Goal: Task Accomplishment & Management: Manage account settings

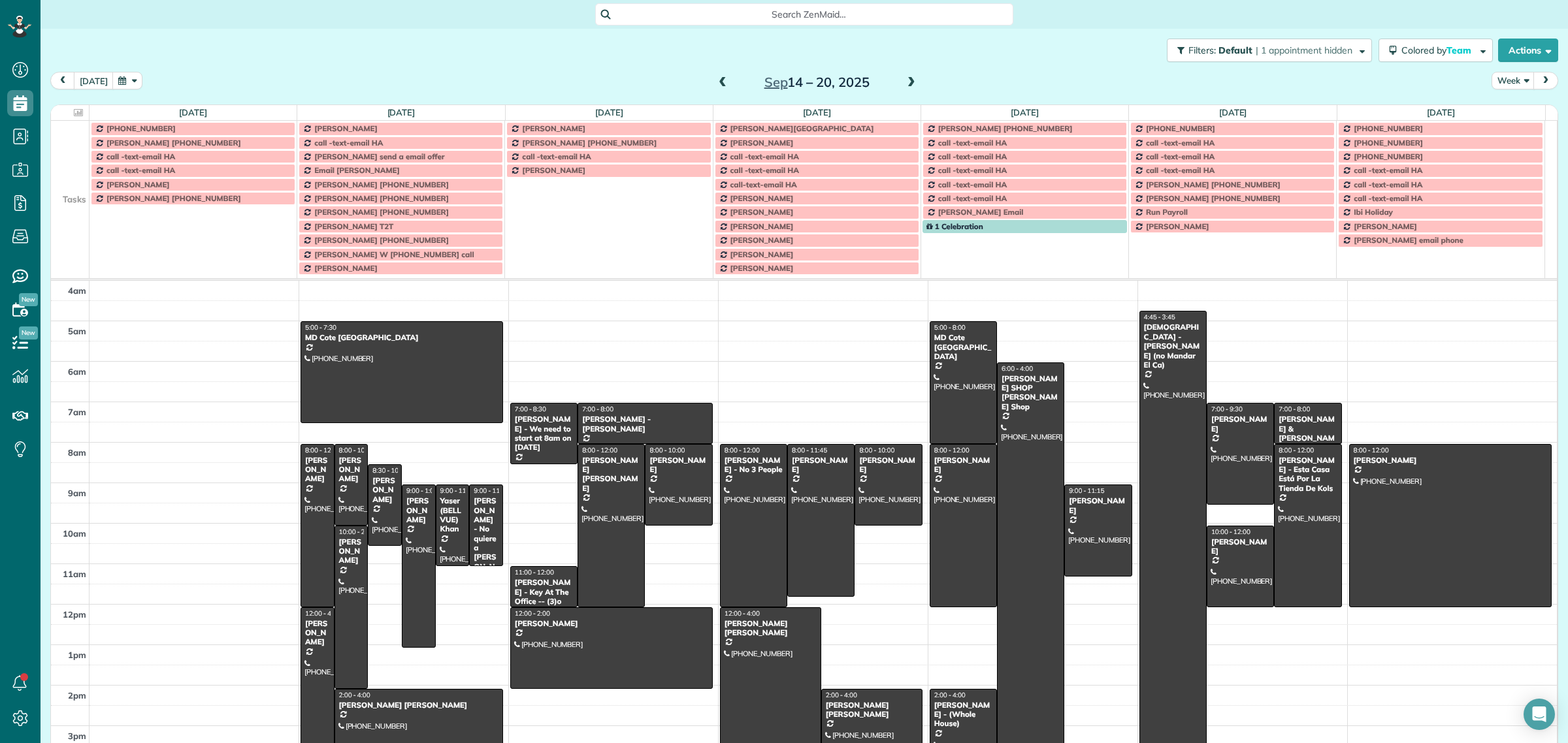
scroll to position [5, 5]
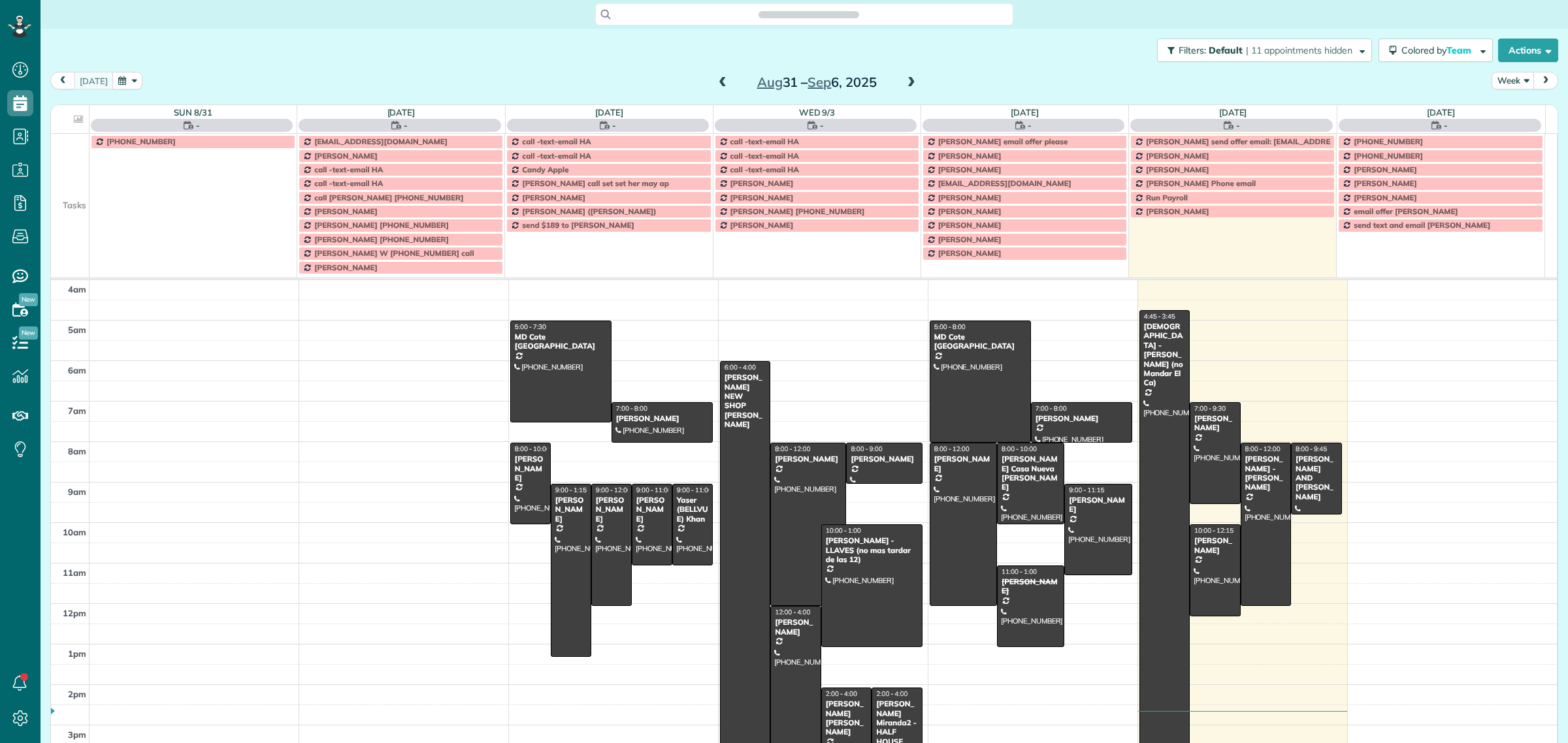
scroll to position [54, 0]
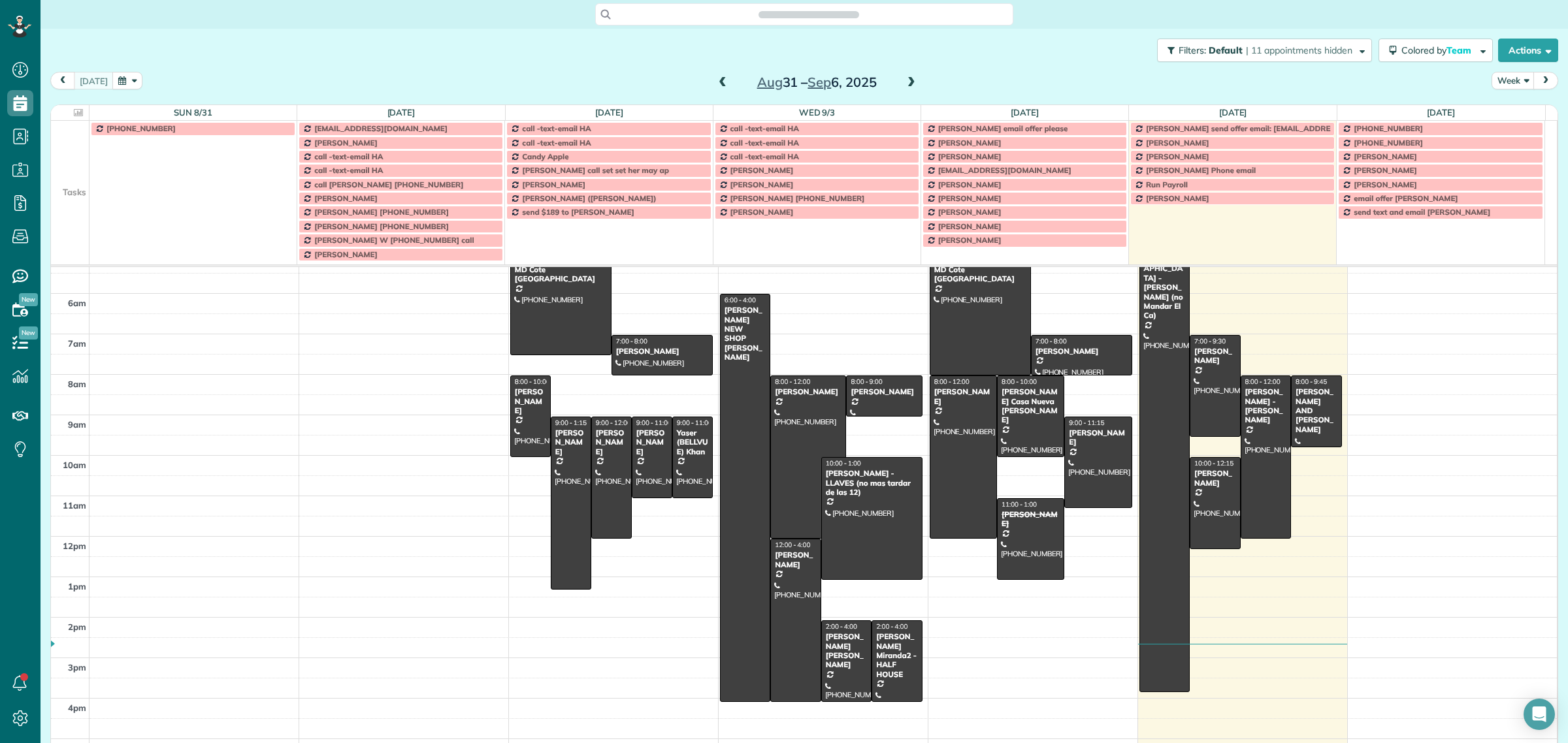
click at [904, 77] on span at bounding box center [911, 82] width 14 height 11
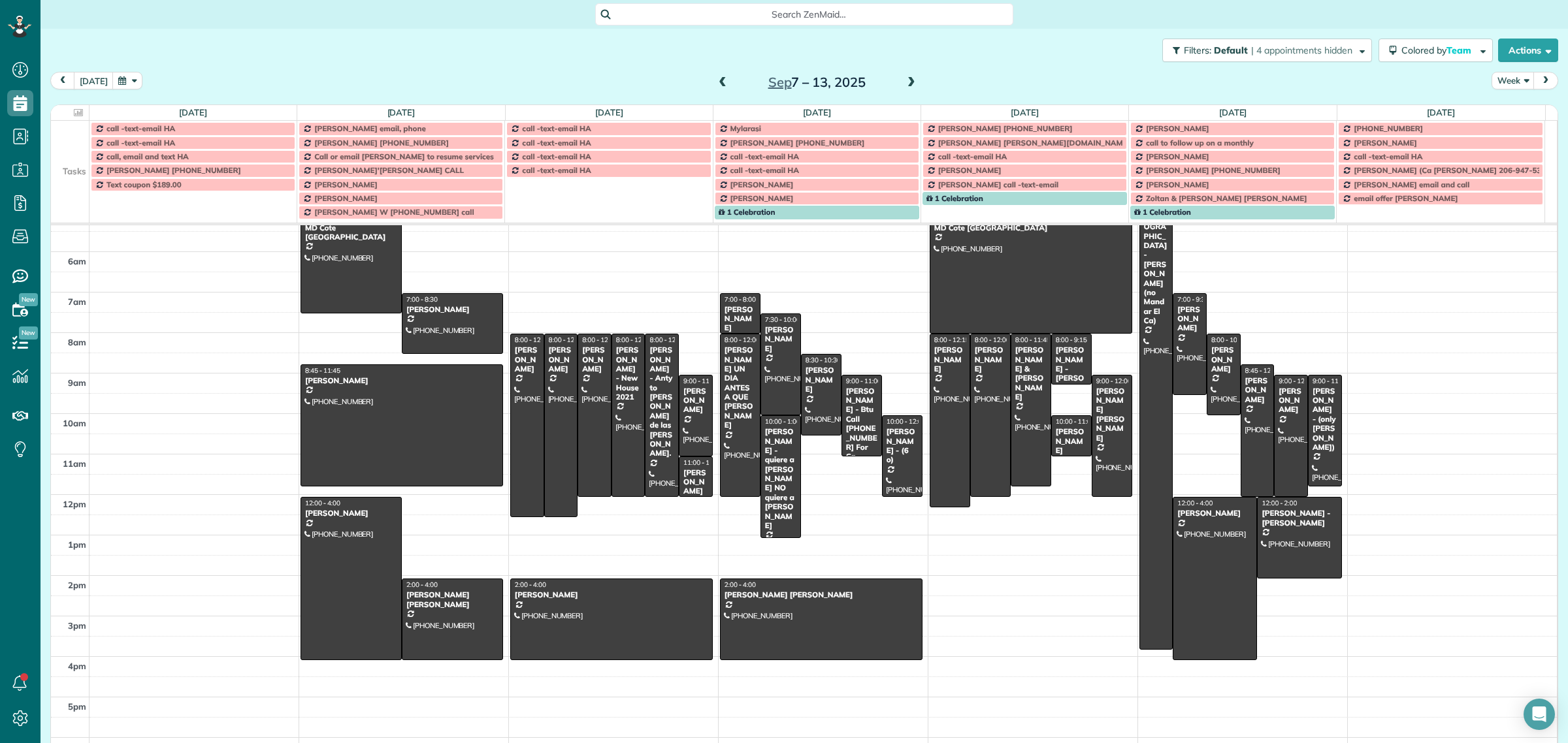
click at [734, 11] on span "Search ZenMaid…" at bounding box center [809, 14] width 397 height 13
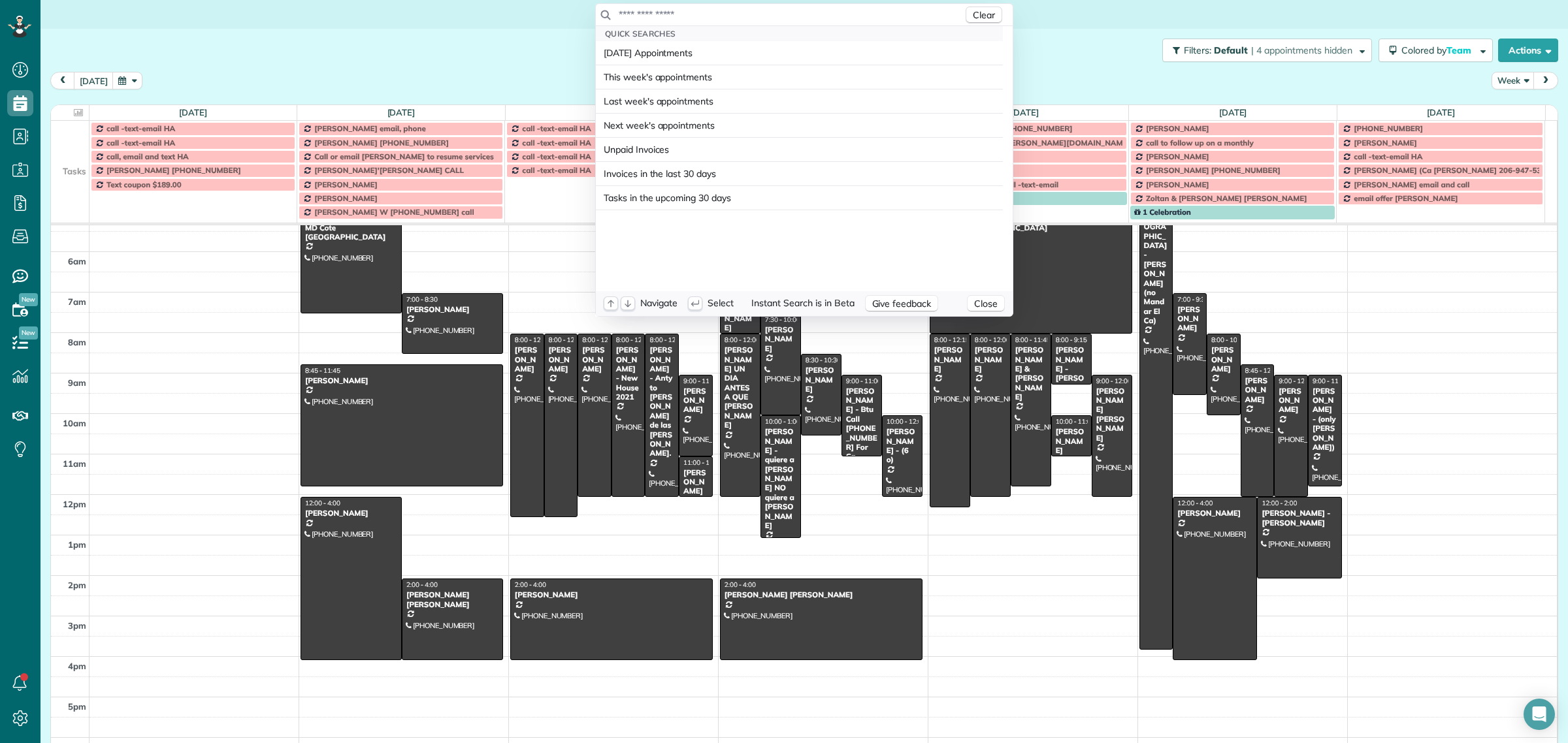
click at [734, 11] on input "text" at bounding box center [790, 14] width 345 height 13
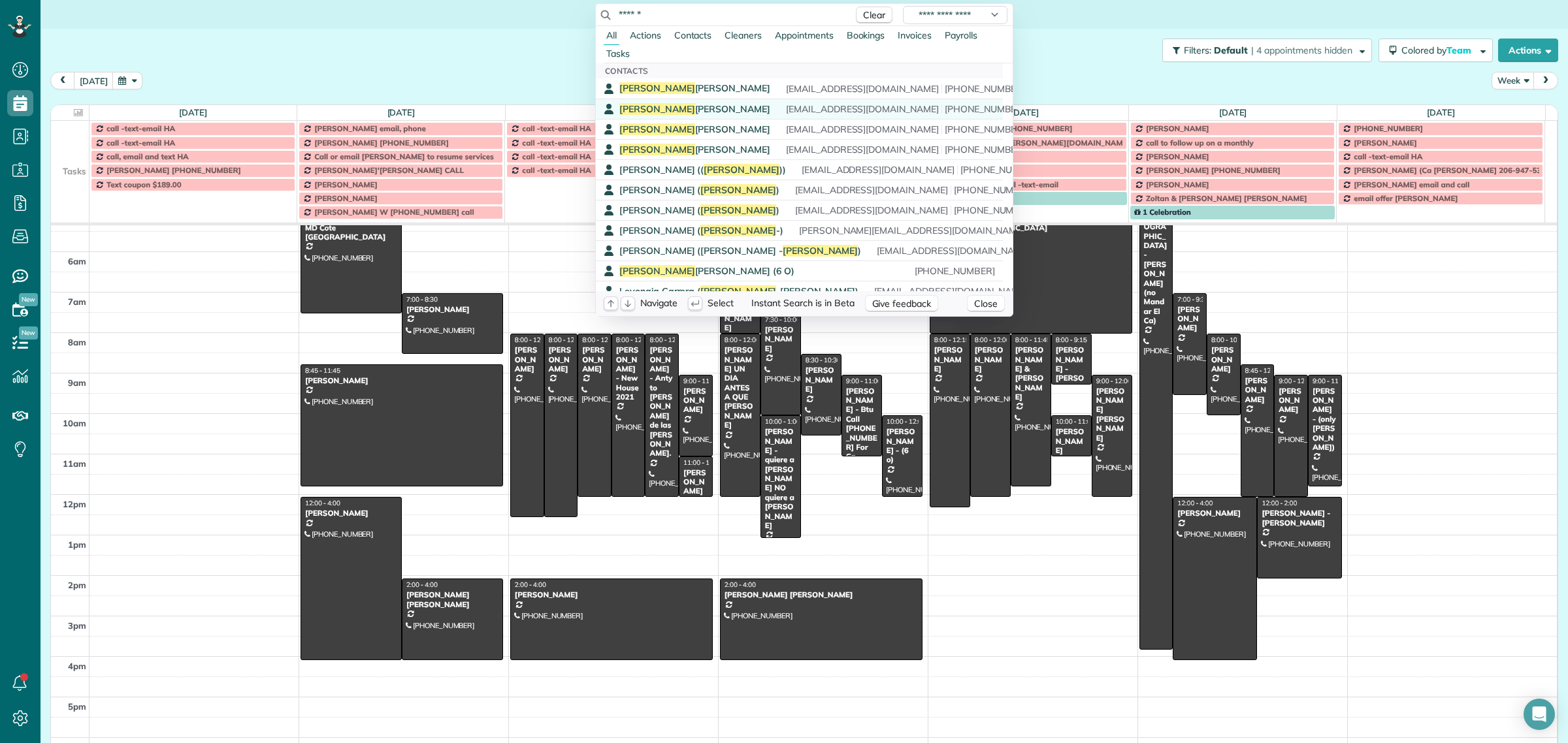
type input "******"
click at [691, 106] on span "Sandra Christianson" at bounding box center [695, 108] width 151 height 11
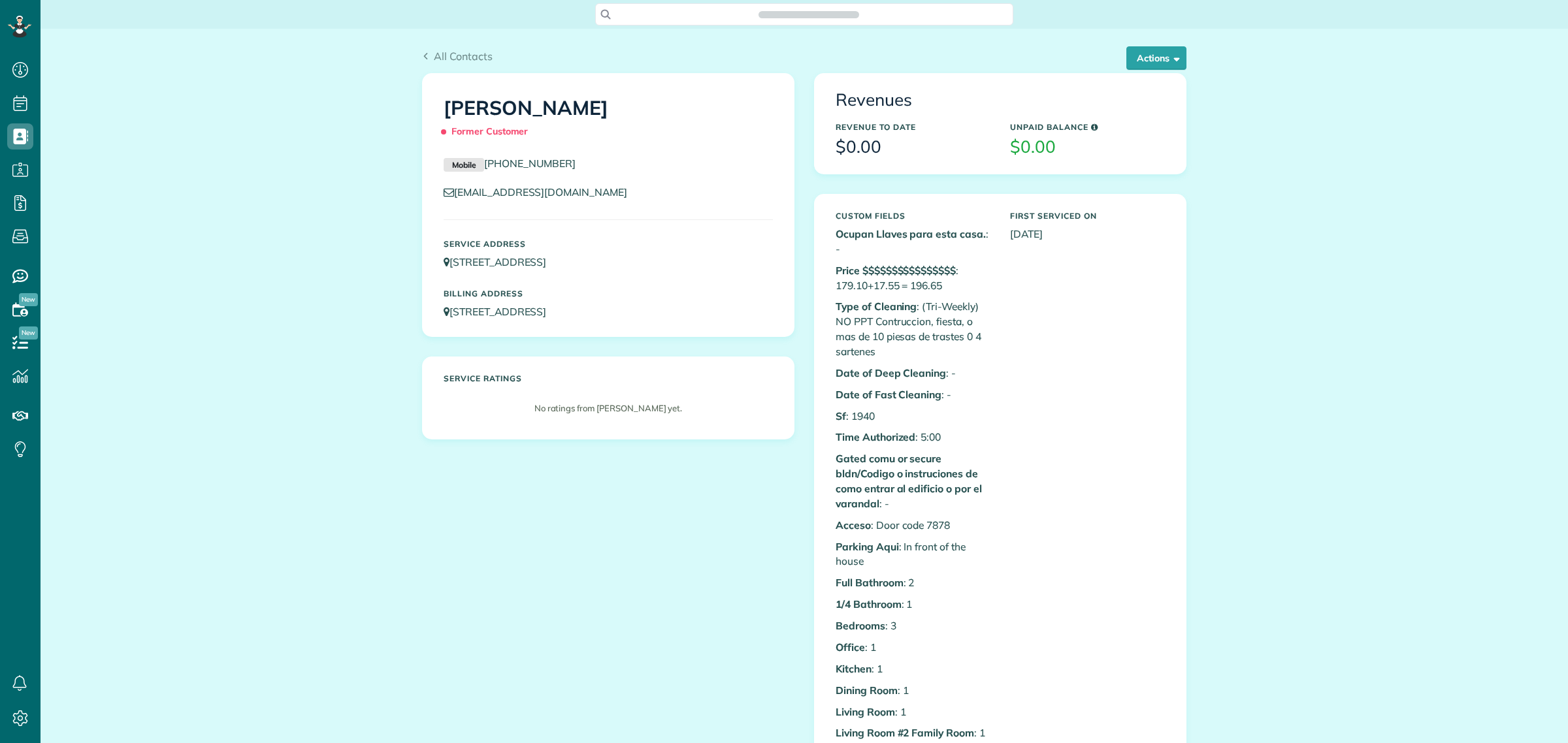
scroll to position [5, 5]
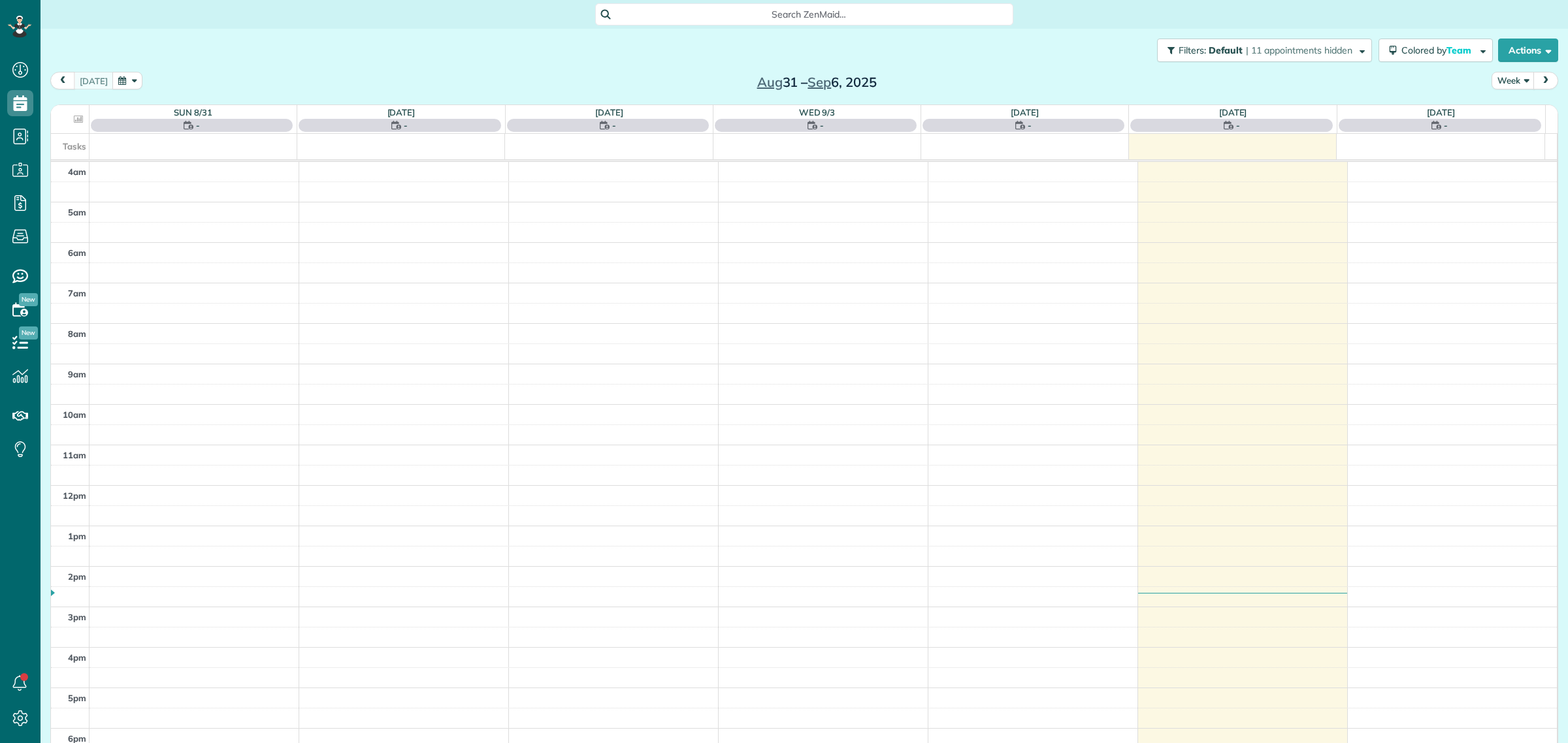
scroll to position [54, 0]
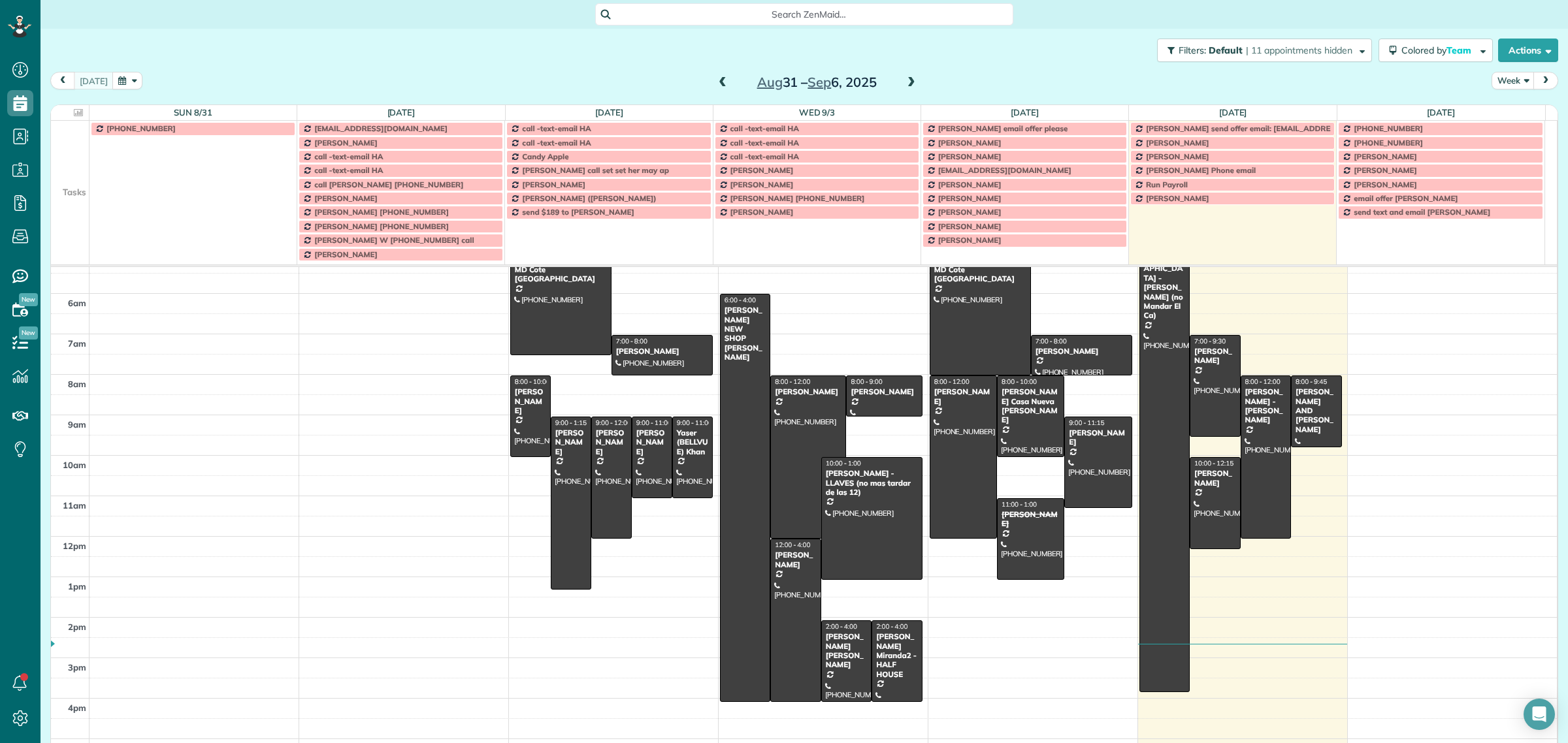
click at [782, 11] on span "Search ZenMaid…" at bounding box center [809, 14] width 397 height 13
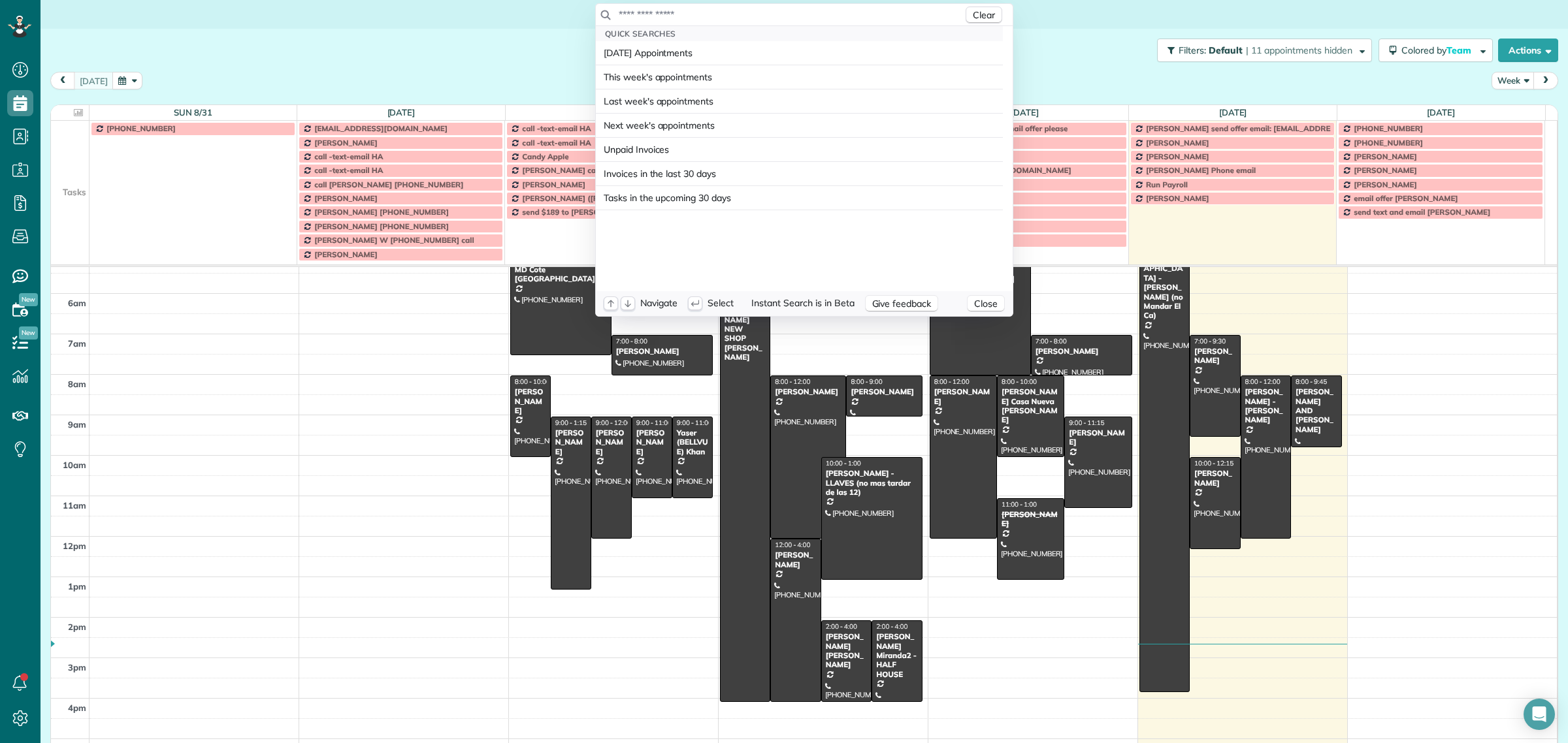
click at [782, 11] on input "text" at bounding box center [790, 14] width 345 height 13
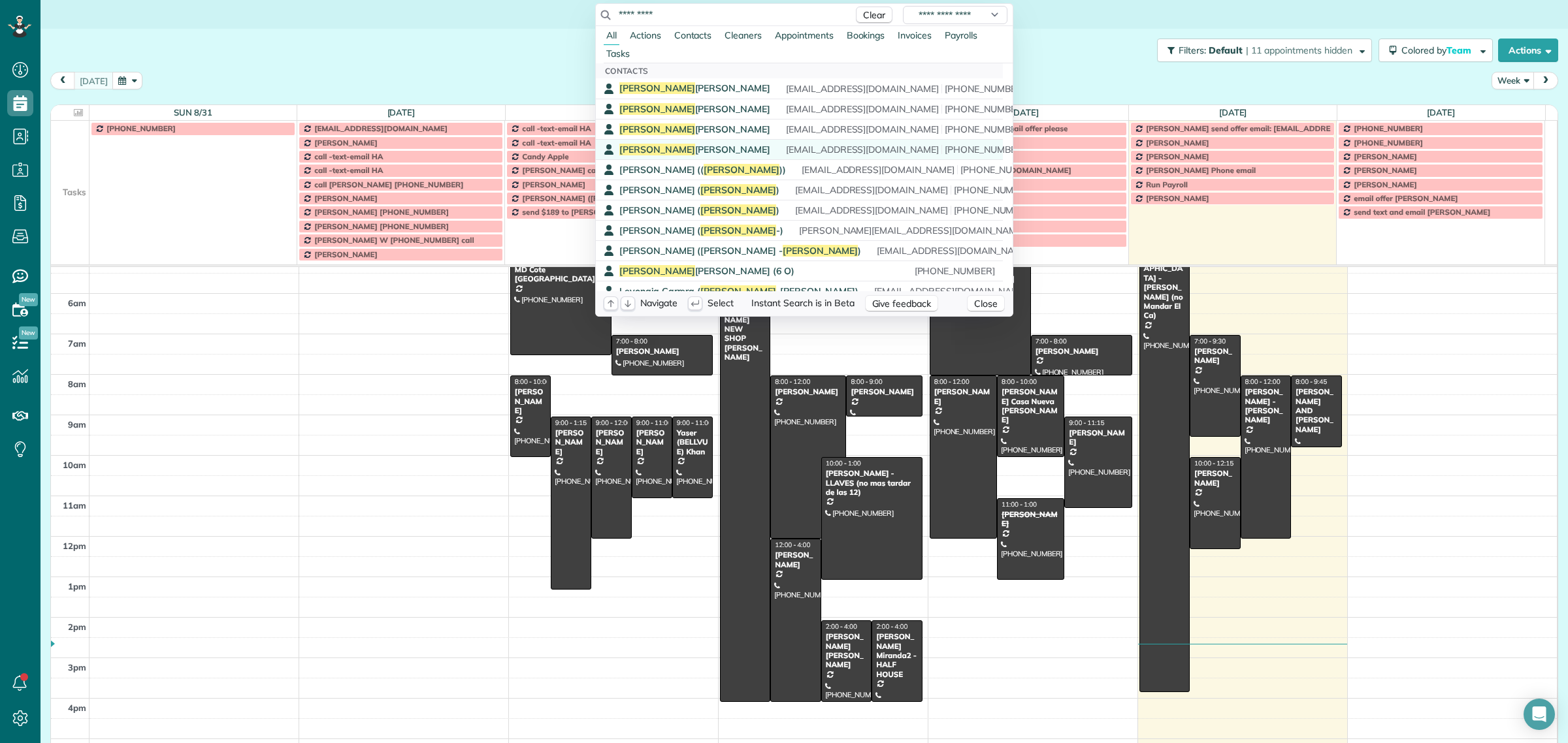
type input "*********"
click at [688, 146] on span "Sandra Christianson" at bounding box center [695, 149] width 151 height 11
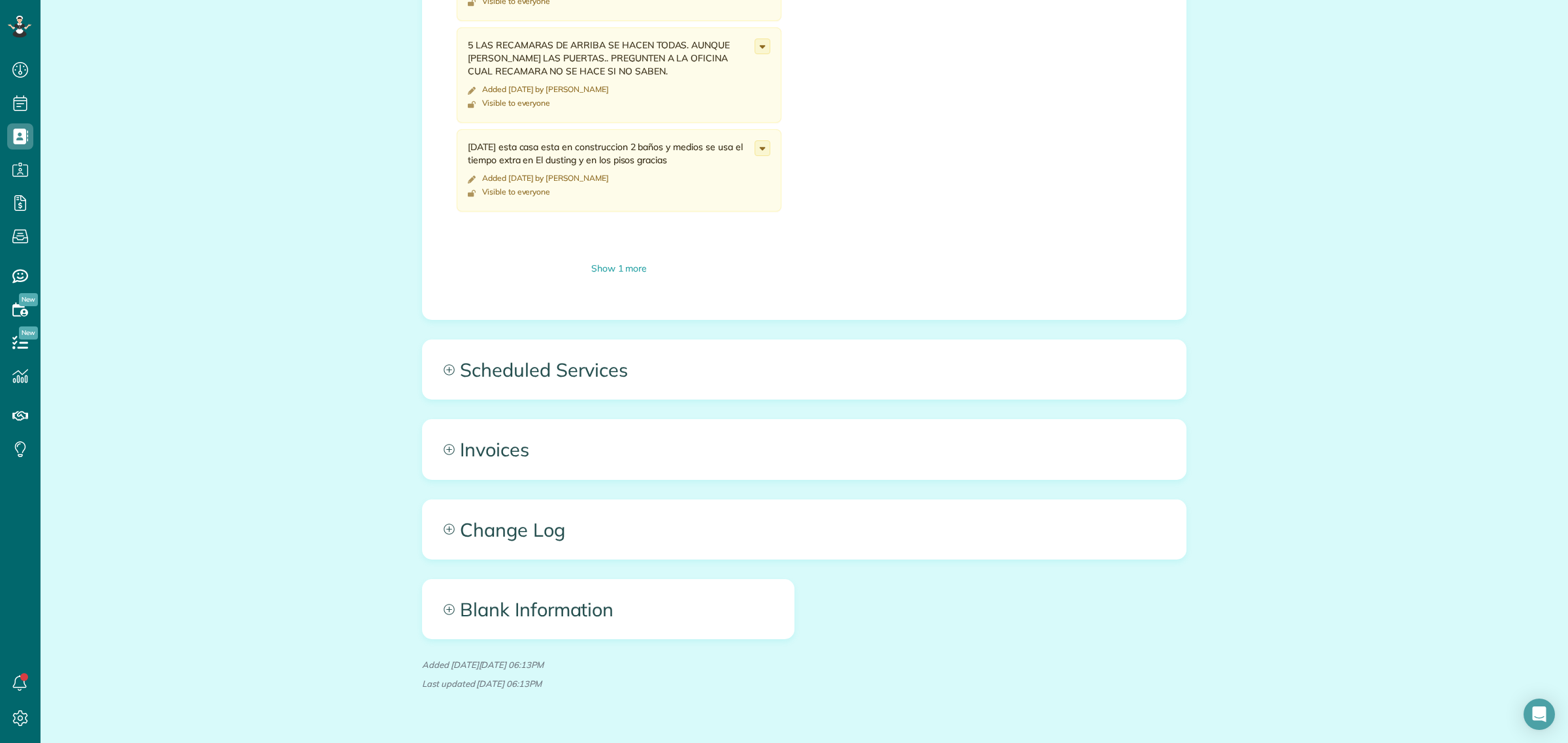
scroll to position [1588, 0]
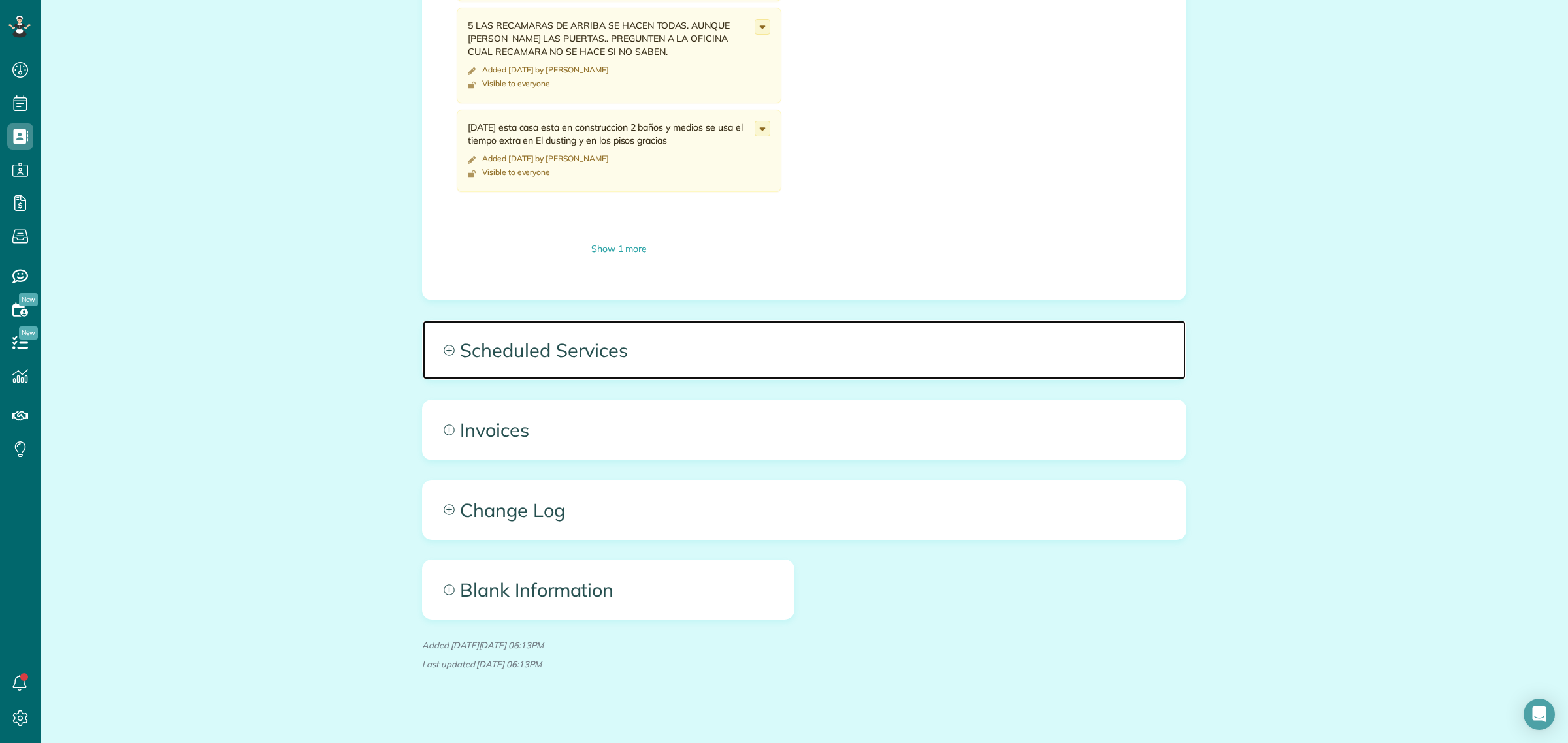
click at [569, 330] on span "Scheduled Services" at bounding box center [804, 350] width 763 height 59
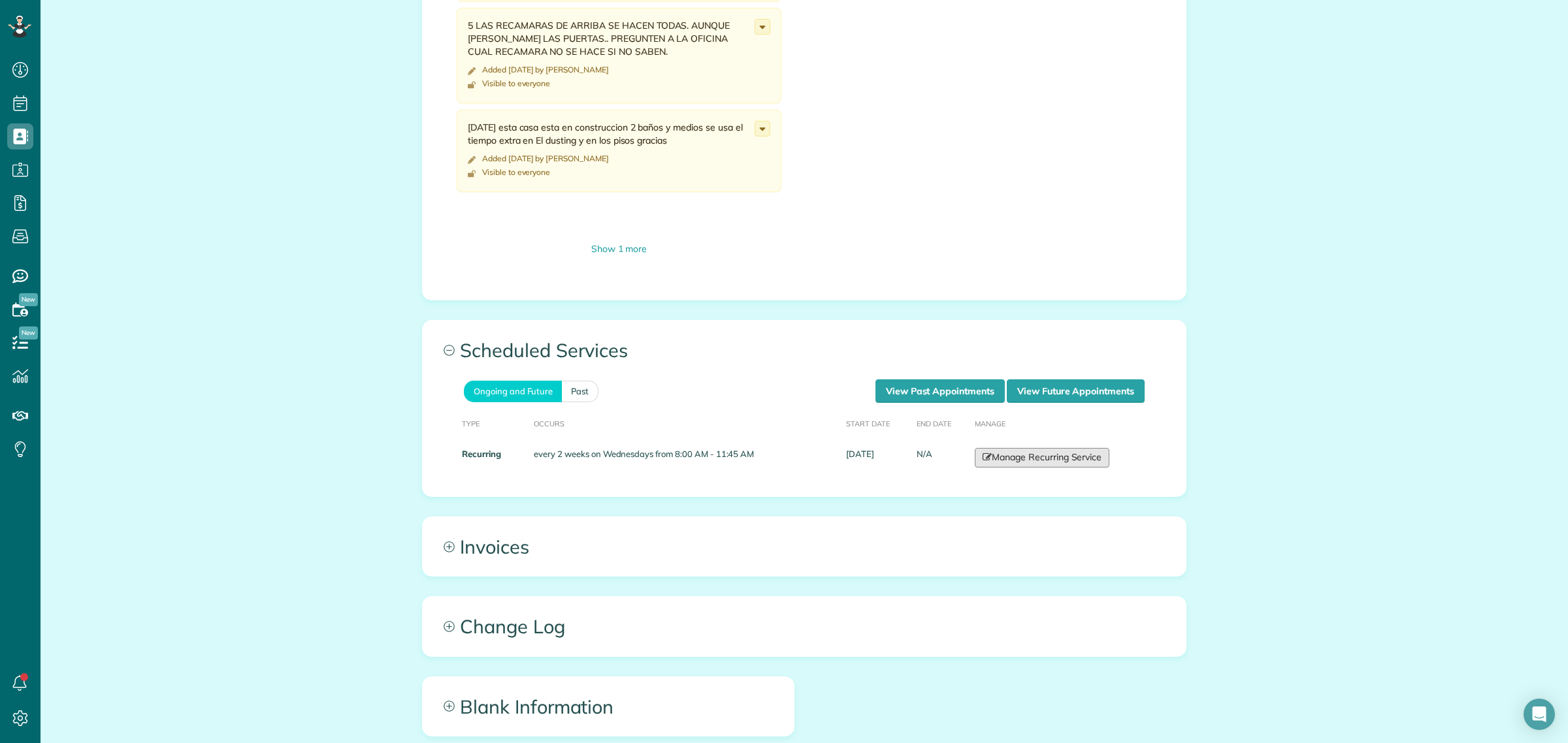
drag, startPoint x: 1032, startPoint y: 442, endPoint x: 1164, endPoint y: 470, distance: 134.9
click at [1032, 448] on link "Manage Recurring Service" at bounding box center [1042, 457] width 135 height 20
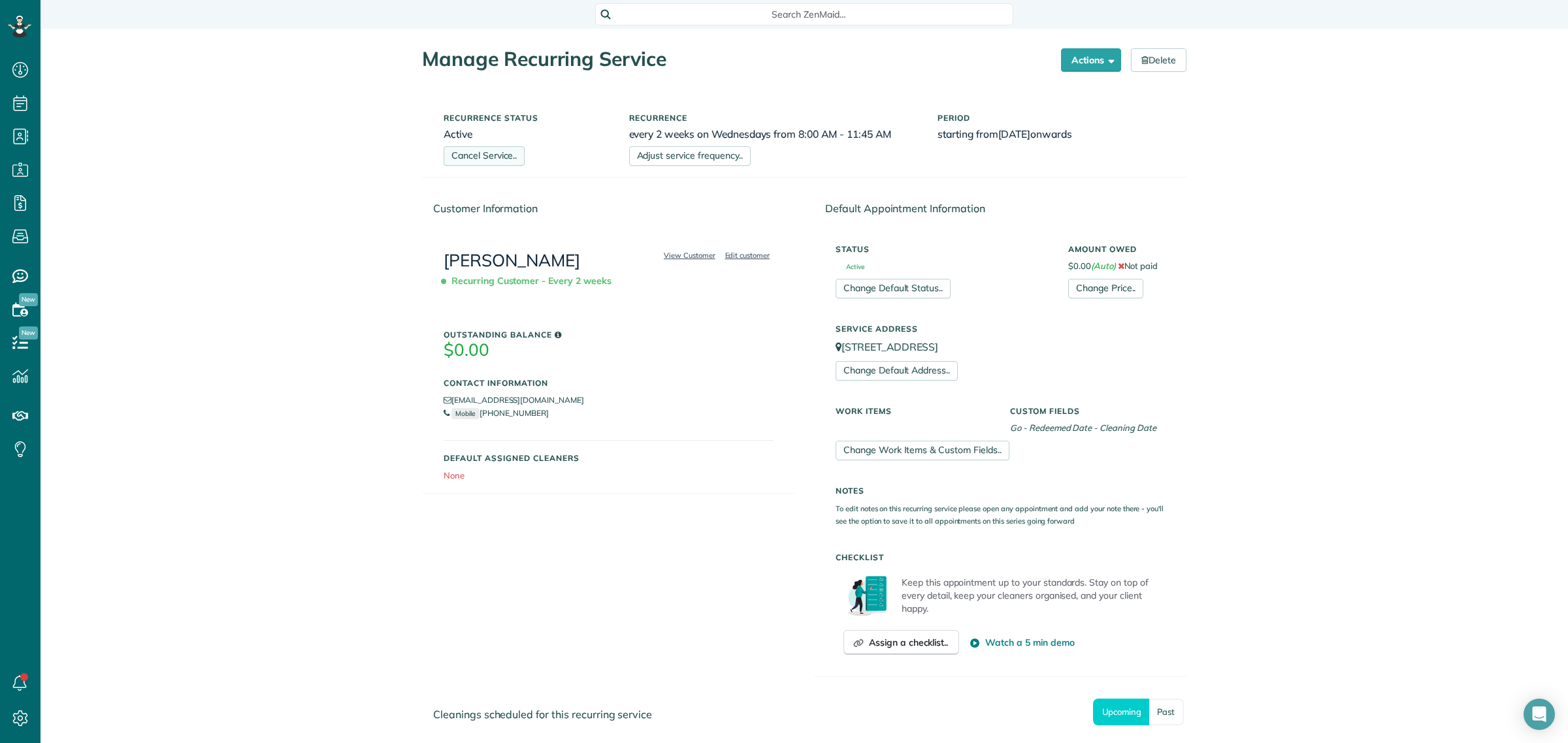
click at [472, 156] on link "Cancel Service.." at bounding box center [484, 156] width 81 height 20
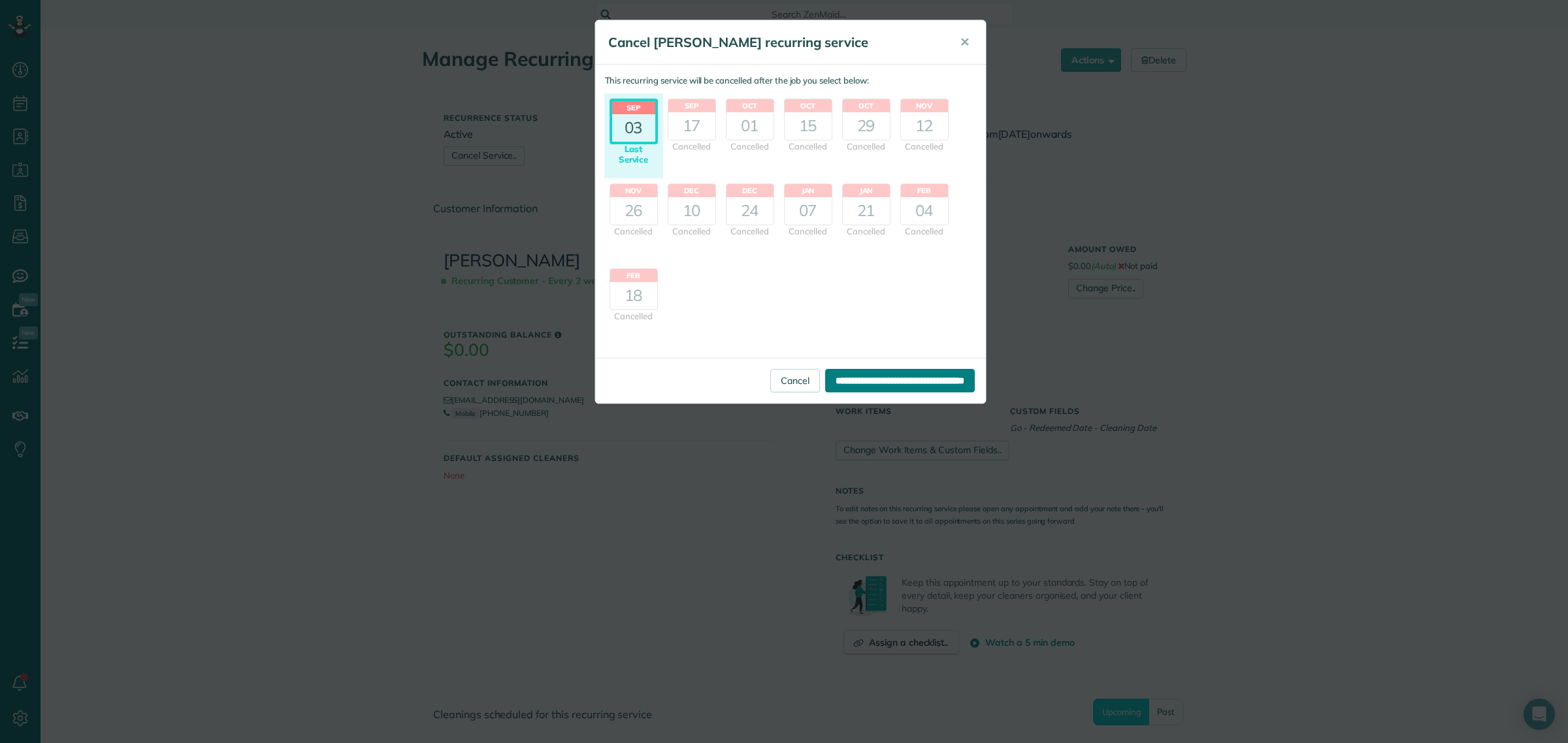
click at [861, 379] on input "**********" at bounding box center [900, 381] width 150 height 24
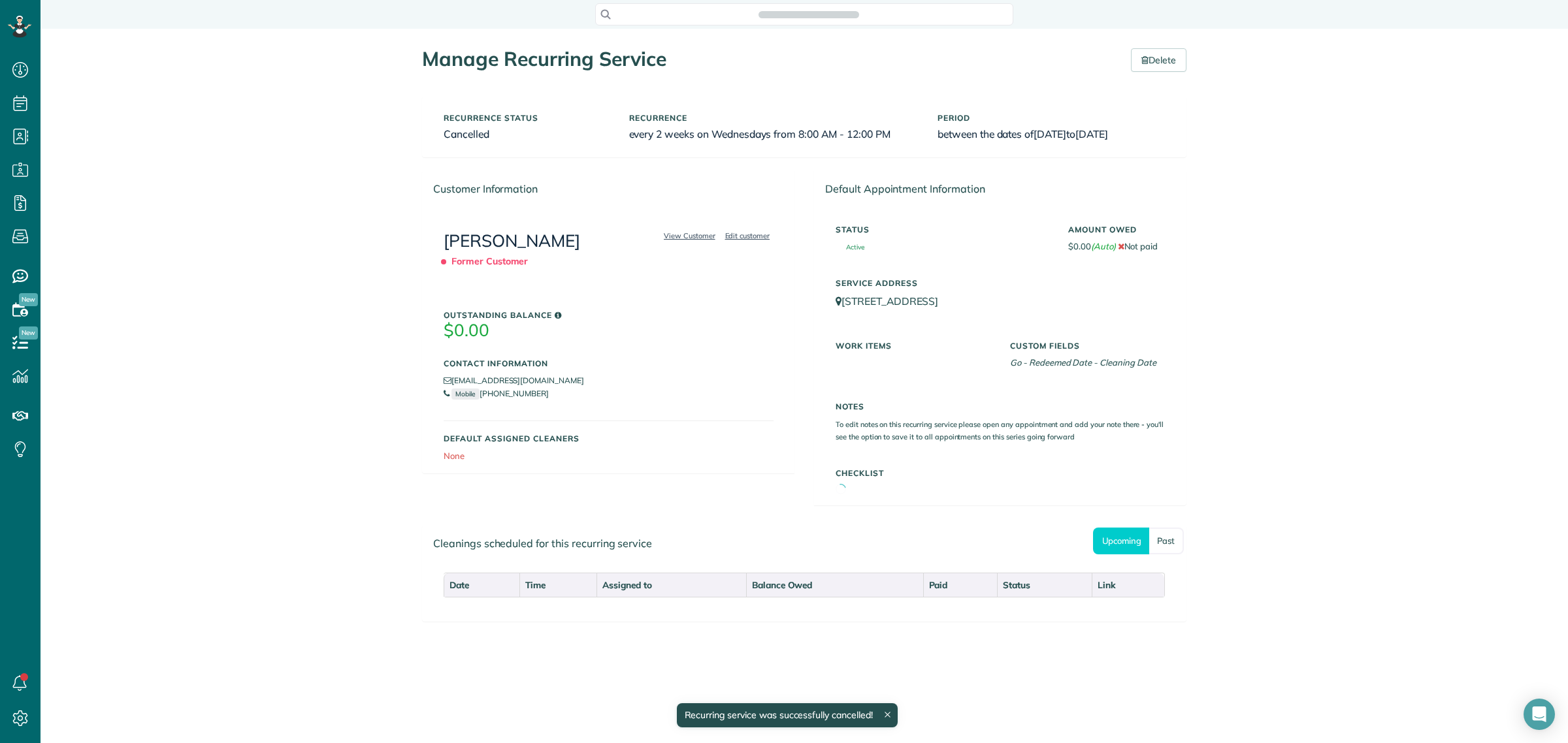
scroll to position [5, 5]
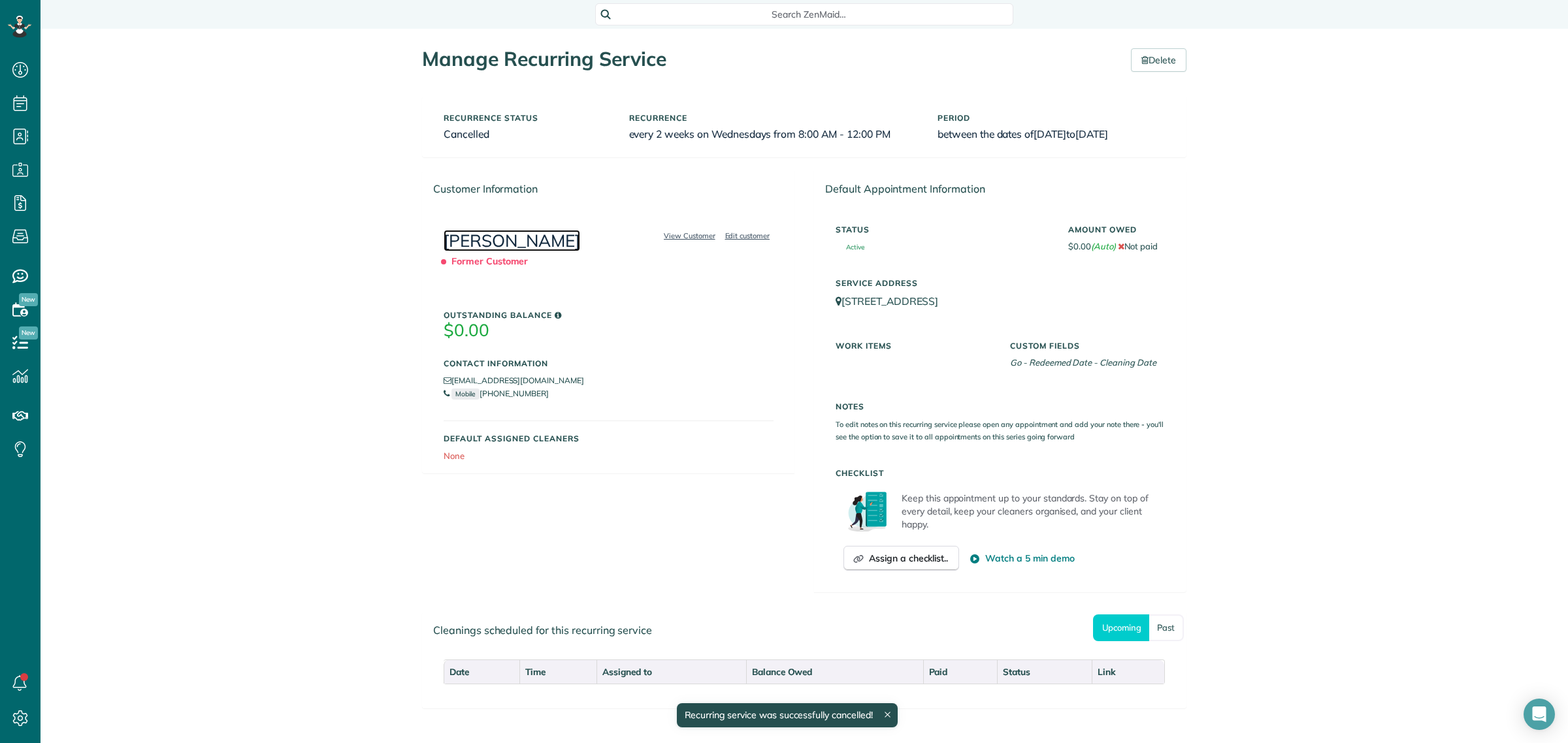
click at [540, 230] on link "[PERSON_NAME]" at bounding box center [511, 240] width 137 height 22
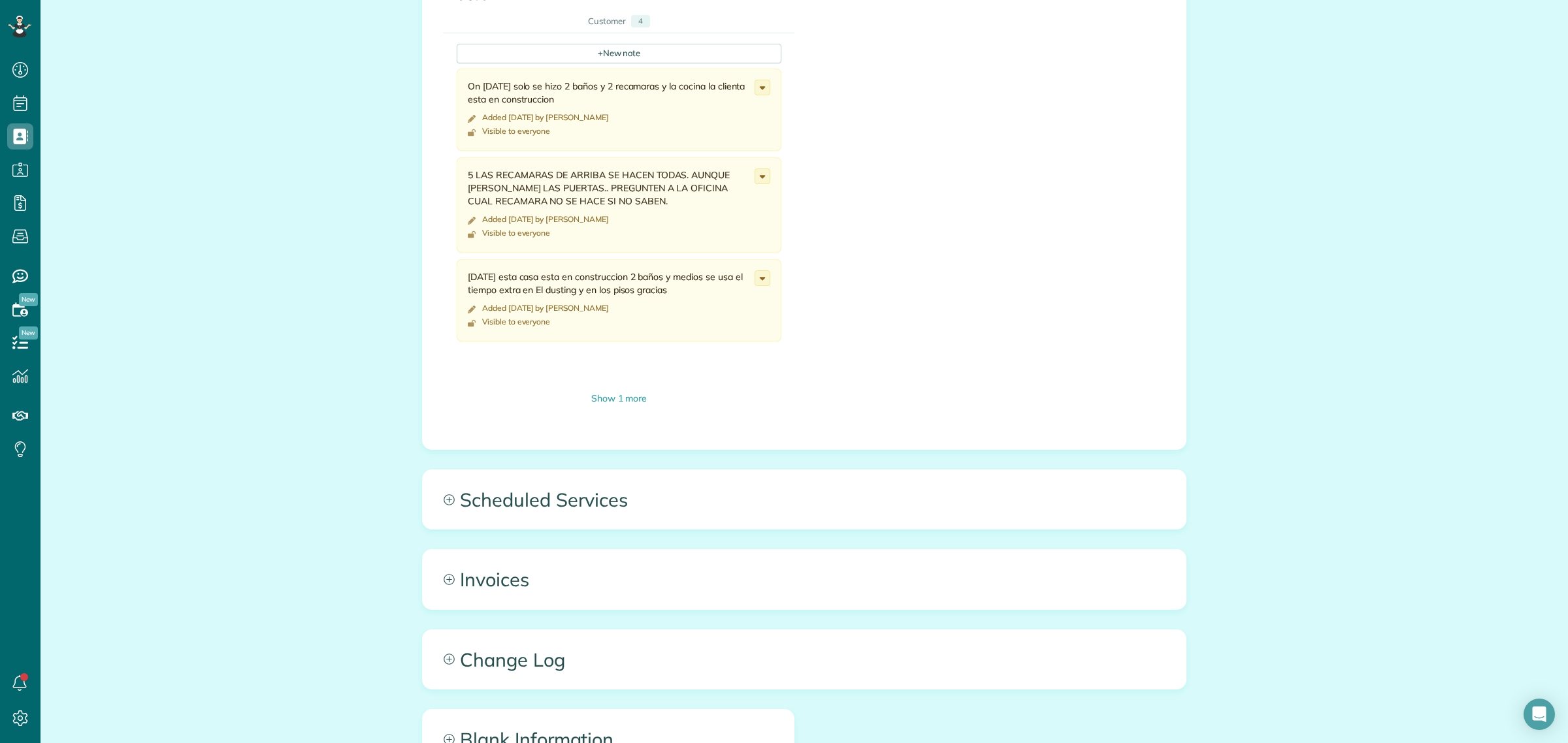
scroll to position [1588, 0]
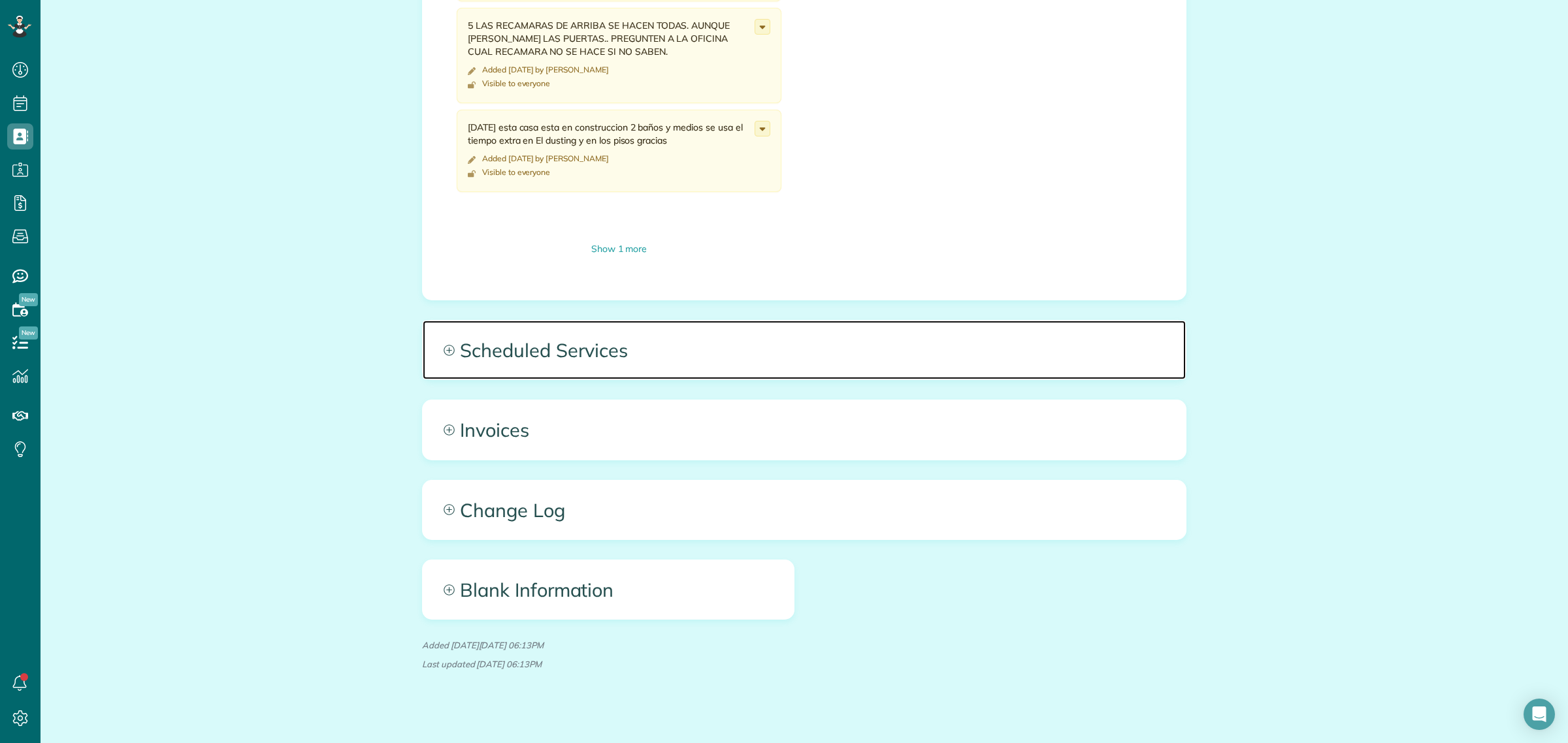
drag, startPoint x: 570, startPoint y: 320, endPoint x: 568, endPoint y: 327, distance: 7.3
click at [569, 321] on span "Scheduled Services" at bounding box center [804, 350] width 763 height 59
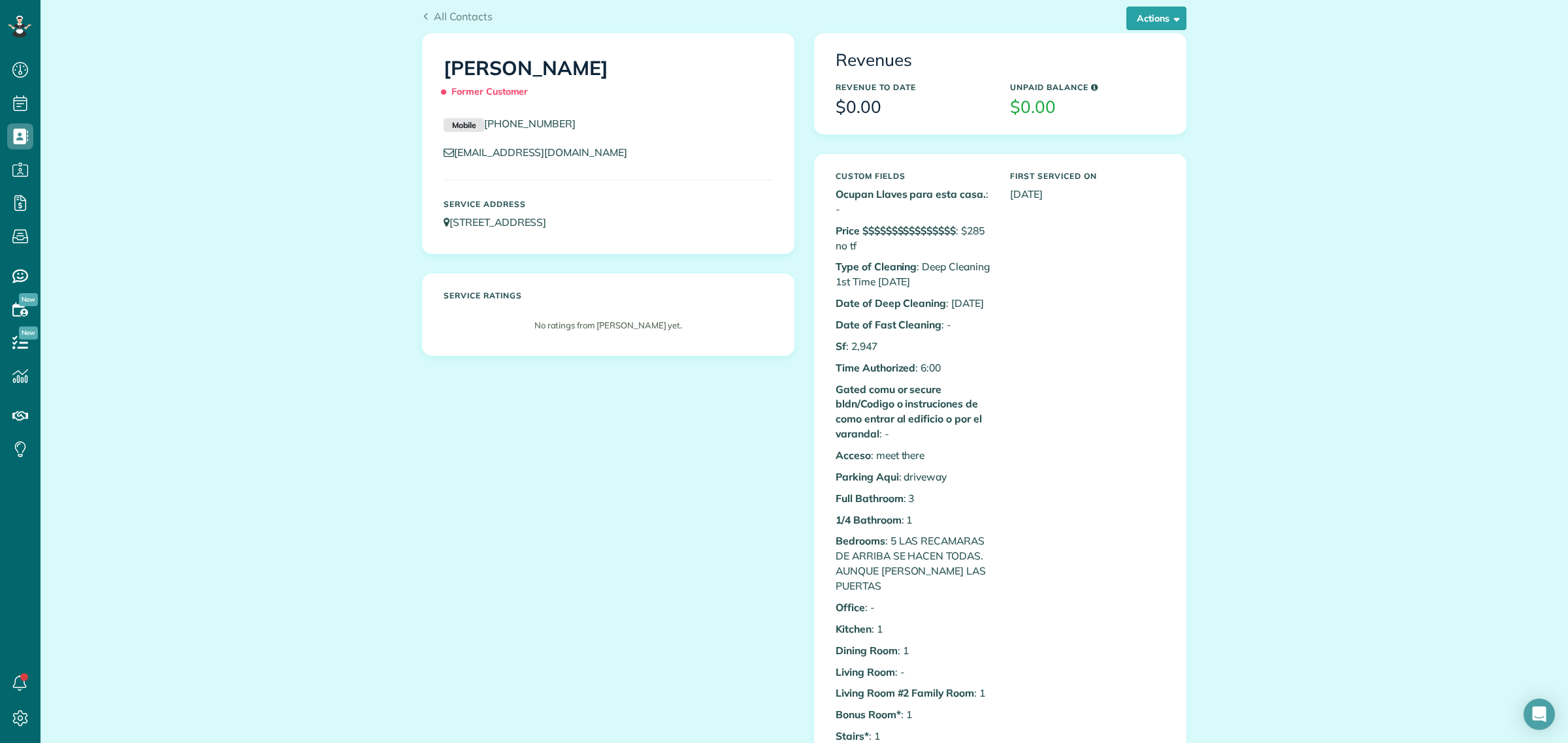
scroll to position [0, 0]
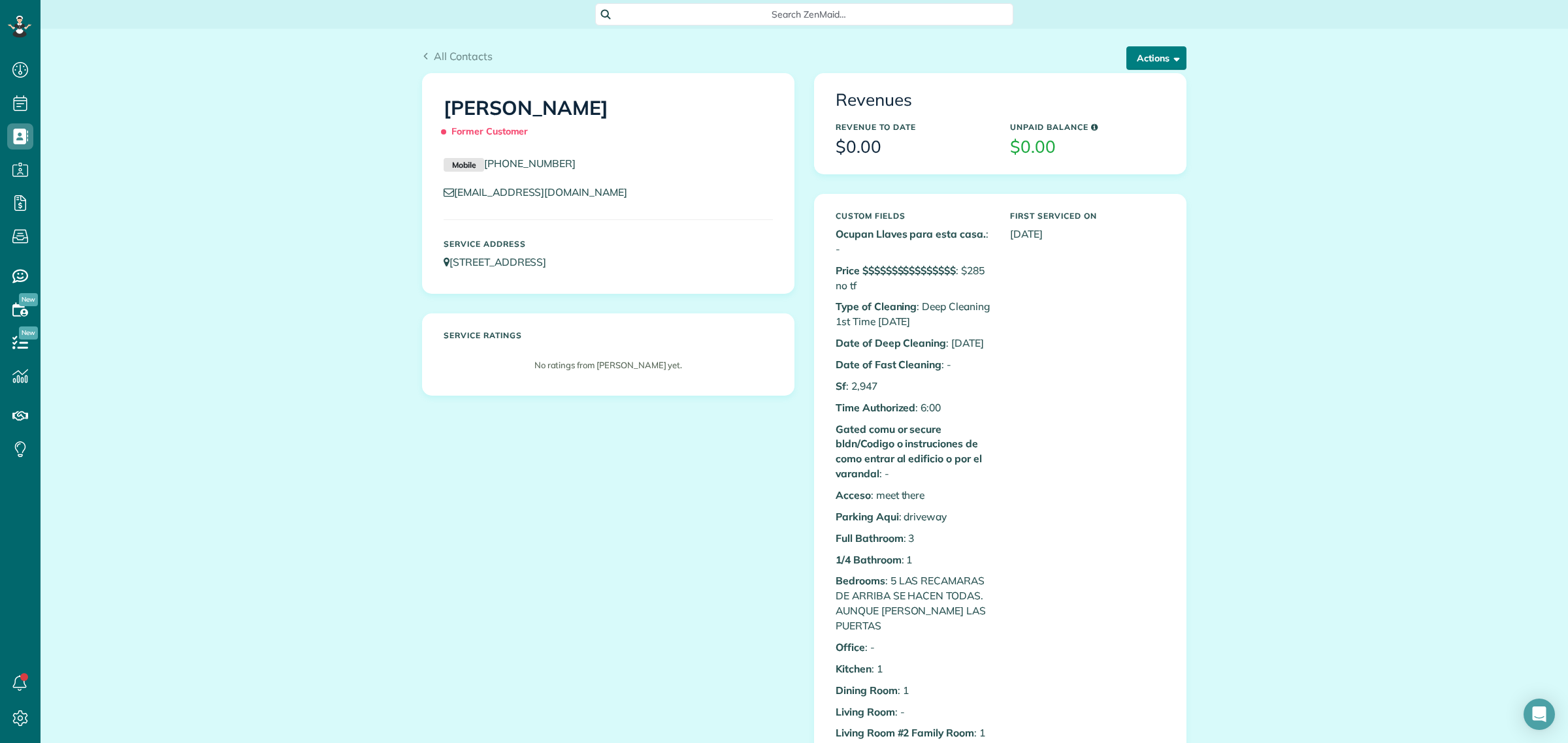
click at [1158, 62] on button "Actions" at bounding box center [1156, 58] width 60 height 24
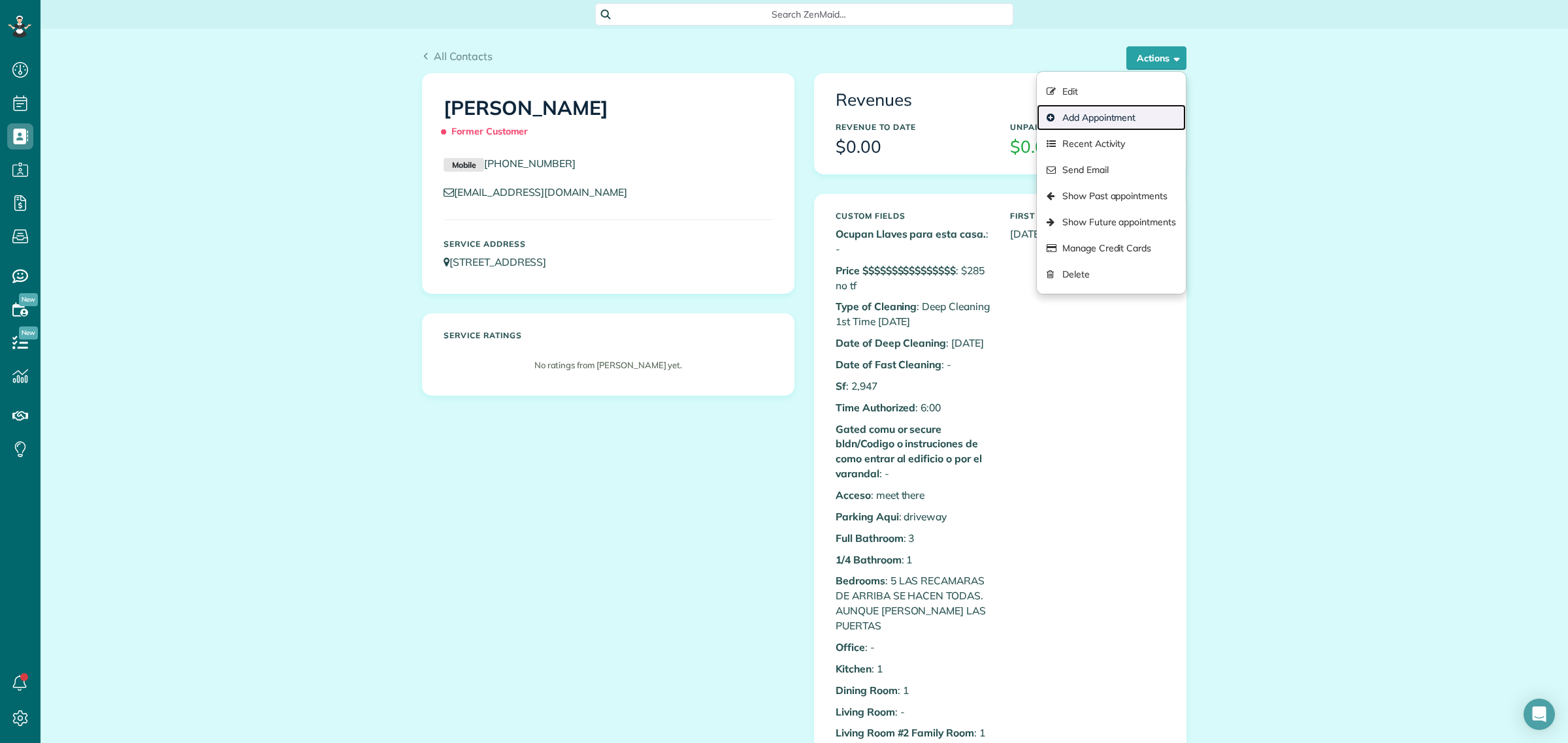
click at [1090, 123] on link "Add Appointment" at bounding box center [1111, 117] width 149 height 26
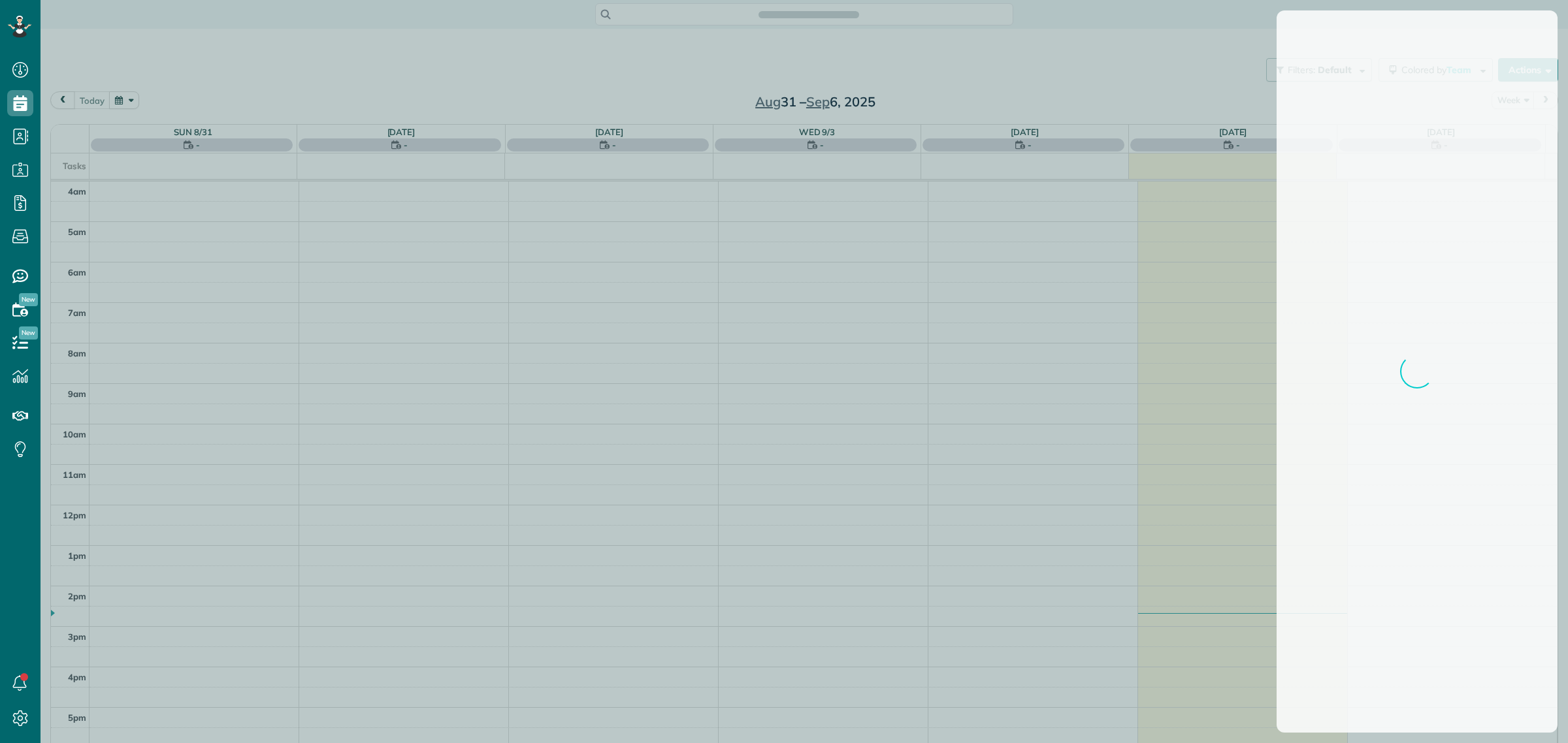
scroll to position [34, 0]
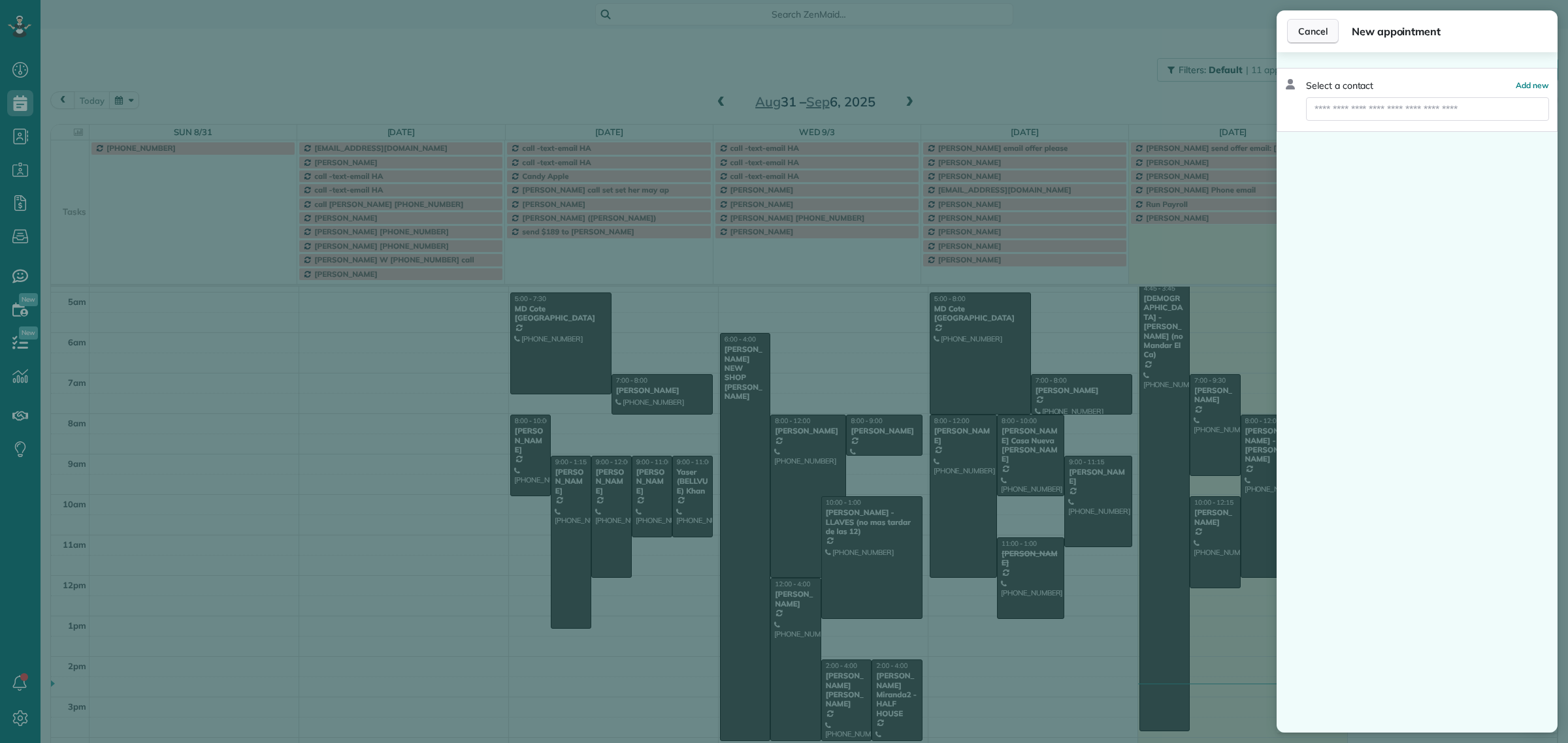
click at [1317, 30] on span "Cancel" at bounding box center [1313, 31] width 30 height 13
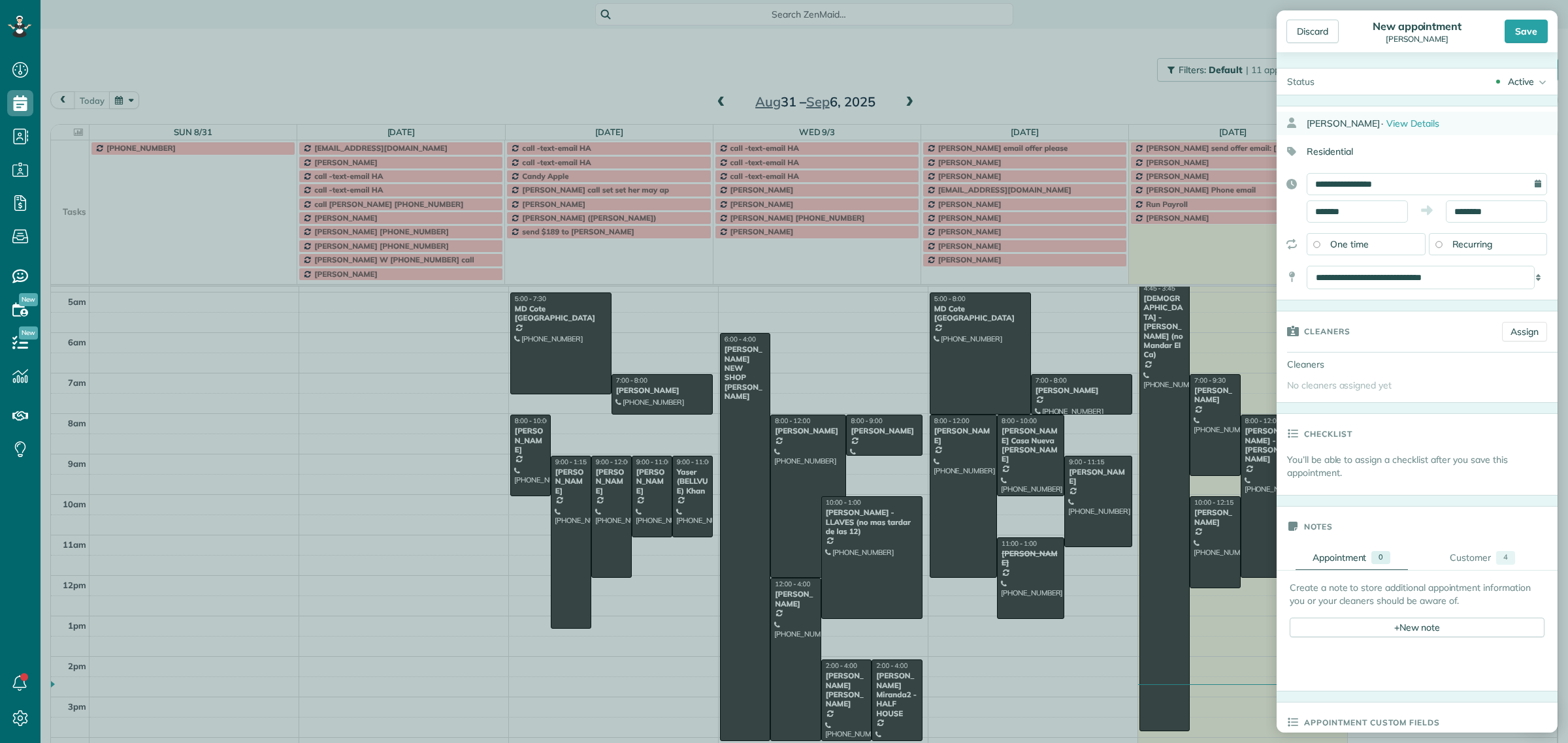
drag, startPoint x: 1395, startPoint y: 123, endPoint x: 1309, endPoint y: 123, distance: 86.0
click at [1309, 123] on div "Sandra Christianson · View Details" at bounding box center [1432, 123] width 251 height 24
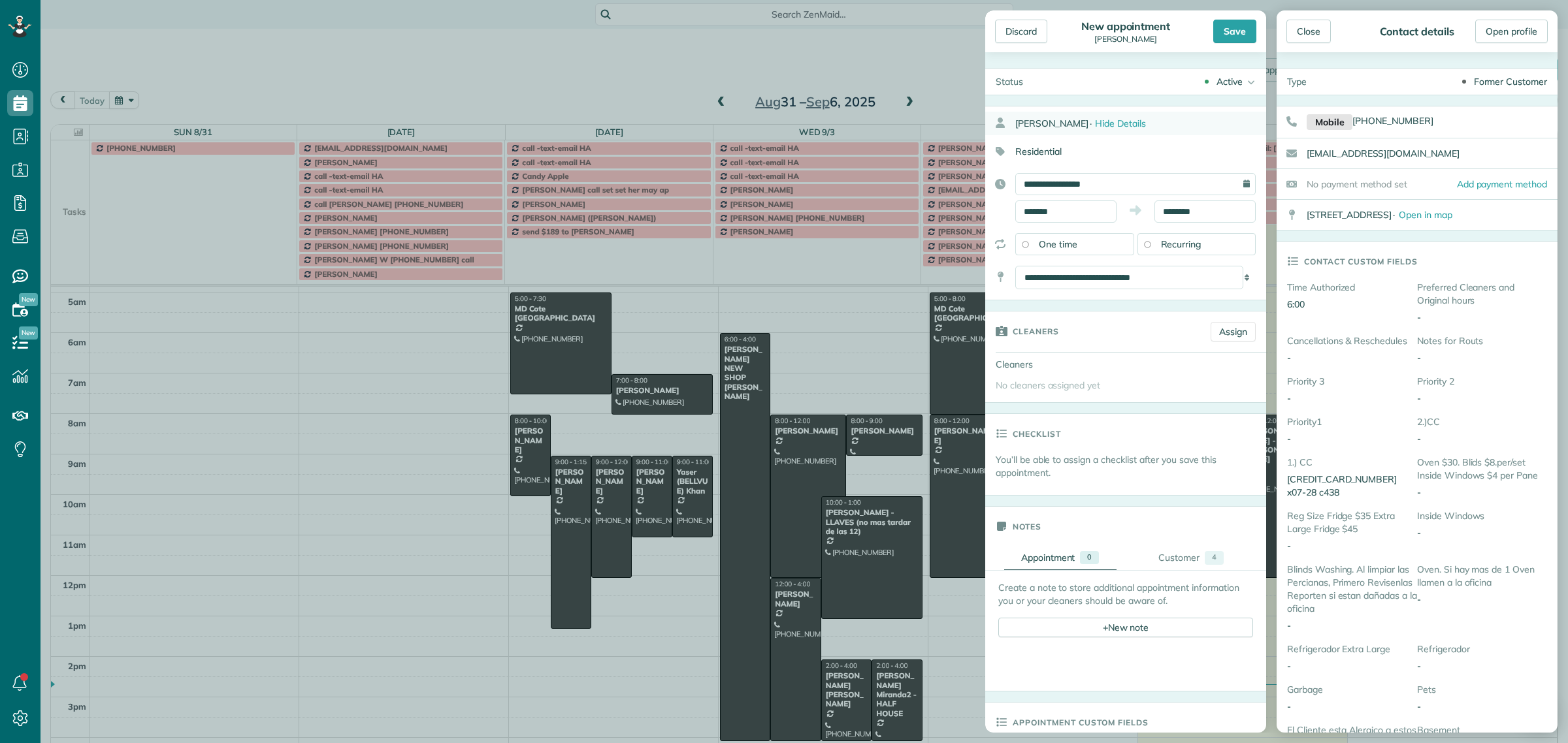
drag, startPoint x: 1317, startPoint y: 121, endPoint x: 1069, endPoint y: 115, distance: 248.1
copy div "[PERSON_NAME]"
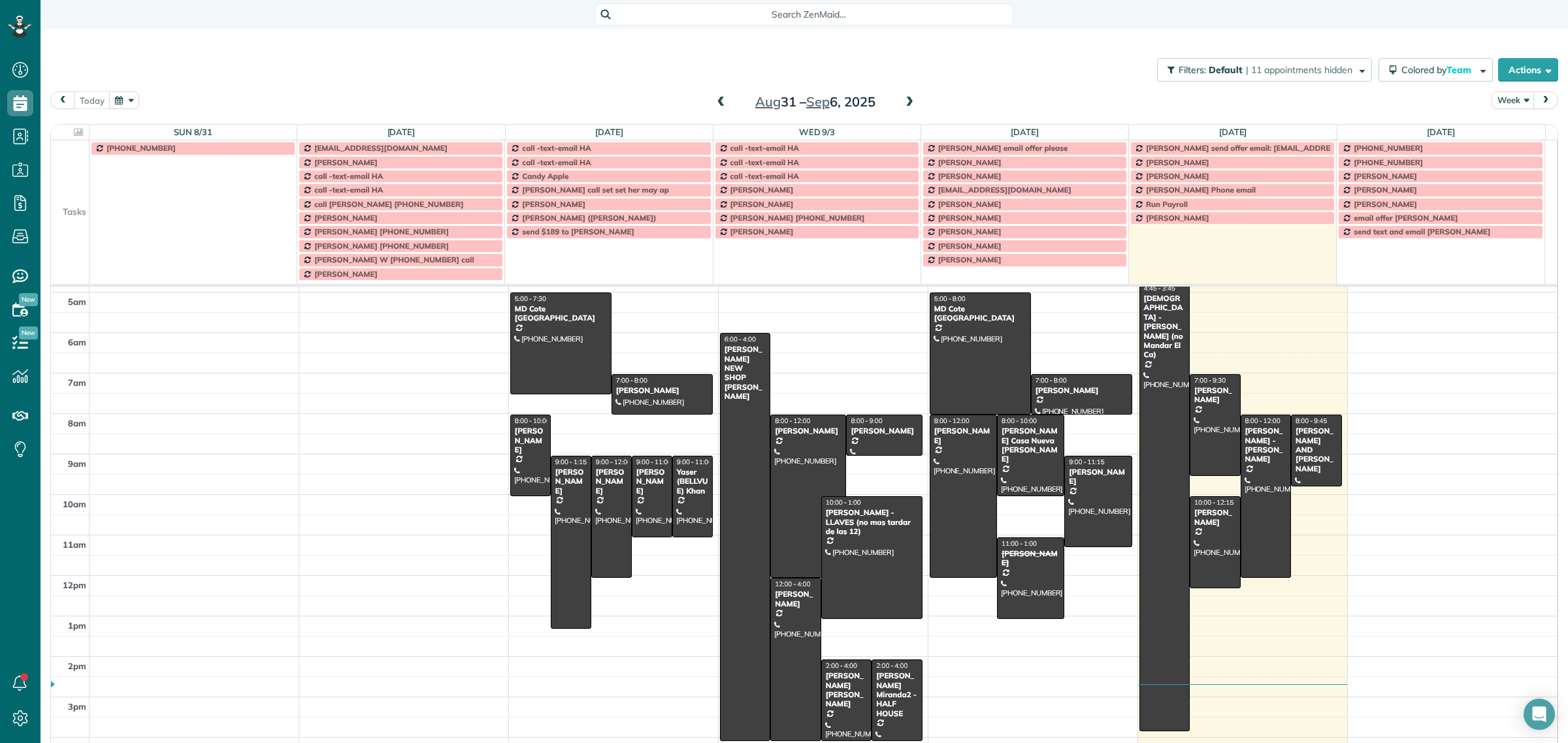
click at [964, 32] on div "Discard New appointment Sandra Christianson Save Status Active Active Stand-By …" at bounding box center [784, 371] width 1568 height 743
click at [1511, 69] on button "Actions" at bounding box center [1528, 69] width 60 height 24
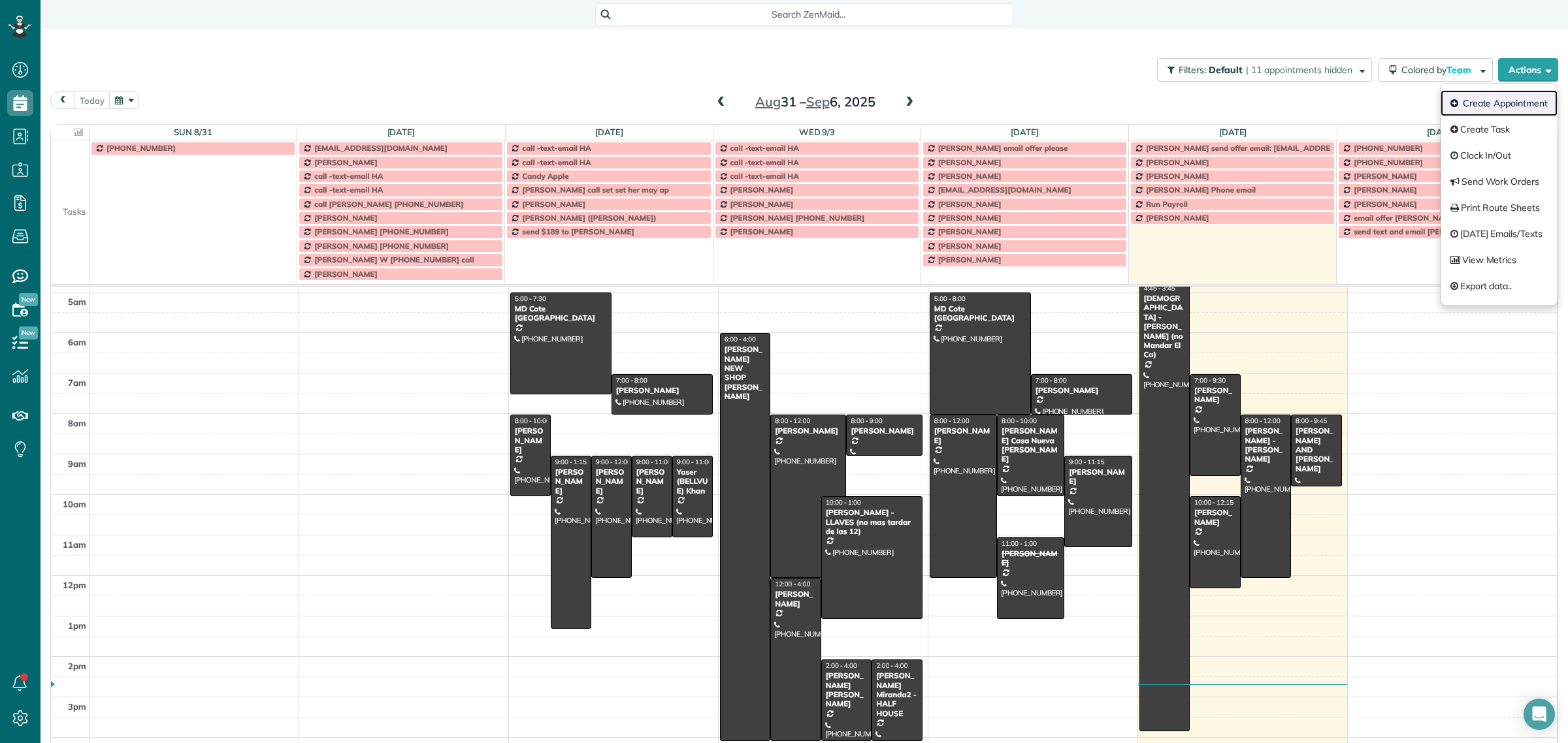
click at [1485, 104] on link "Create Appointment" at bounding box center [1499, 103] width 117 height 26
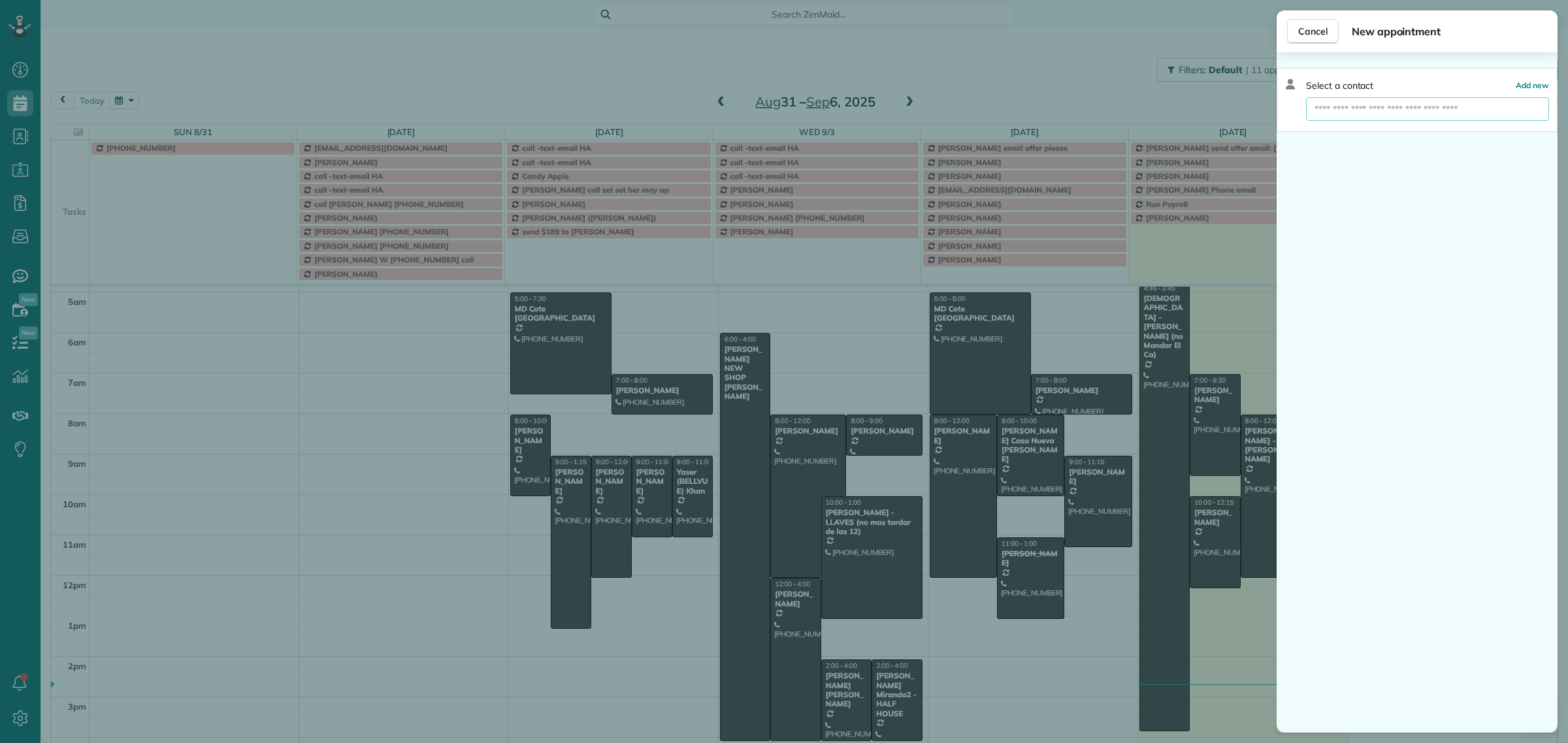
click at [1351, 103] on input "text" at bounding box center [1427, 108] width 243 height 24
paste input "**********"
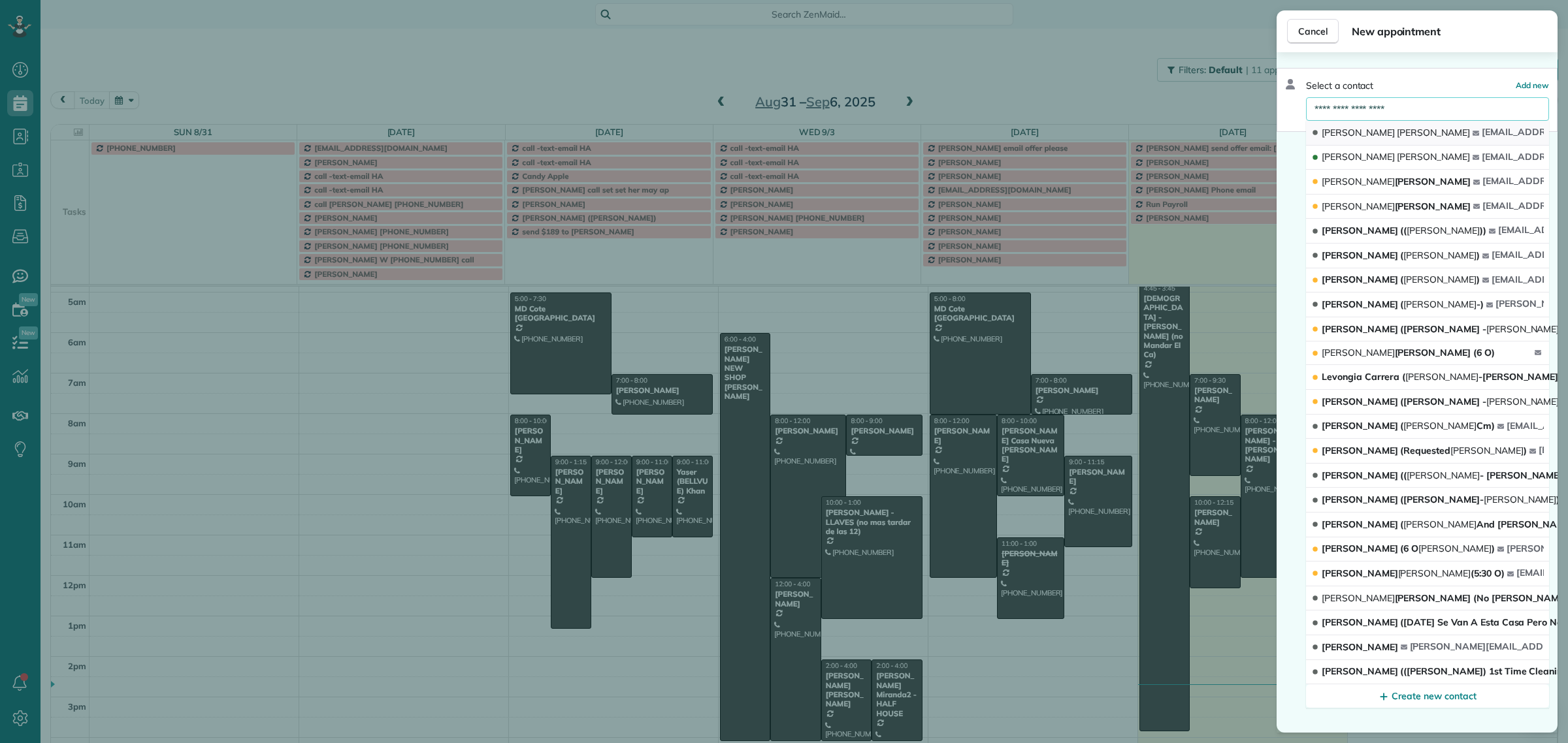
click at [1397, 133] on span "Christianson" at bounding box center [1433, 132] width 73 height 11
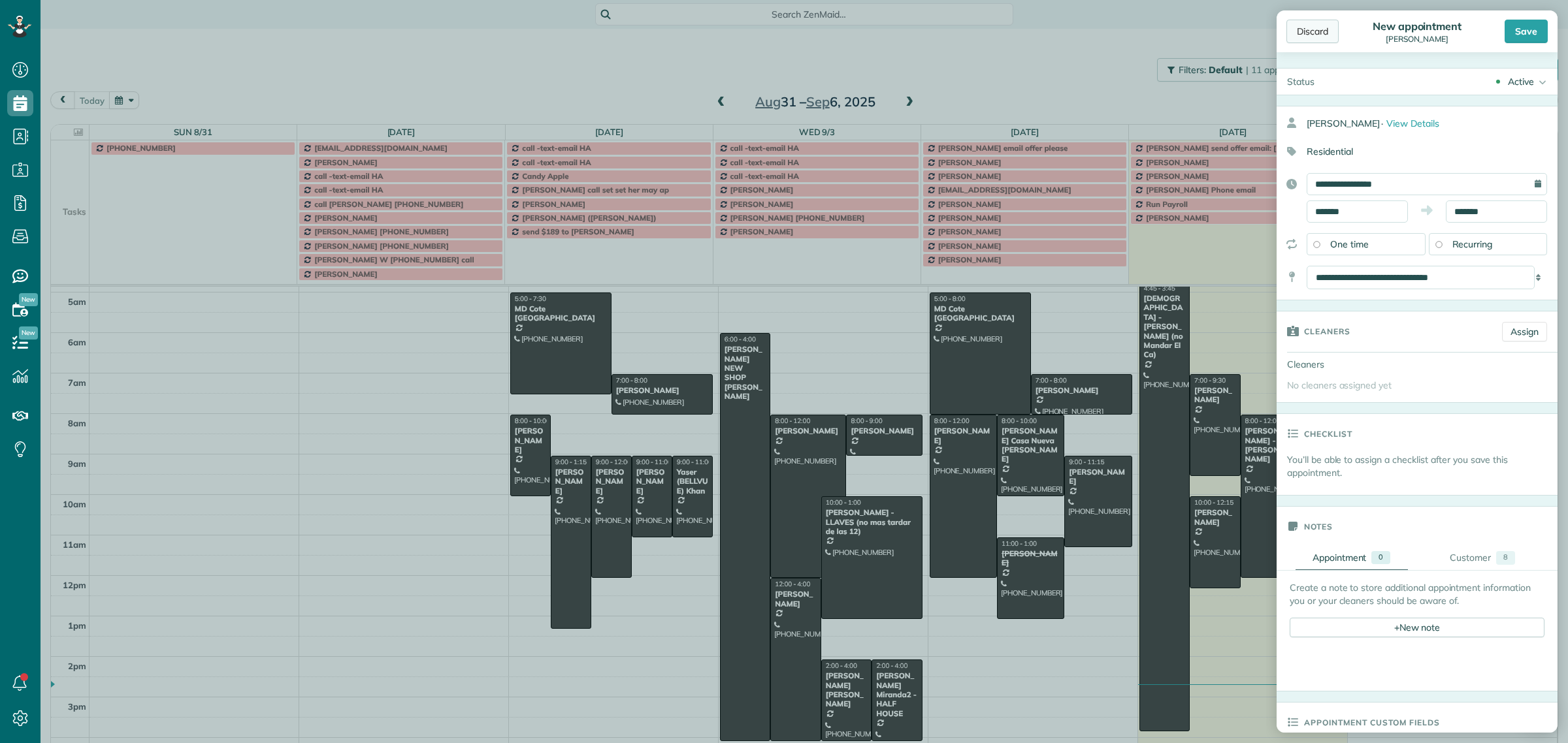
click at [1327, 39] on div "Discard" at bounding box center [1313, 31] width 53 height 24
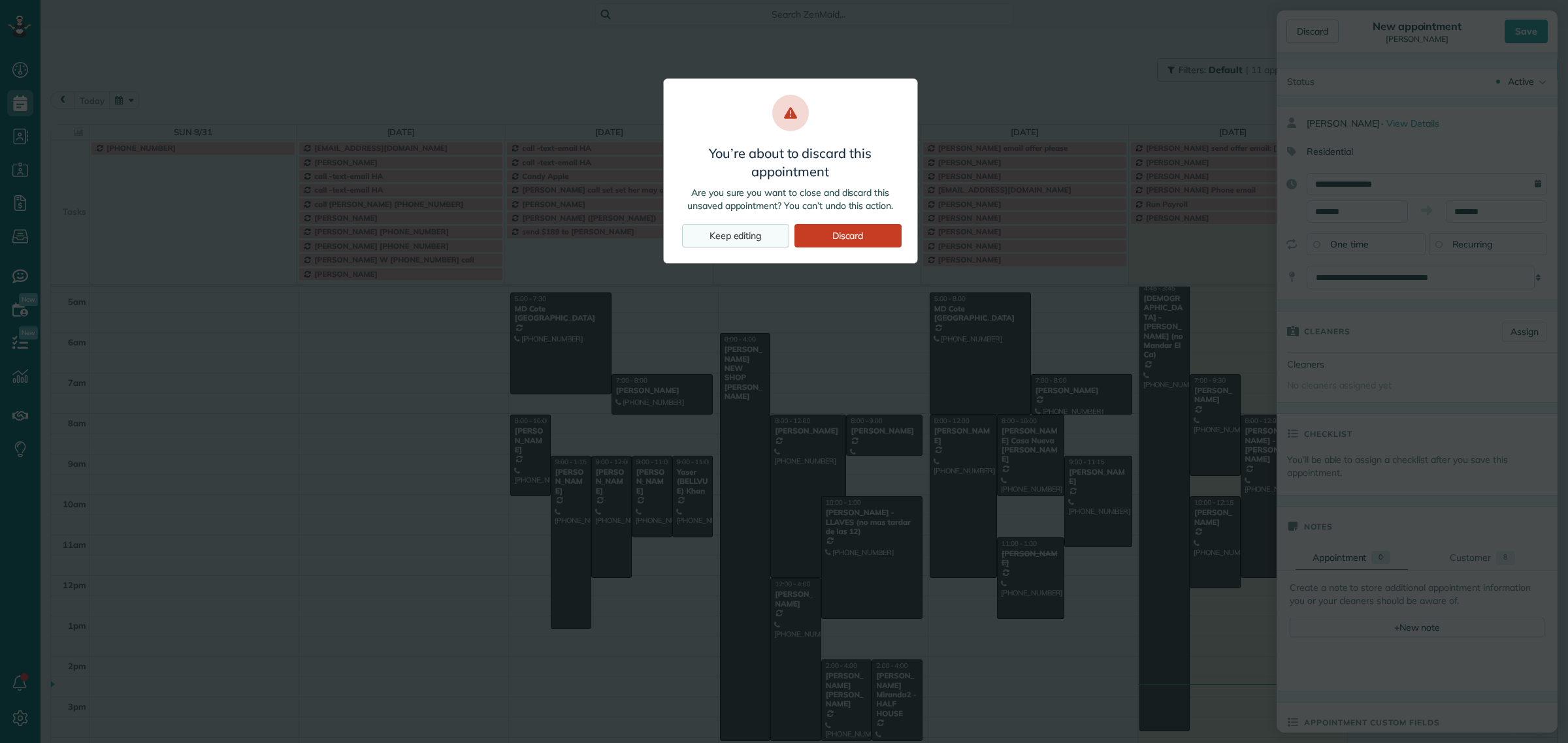
click at [722, 230] on div "Keep editing" at bounding box center [735, 236] width 107 height 24
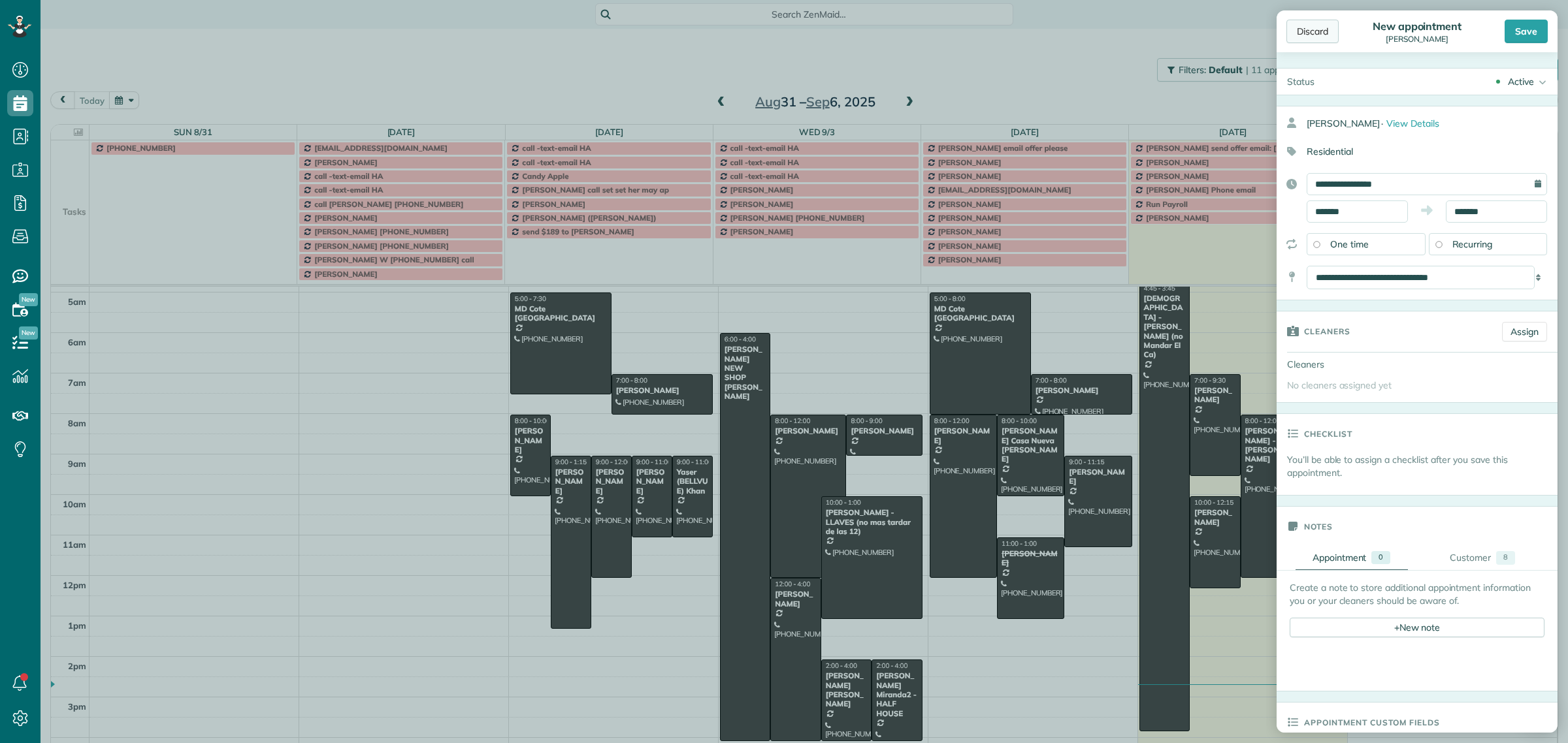
click at [1317, 32] on div "Discard" at bounding box center [1313, 31] width 53 height 24
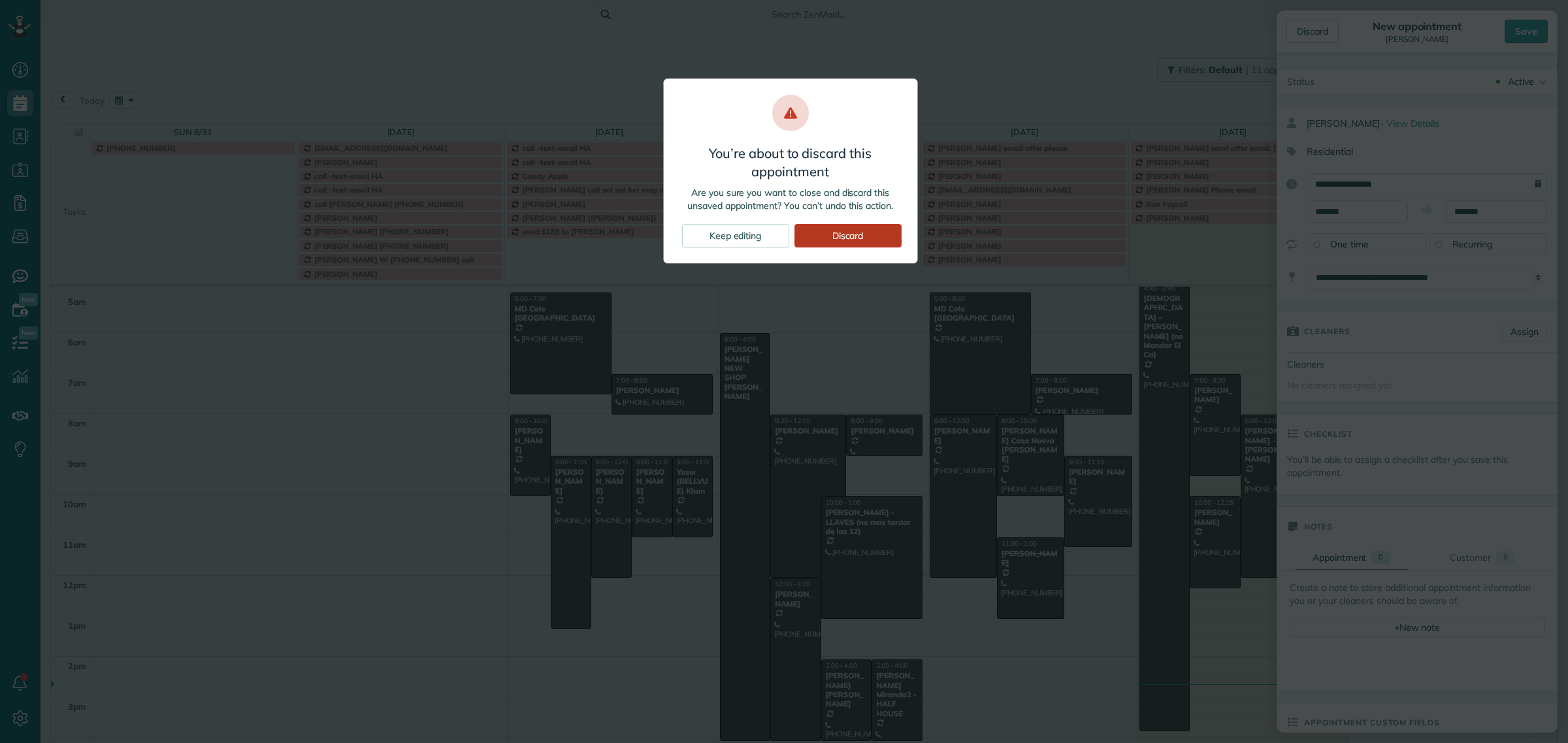
click at [838, 235] on div "Discard" at bounding box center [848, 236] width 107 height 24
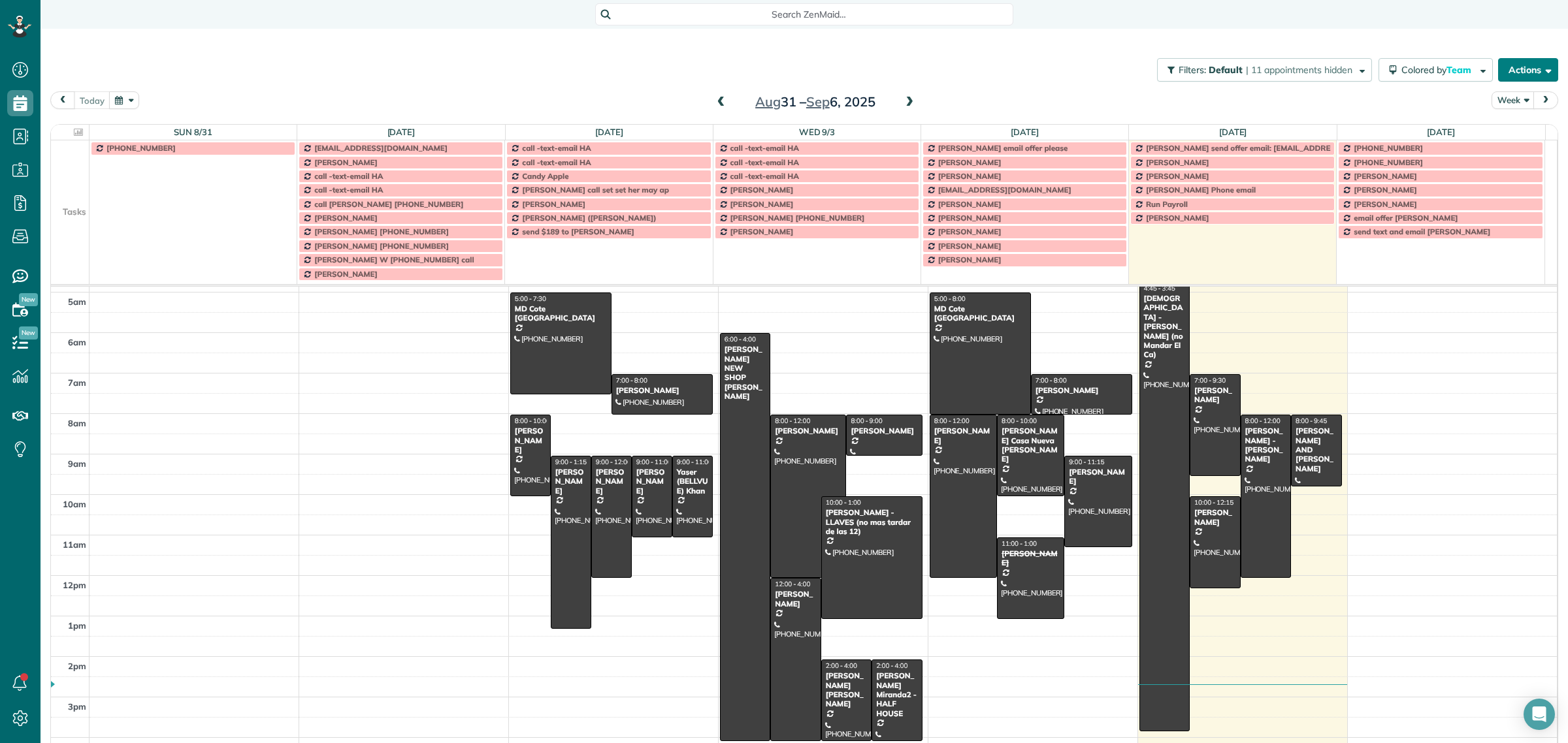
click at [1517, 73] on button "Actions" at bounding box center [1528, 69] width 60 height 24
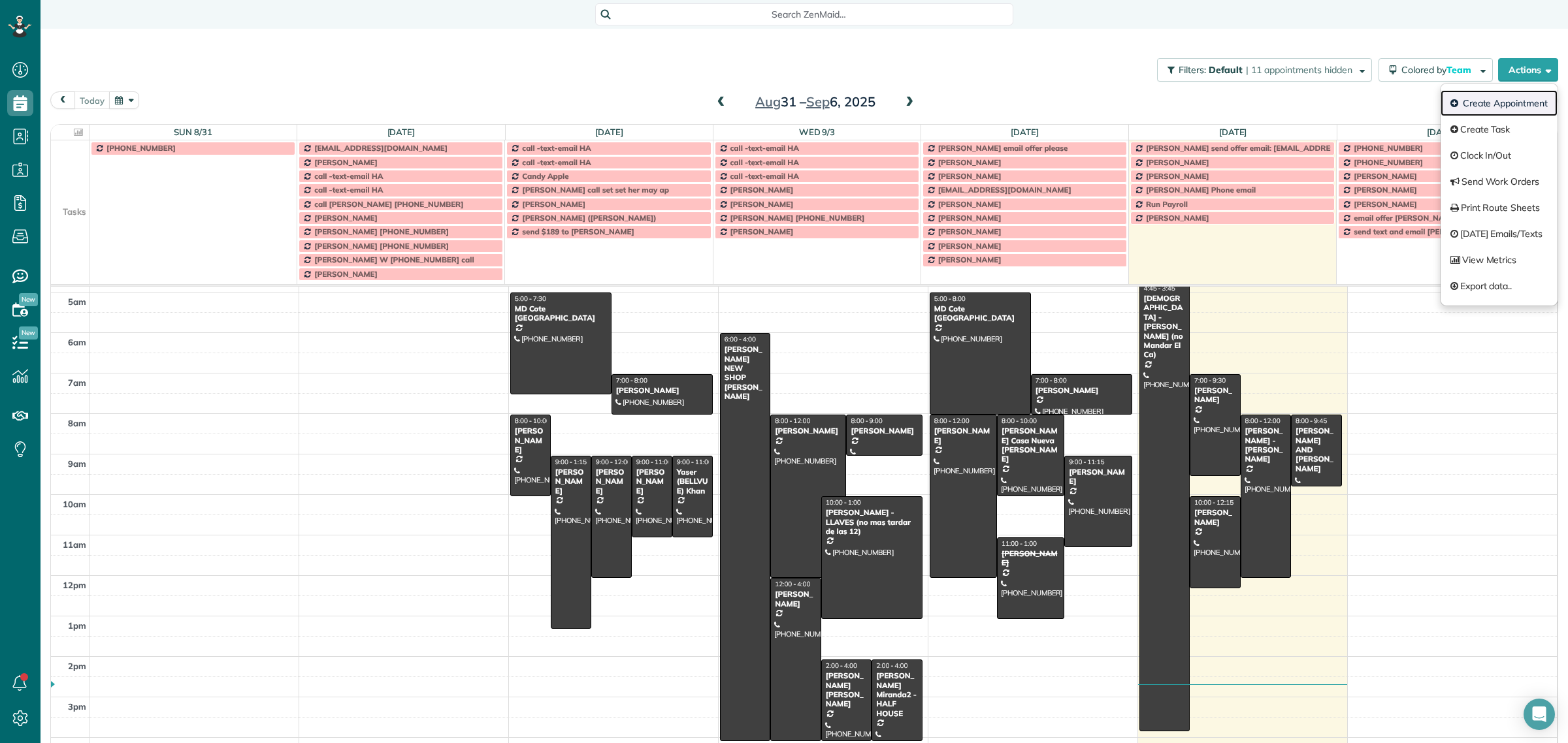
click at [1490, 100] on link "Create Appointment" at bounding box center [1499, 103] width 117 height 26
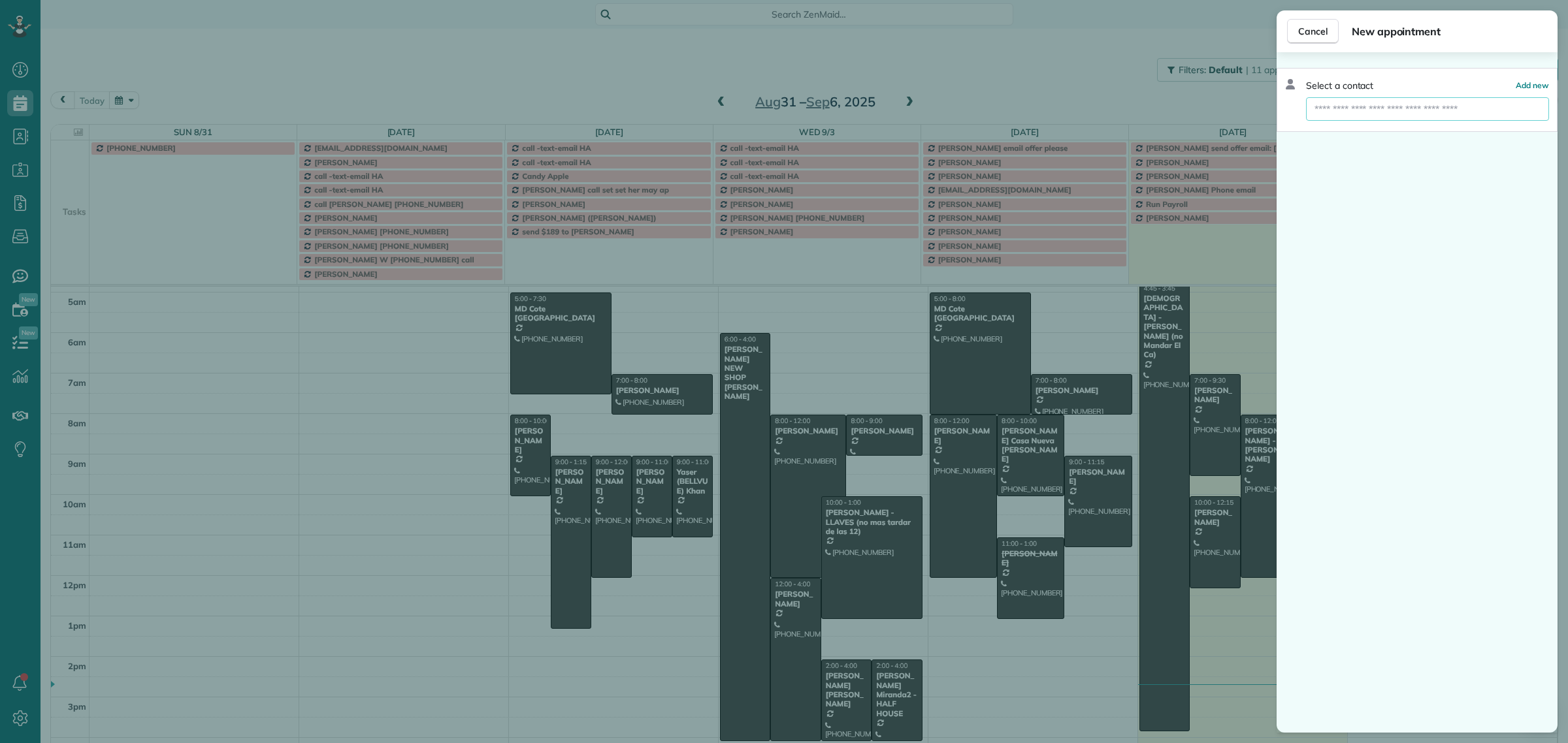
click at [1341, 102] on input "text" at bounding box center [1427, 108] width 243 height 24
paste input "**********"
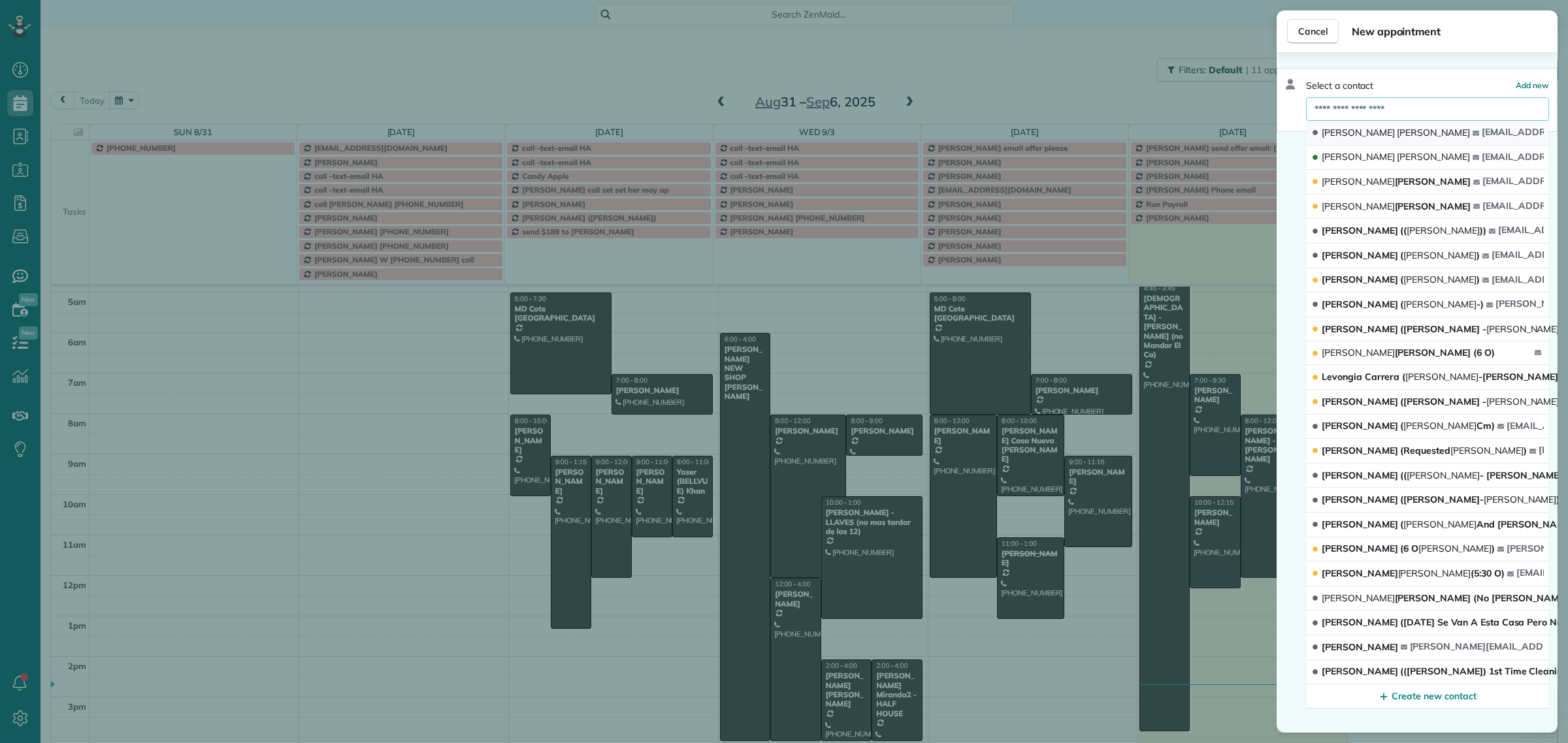
type input "**********"
click at [1397, 134] on span "Christianson" at bounding box center [1433, 132] width 73 height 11
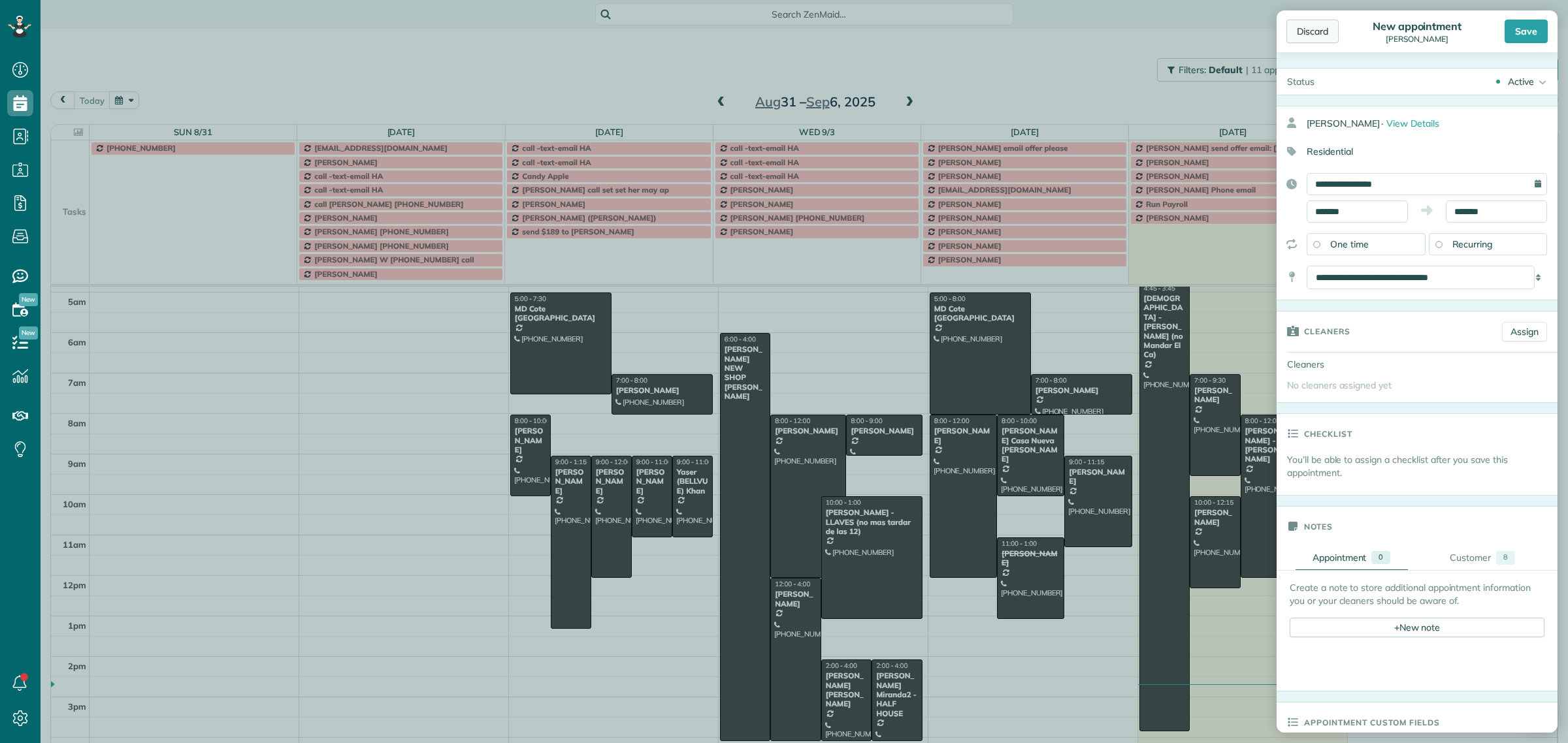
click at [1300, 34] on div "Discard" at bounding box center [1313, 31] width 53 height 24
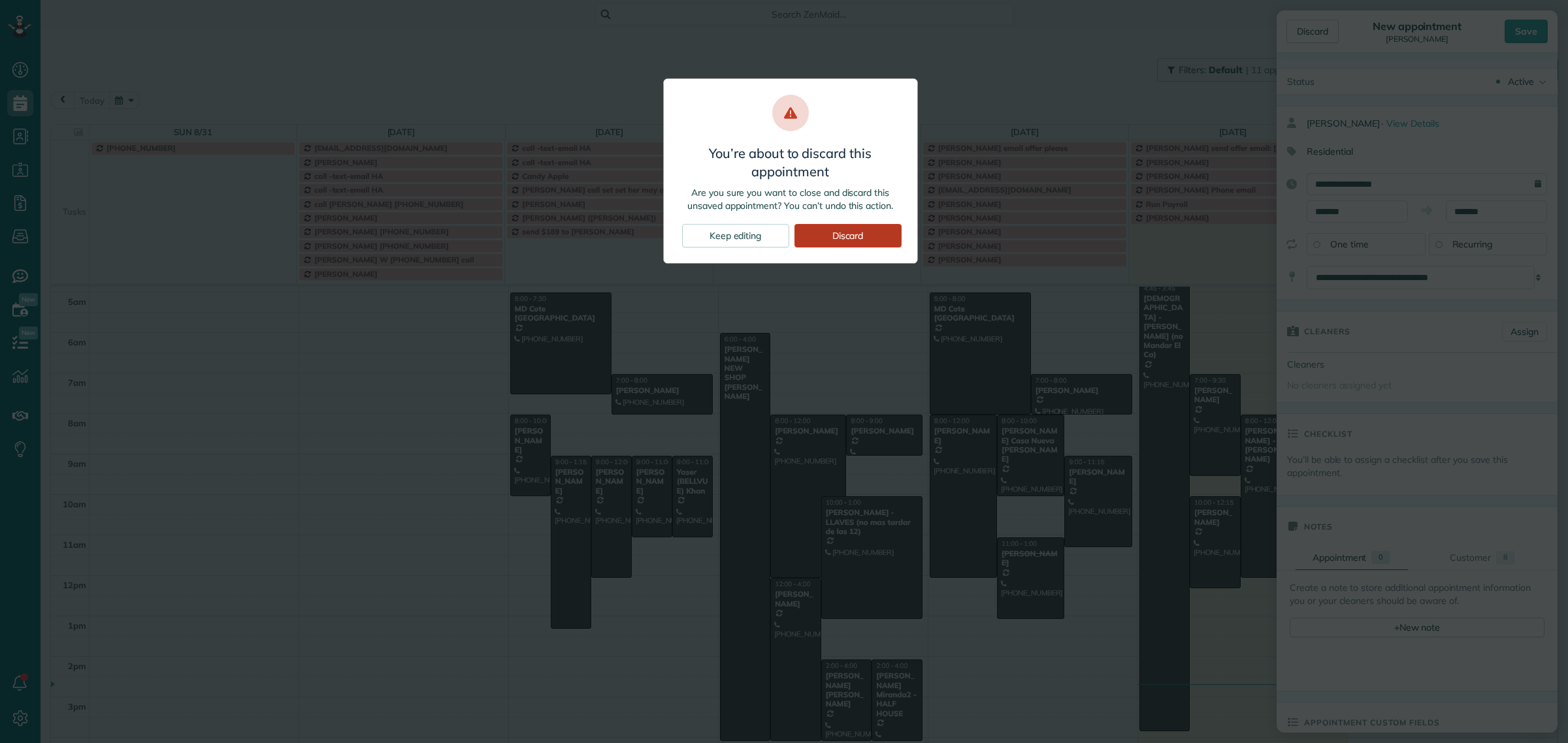
click at [847, 237] on div "Discard" at bounding box center [848, 236] width 107 height 24
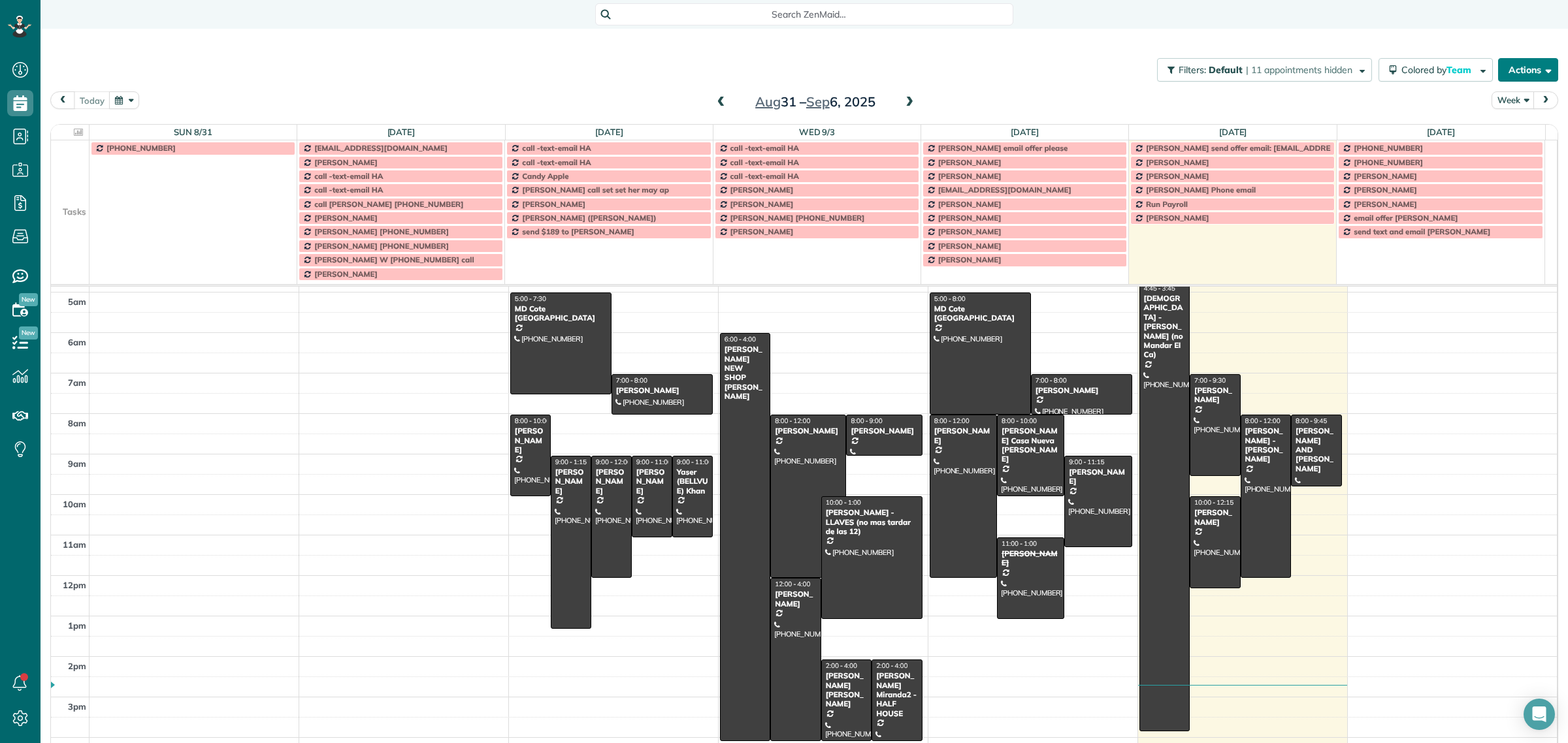
click at [1519, 69] on button "Actions" at bounding box center [1528, 69] width 60 height 24
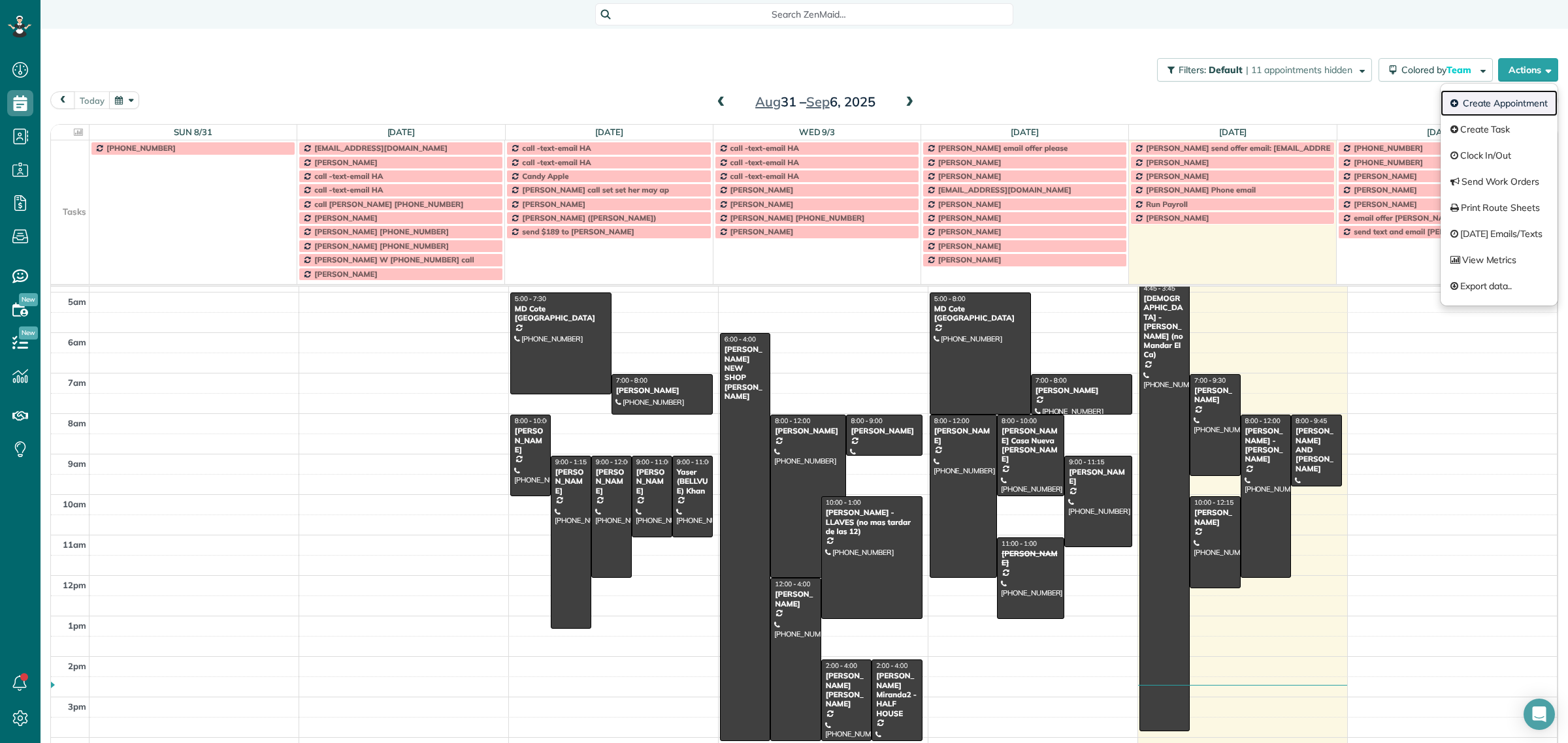
click at [1499, 99] on link "Create Appointment" at bounding box center [1499, 103] width 117 height 26
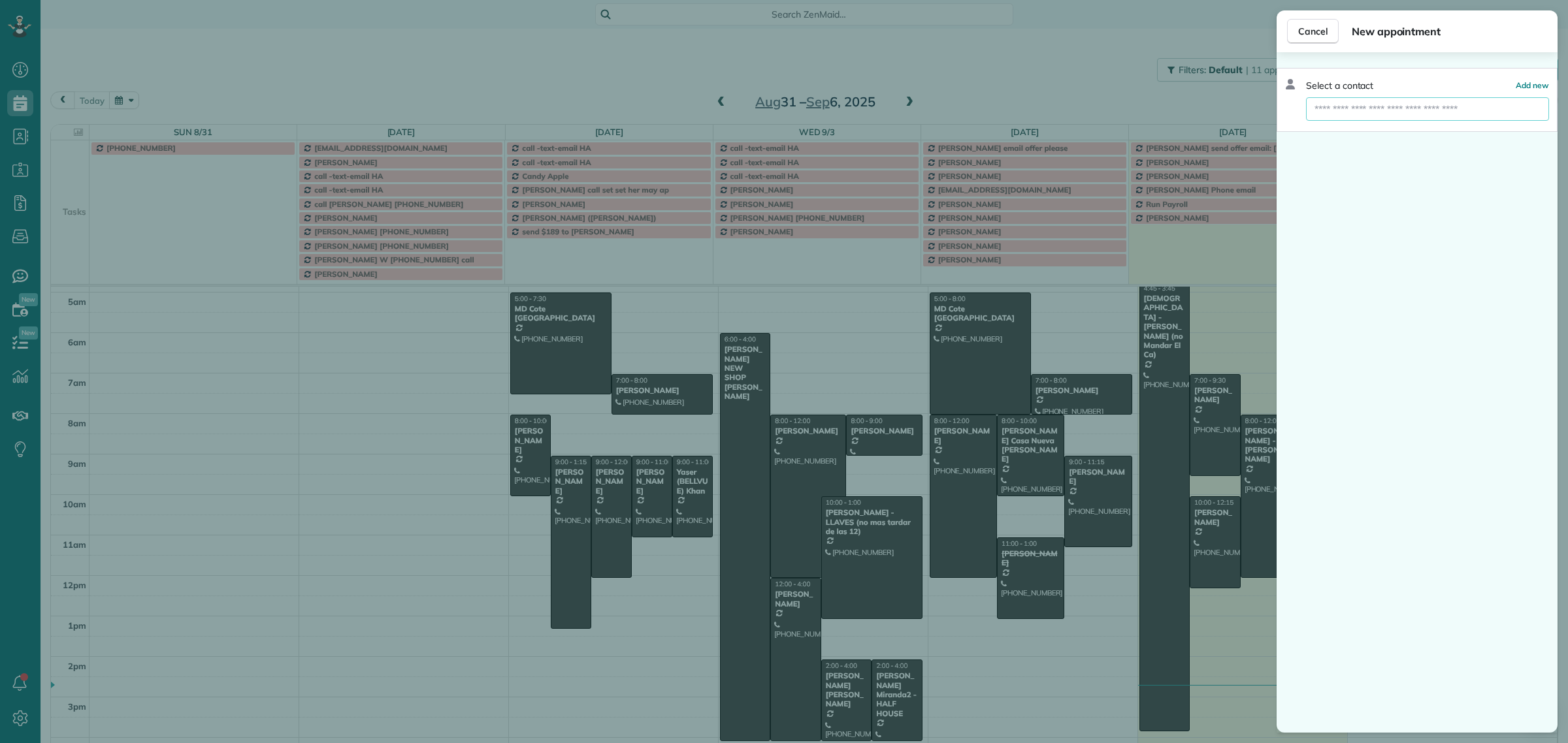
click at [1340, 116] on input "text" at bounding box center [1427, 108] width 243 height 24
click at [1312, 32] on span "Cancel" at bounding box center [1313, 31] width 30 height 13
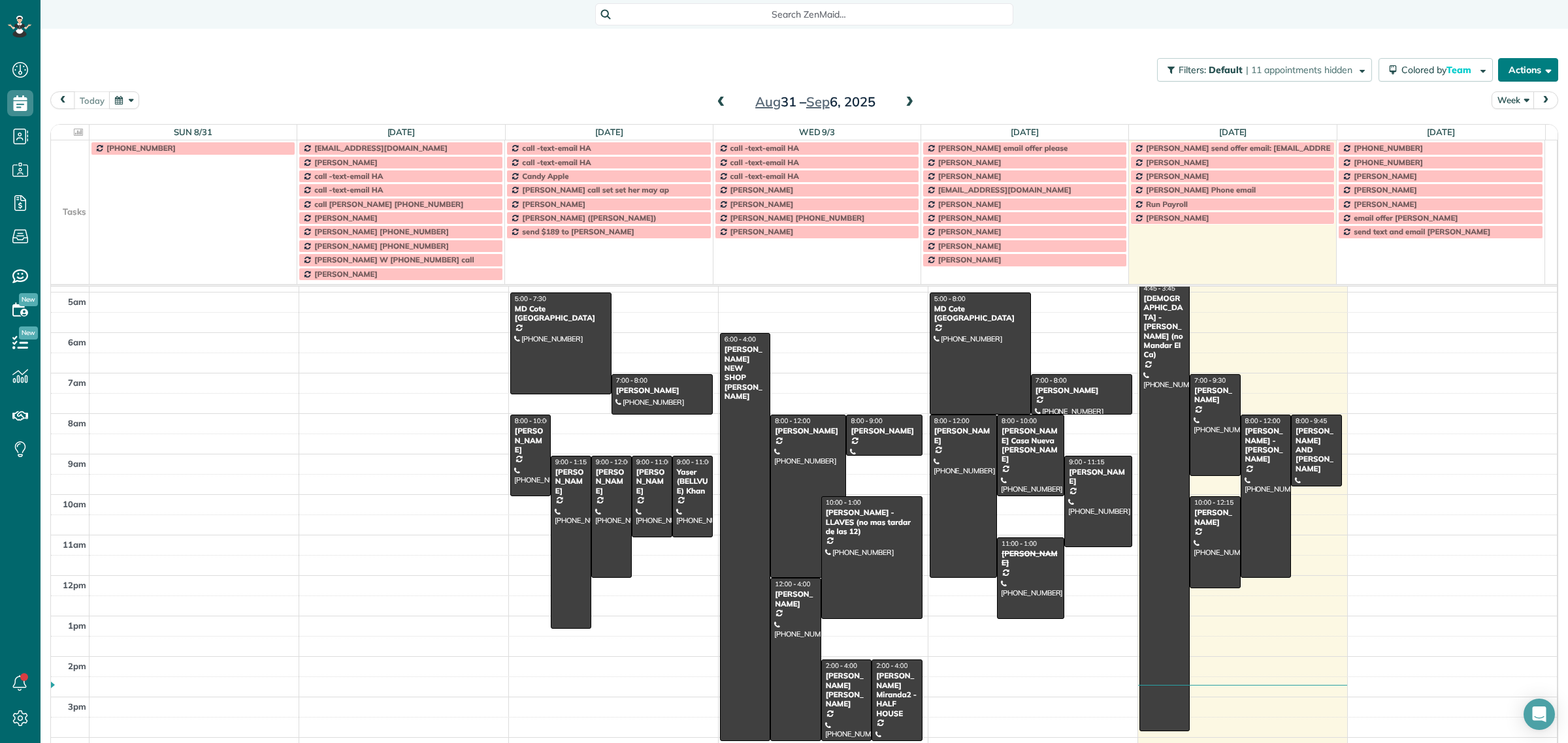
click at [1520, 69] on button "Actions" at bounding box center [1528, 69] width 60 height 24
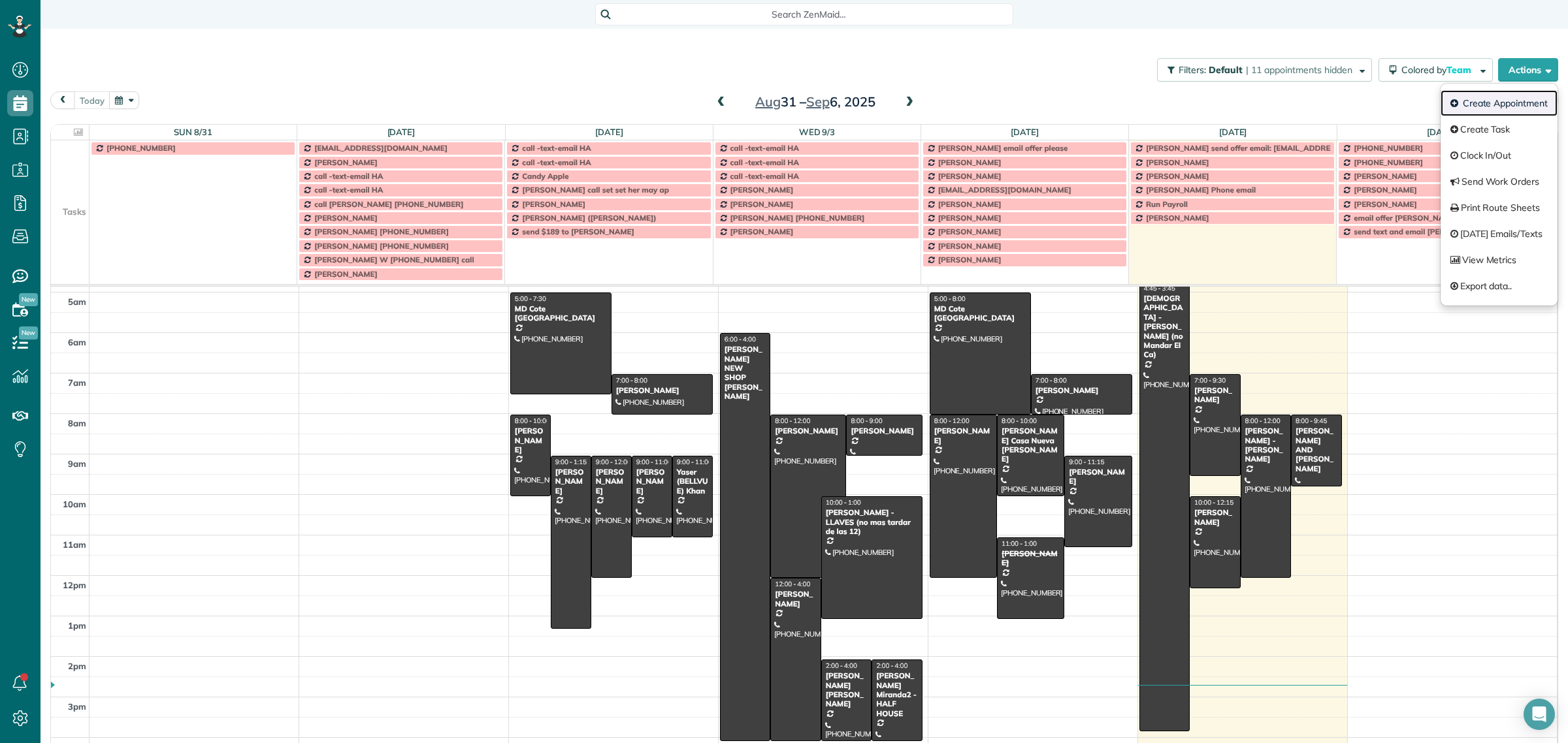
click at [1501, 98] on link "Create Appointment" at bounding box center [1499, 103] width 117 height 26
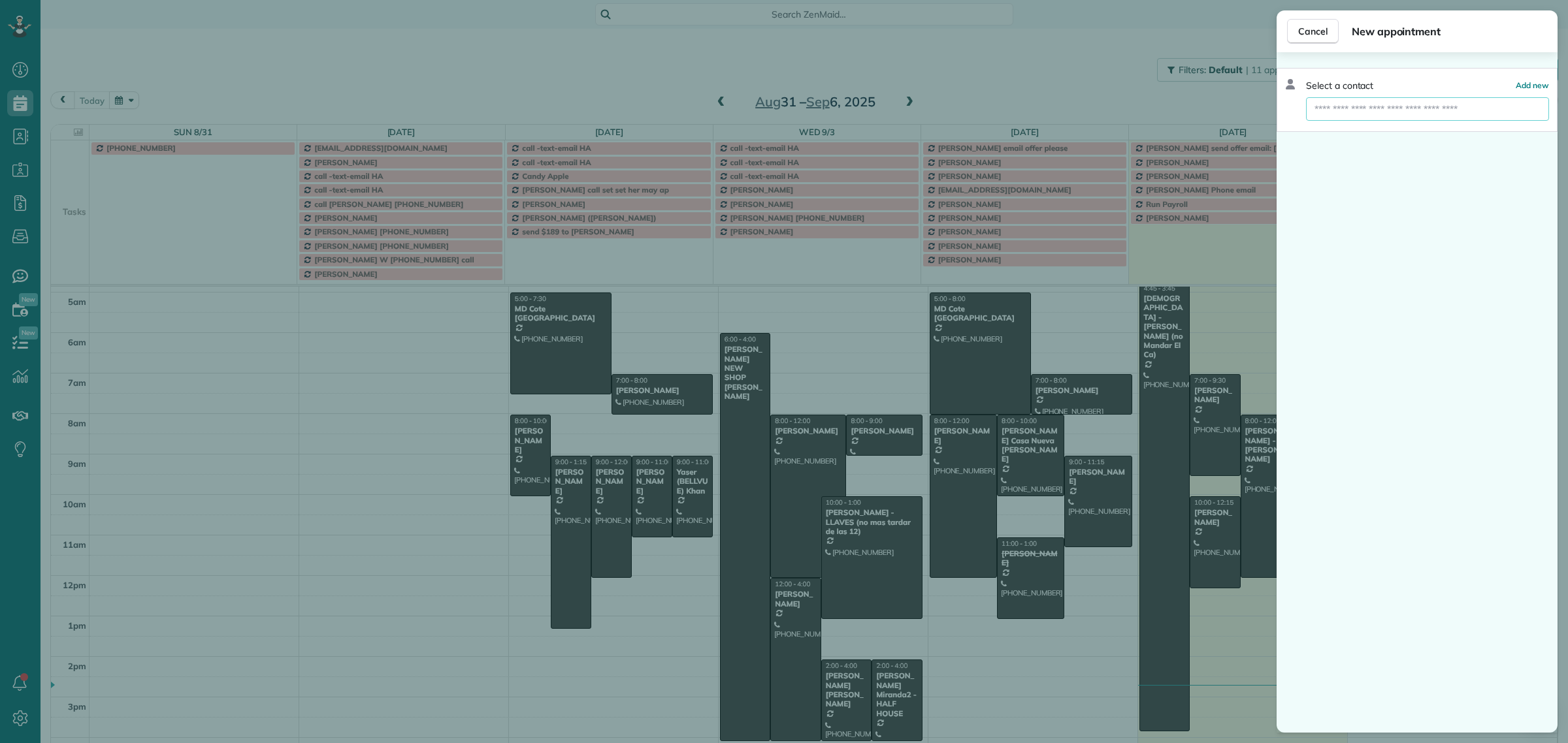
click at [1360, 102] on input "text" at bounding box center [1427, 108] width 243 height 24
drag, startPoint x: 1360, startPoint y: 102, endPoint x: 1344, endPoint y: 110, distance: 17.9
paste input "**********"
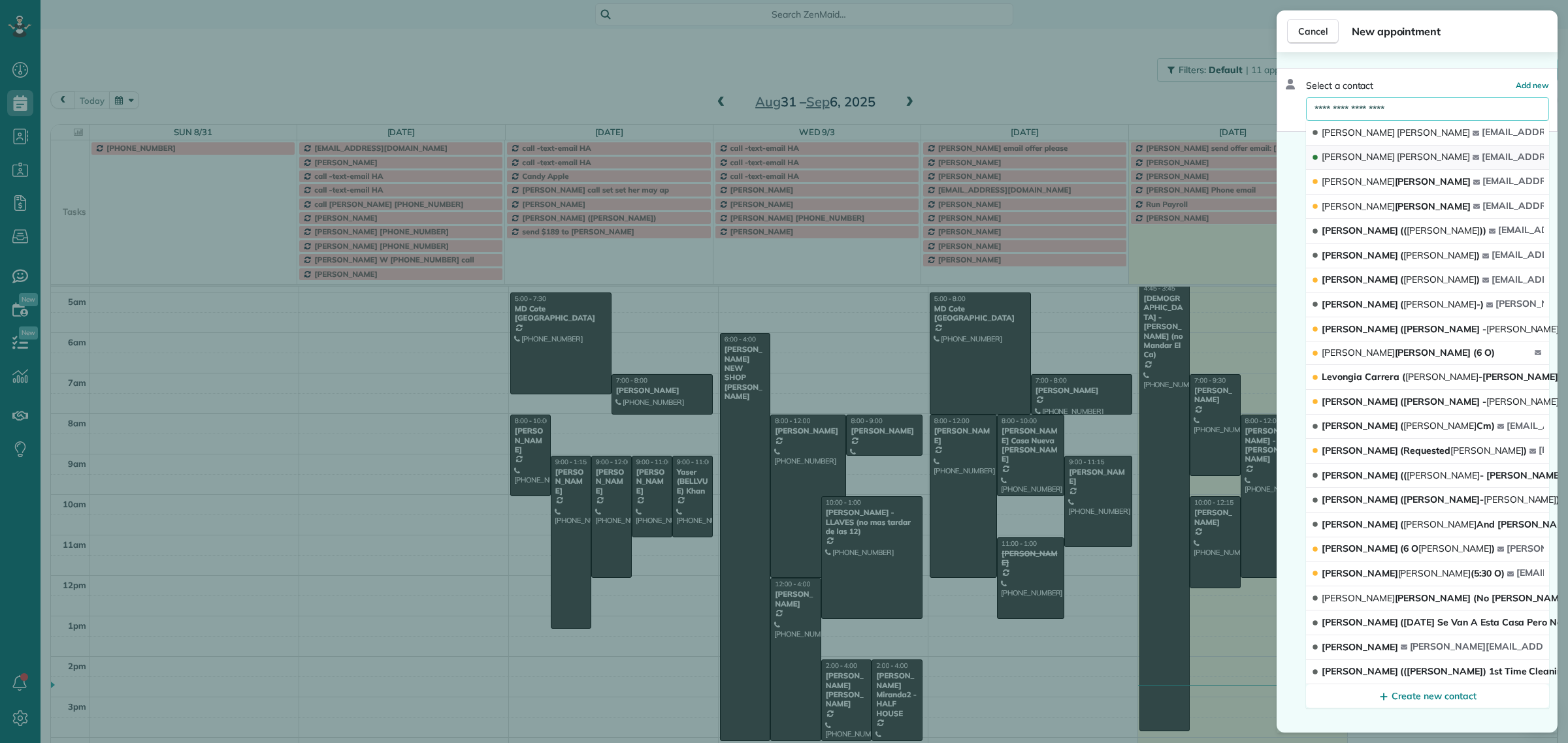
type input "**********"
click at [1397, 152] on span "Christianson" at bounding box center [1433, 156] width 73 height 11
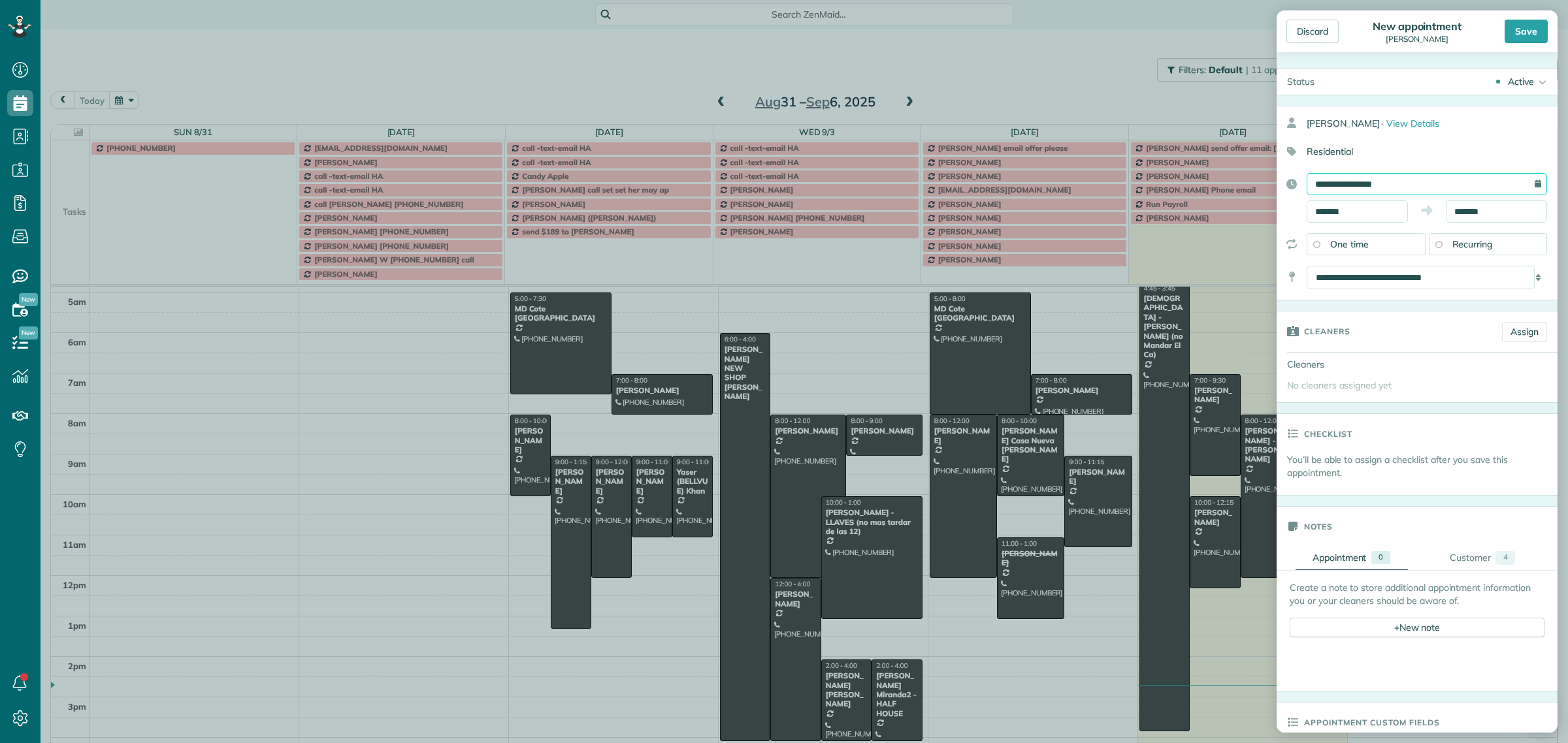
click at [1350, 181] on input "**********" at bounding box center [1426, 184] width 241 height 22
click at [1391, 268] on link "10" at bounding box center [1388, 271] width 21 height 21
type input "**********"
click at [1350, 211] on input "*******" at bounding box center [1357, 212] width 101 height 22
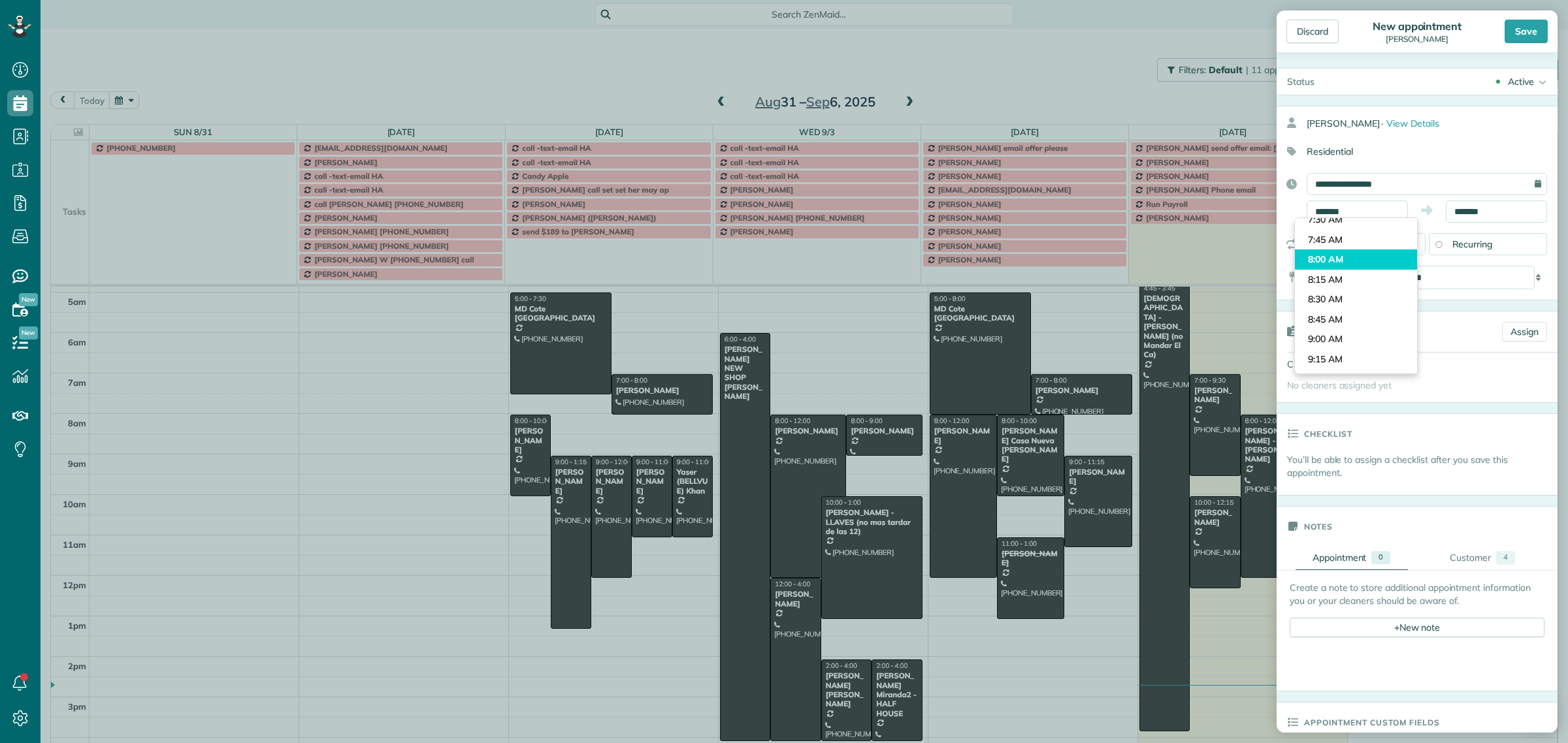
type input "*******"
click at [1335, 255] on body "Dashboard Scheduling Calendar View List View Dispatch View - Weekly scheduling …" at bounding box center [784, 371] width 1568 height 743
click at [1360, 206] on input "*******" at bounding box center [1357, 212] width 101 height 22
click at [1493, 144] on div "Residential" at bounding box center [1411, 151] width 270 height 22
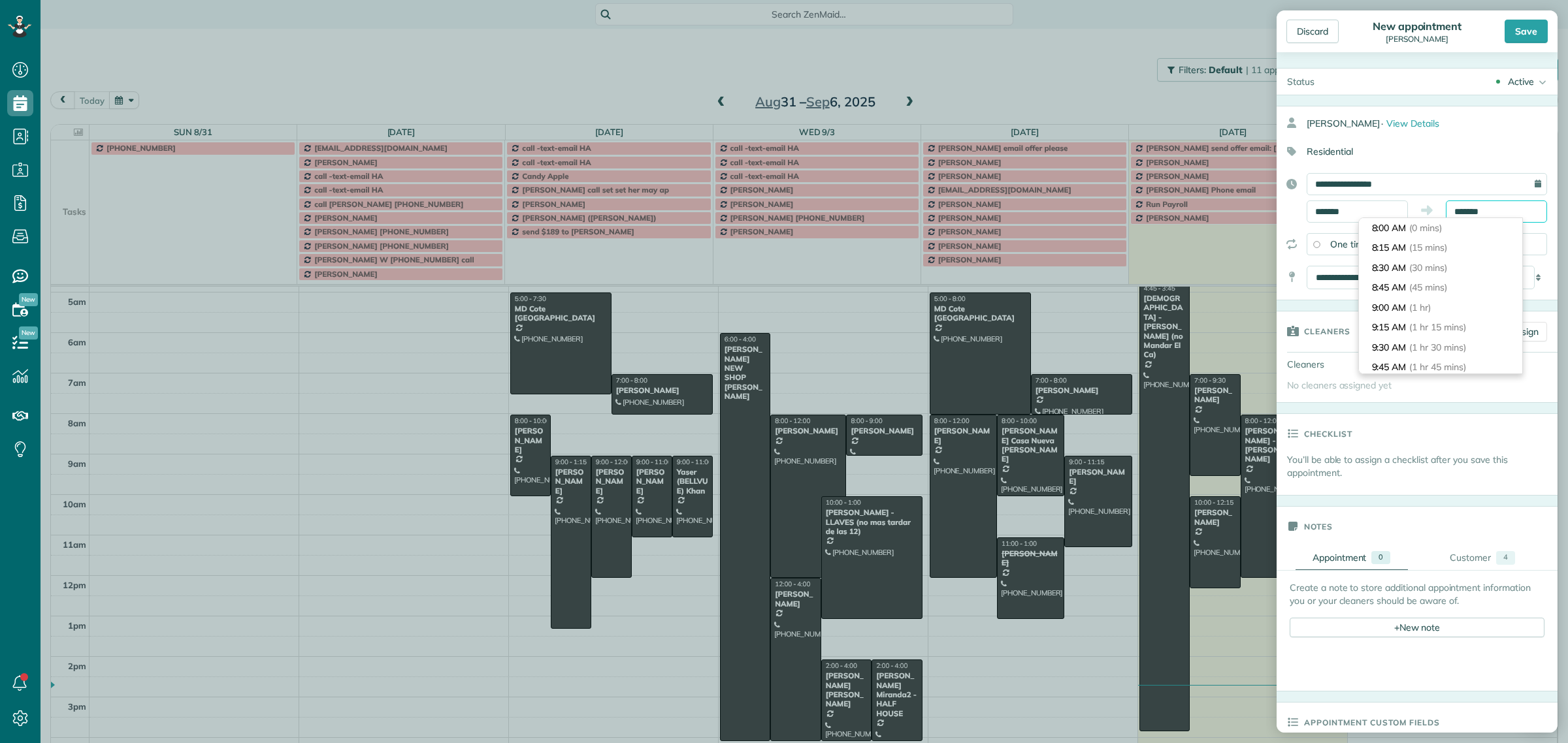
scroll to position [618, 0]
drag, startPoint x: 1493, startPoint y: 203, endPoint x: 1415, endPoint y: 203, distance: 78.0
click at [1415, 203] on div "******* *******" at bounding box center [1426, 212] width 241 height 22
type input "********"
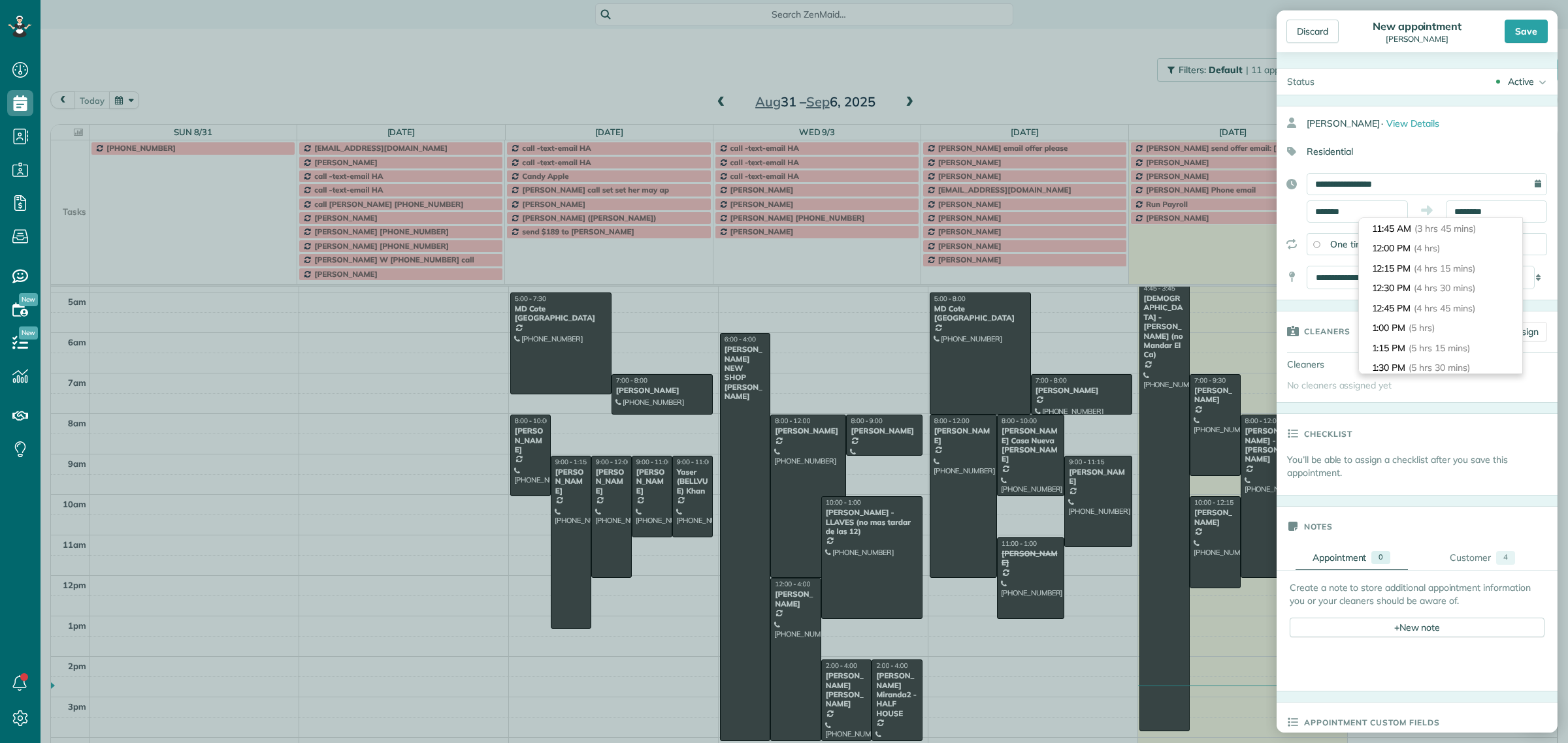
click at [1455, 170] on div "**********" at bounding box center [1416, 203] width 281 height 195
click at [1478, 249] on span "Recurring" at bounding box center [1472, 244] width 40 height 11
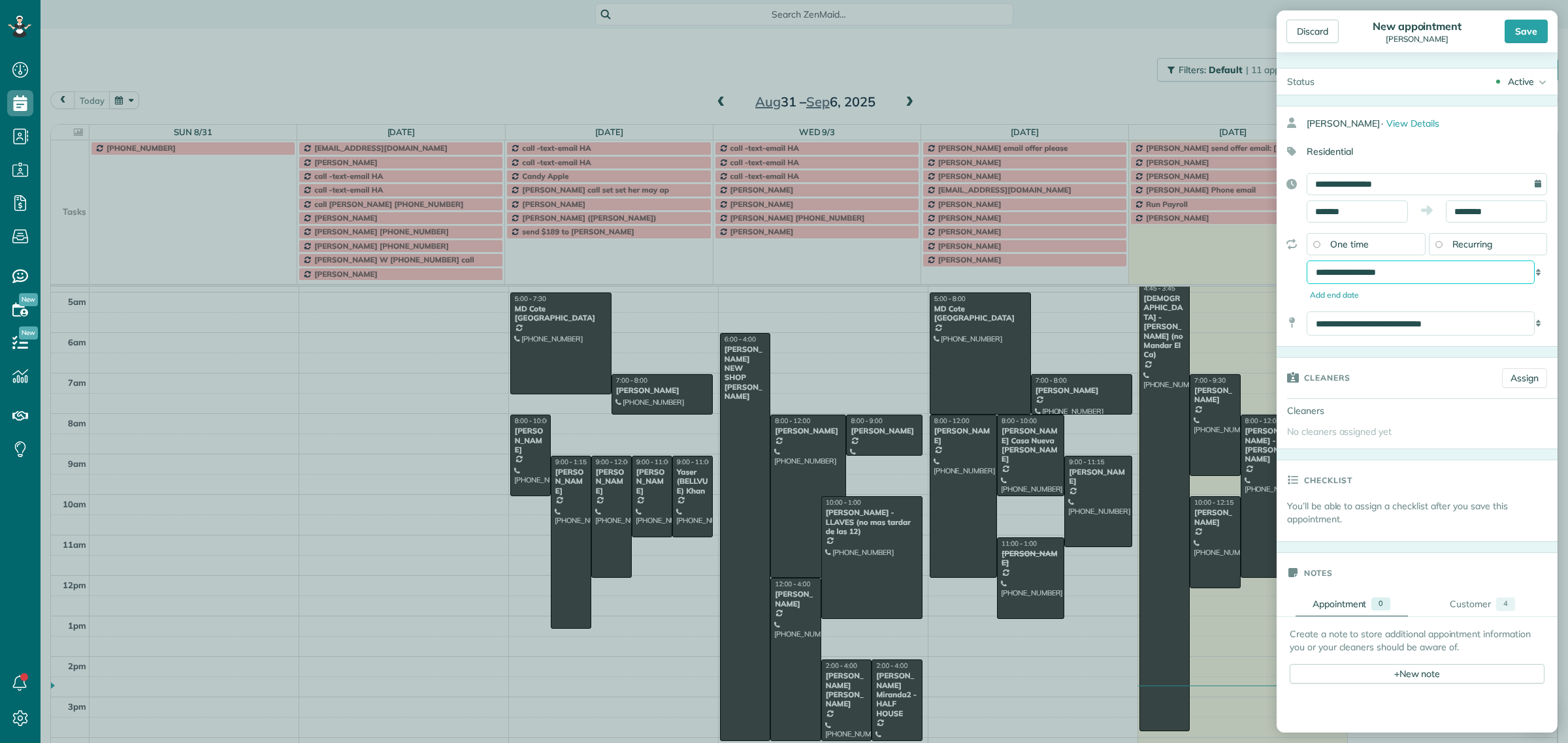
click at [1375, 274] on select "**********" at bounding box center [1420, 272] width 228 height 24
select select "**********"
click at [1307, 262] on select "**********" at bounding box center [1420, 272] width 228 height 24
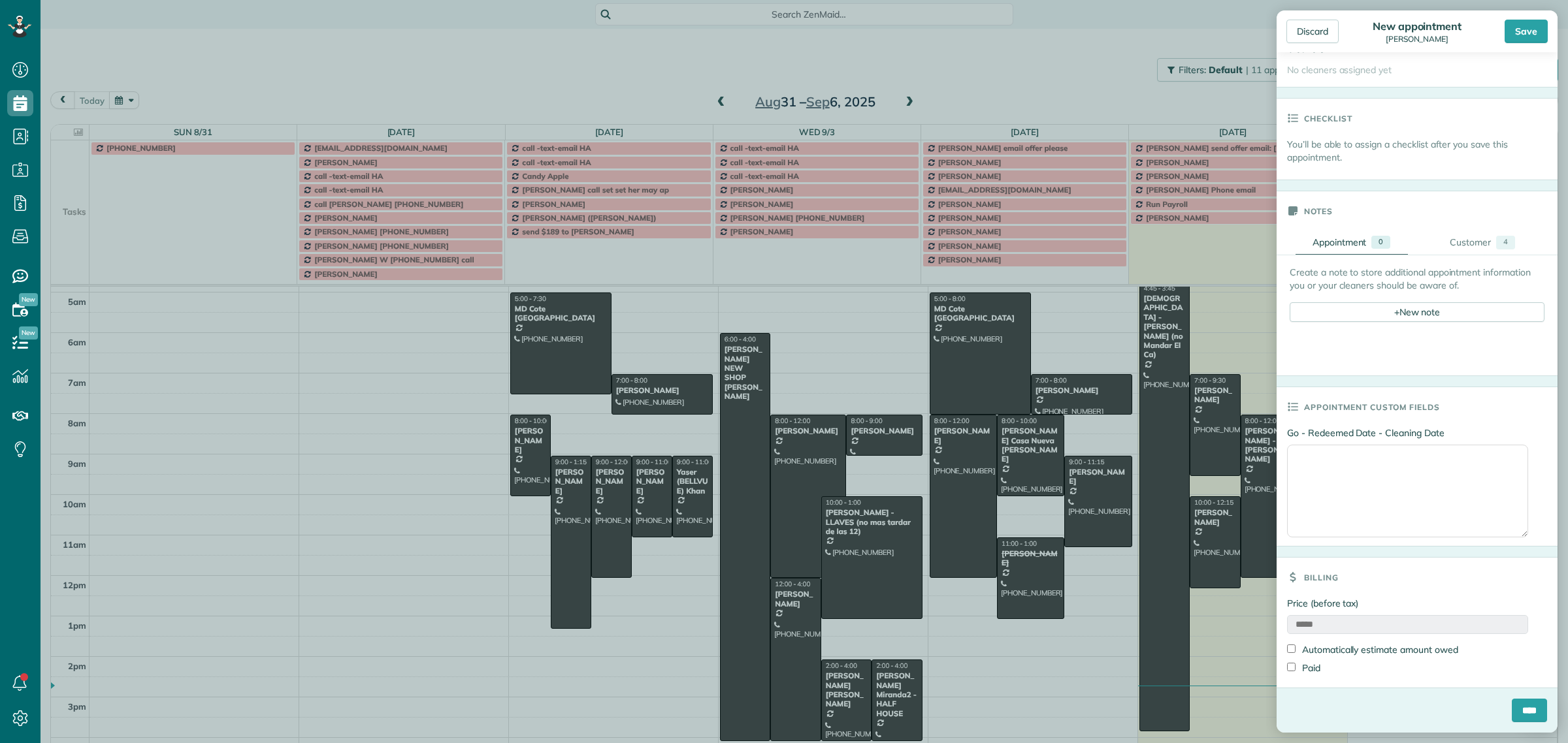
scroll to position [367, 0]
click at [1524, 34] on div "Save" at bounding box center [1526, 31] width 43 height 24
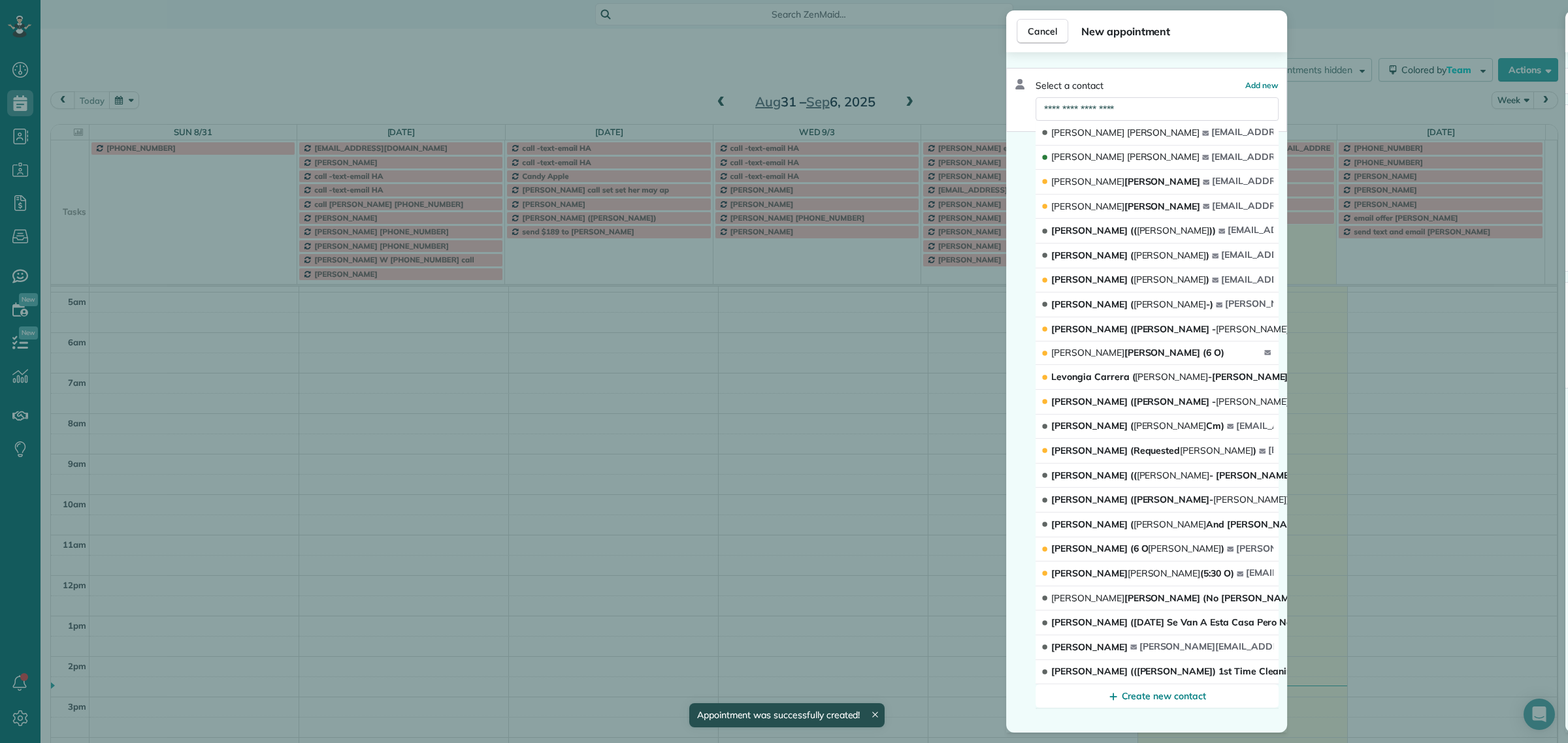
scroll to position [22, 0]
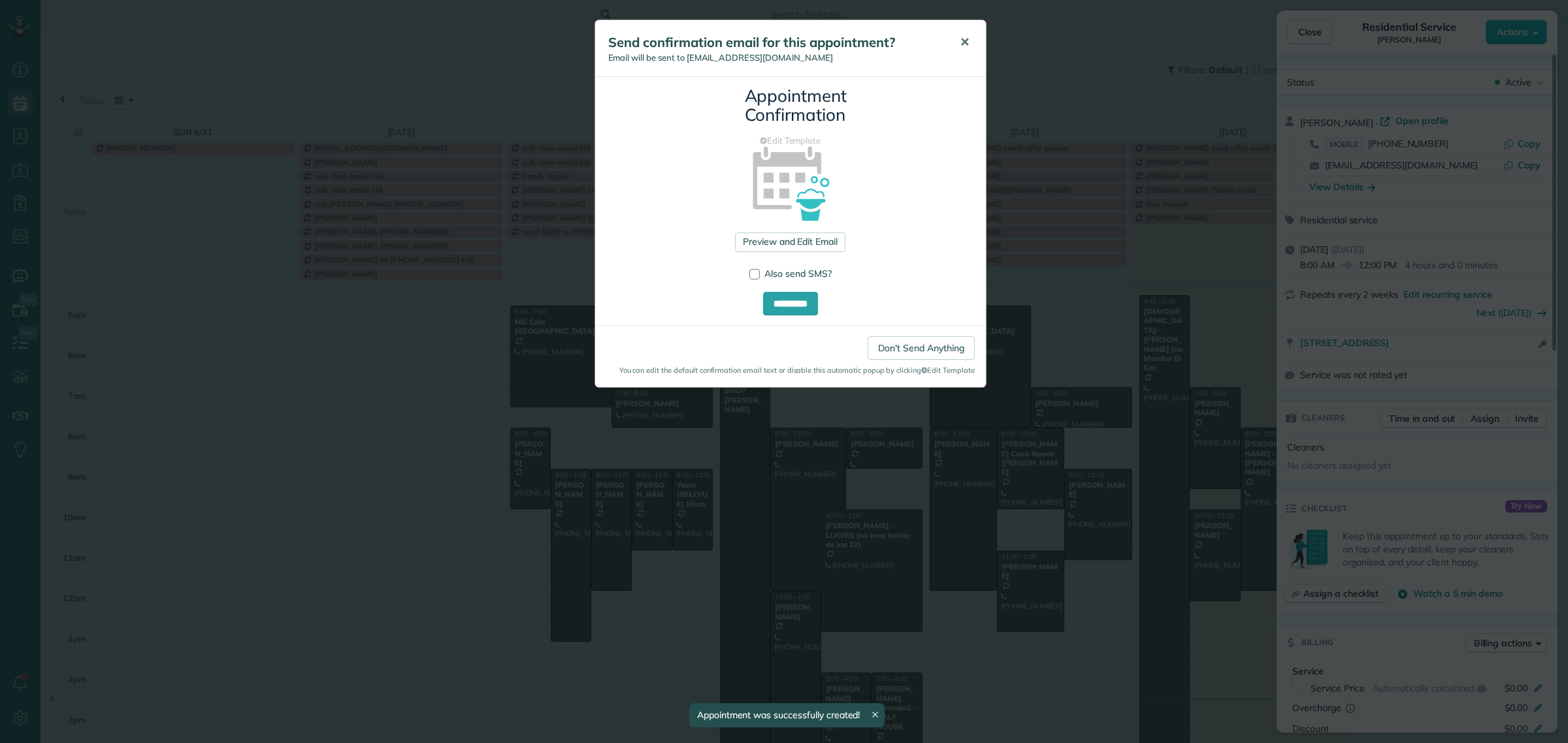
click at [960, 39] on span "✕" at bounding box center [964, 42] width 10 height 15
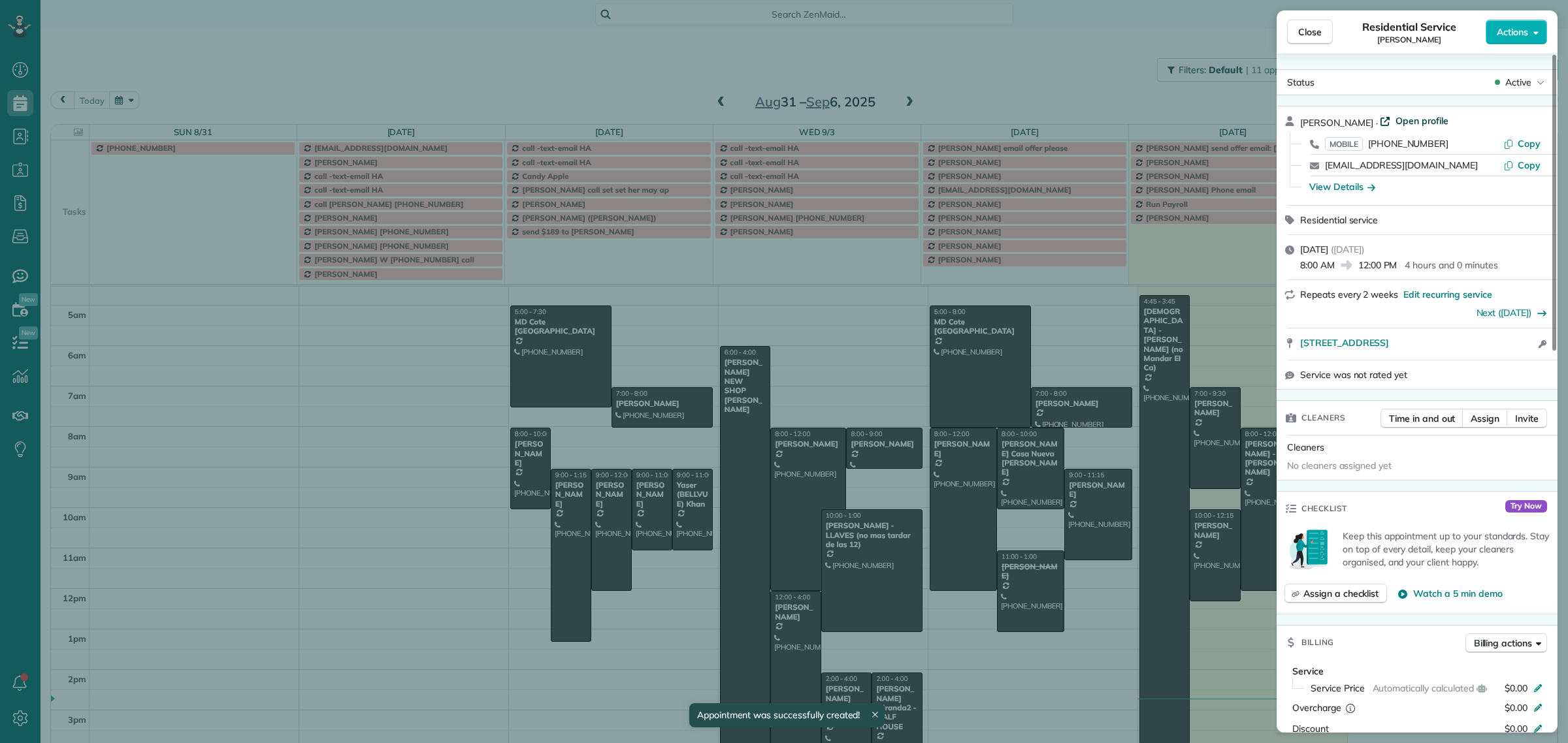
click at [1448, 116] on span "Open profile" at bounding box center [1422, 121] width 53 height 13
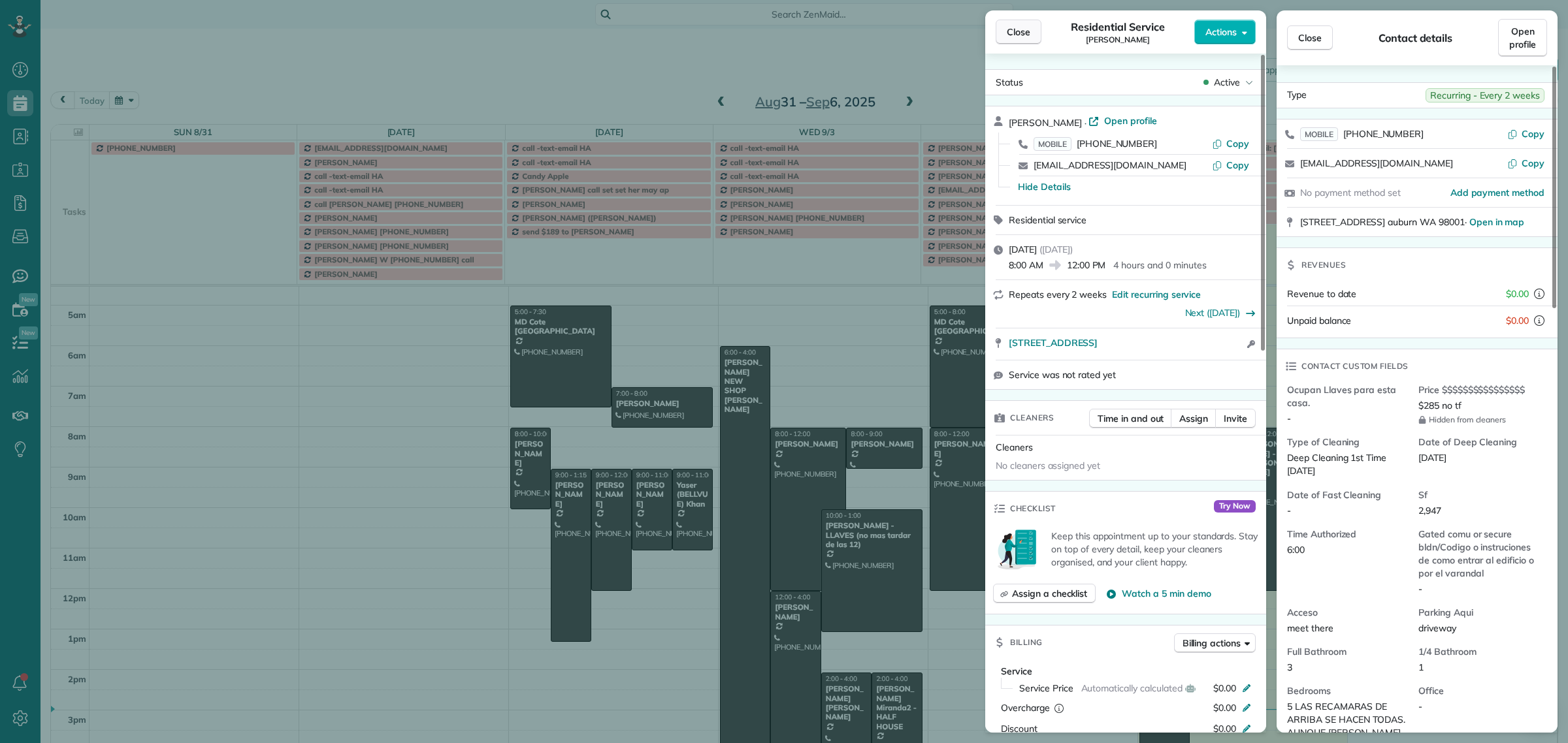
click at [1018, 34] on span "Close" at bounding box center [1018, 32] width 24 height 13
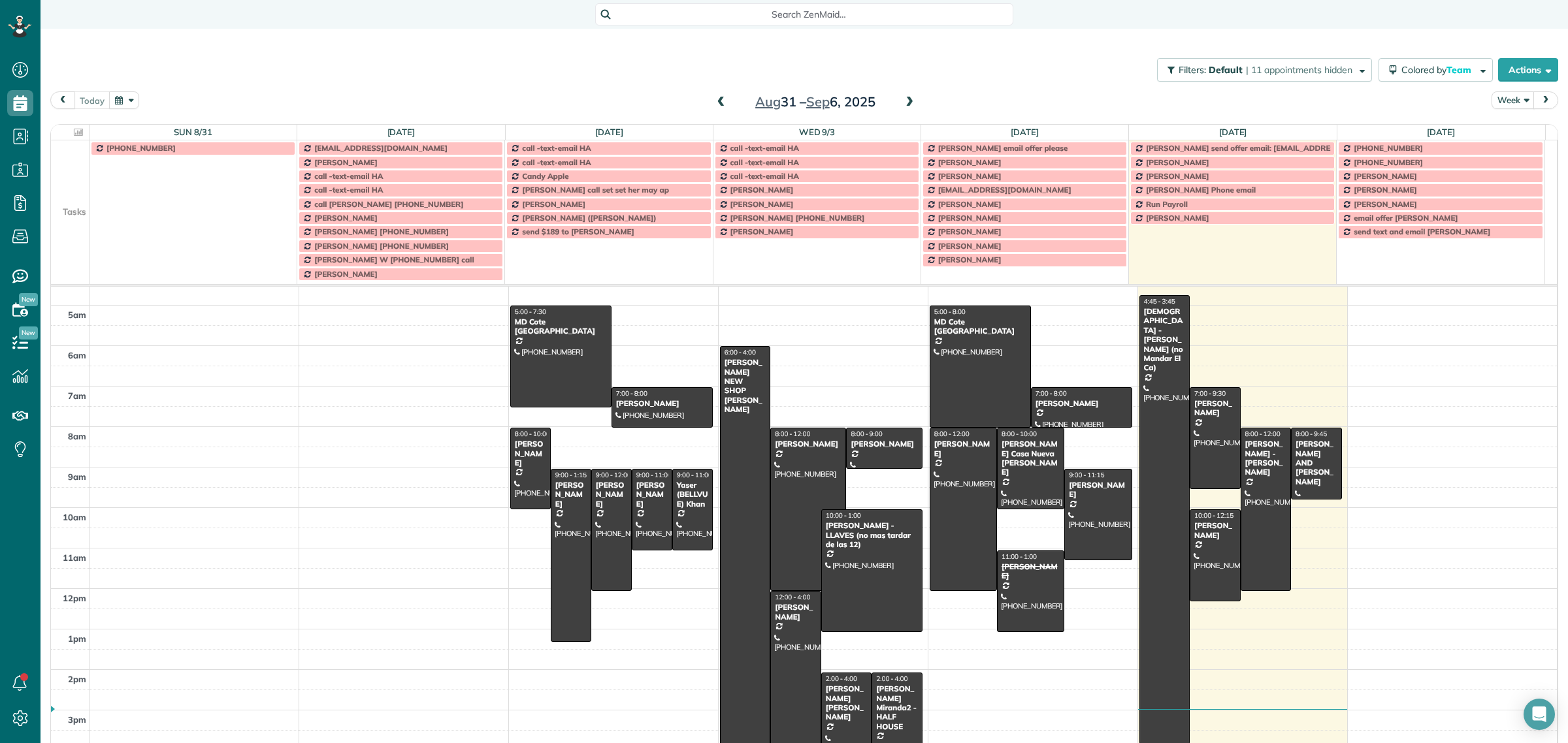
click at [903, 104] on span at bounding box center [909, 102] width 14 height 11
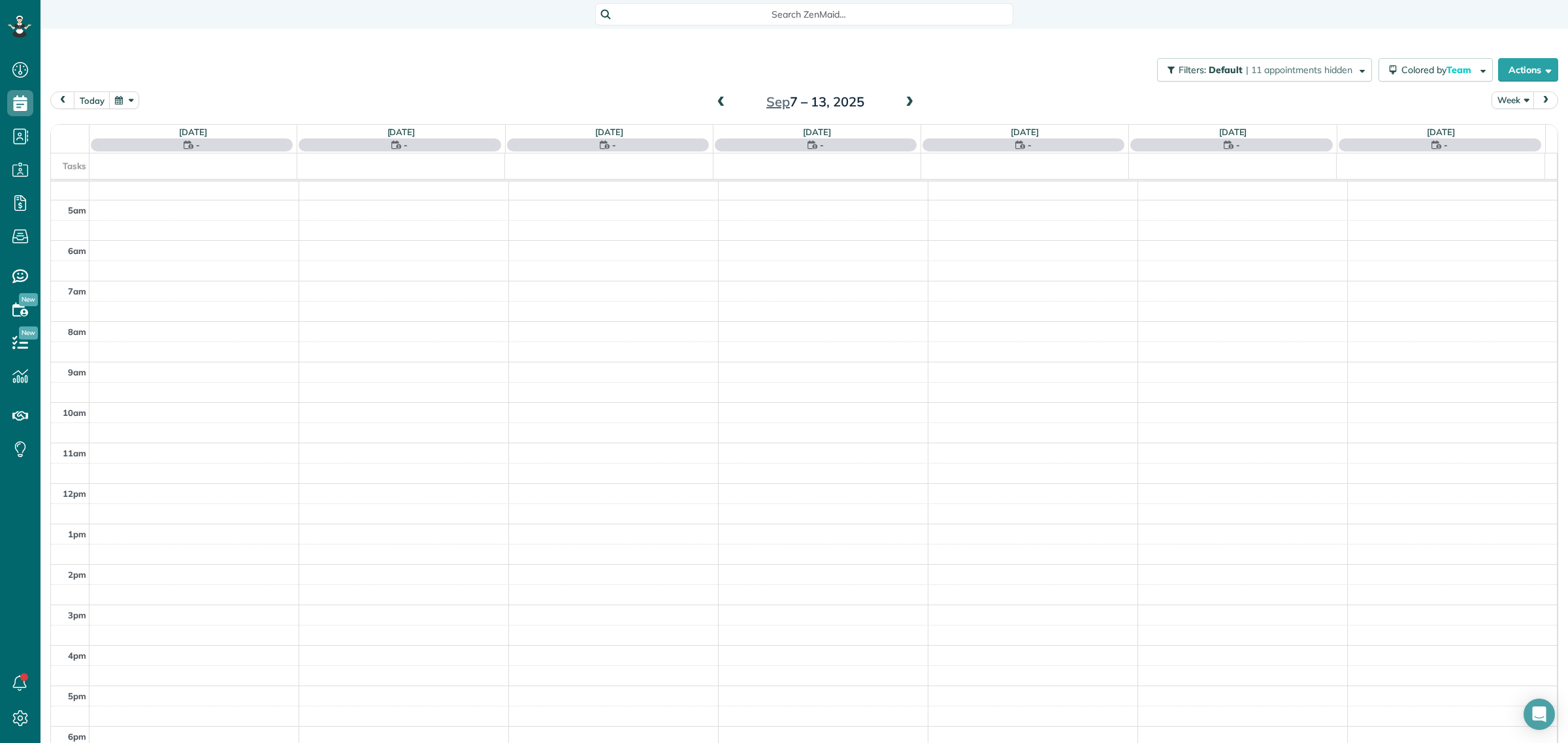
scroll to position [34, 0]
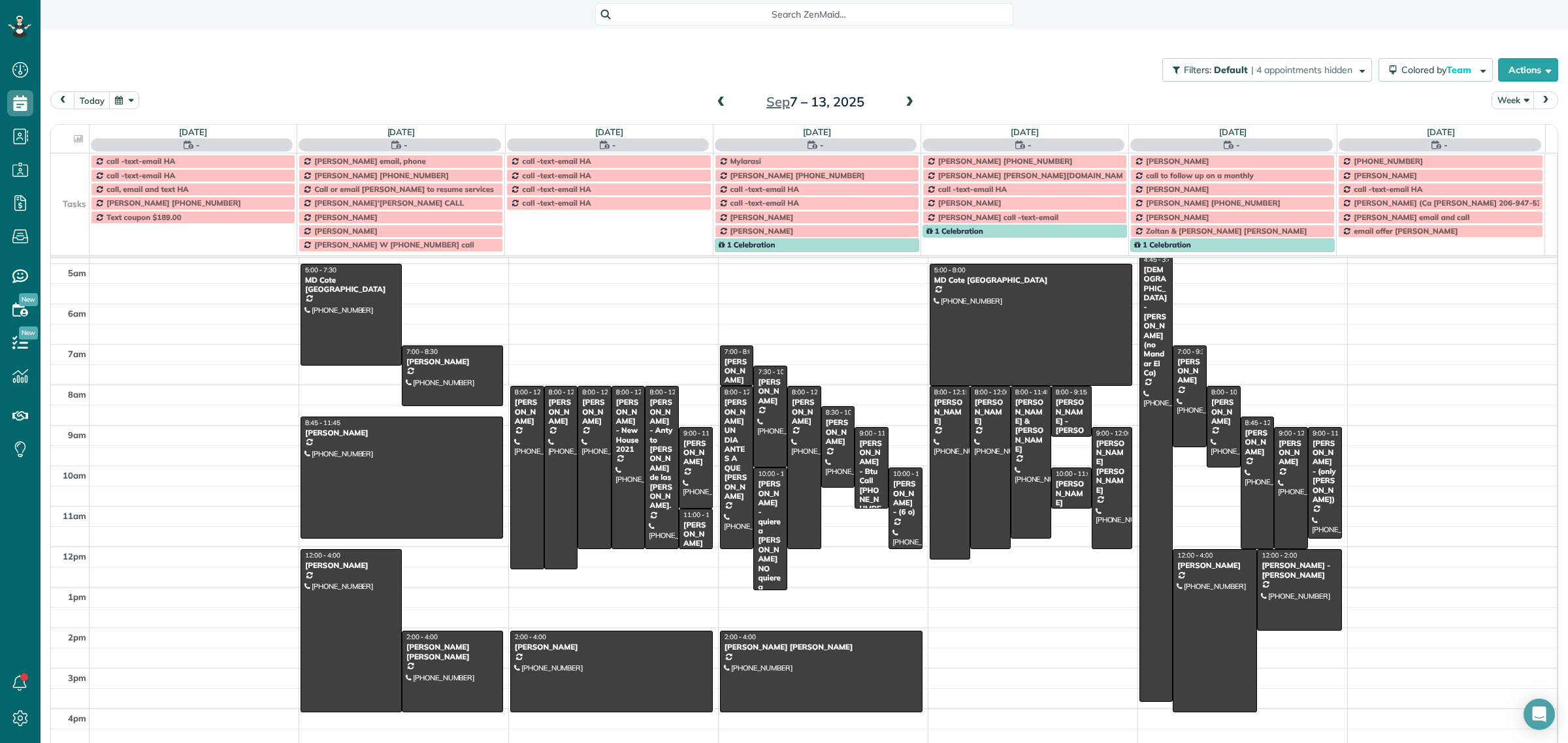
click at [75, 201] on td at bounding box center [70, 203] width 38 height 13
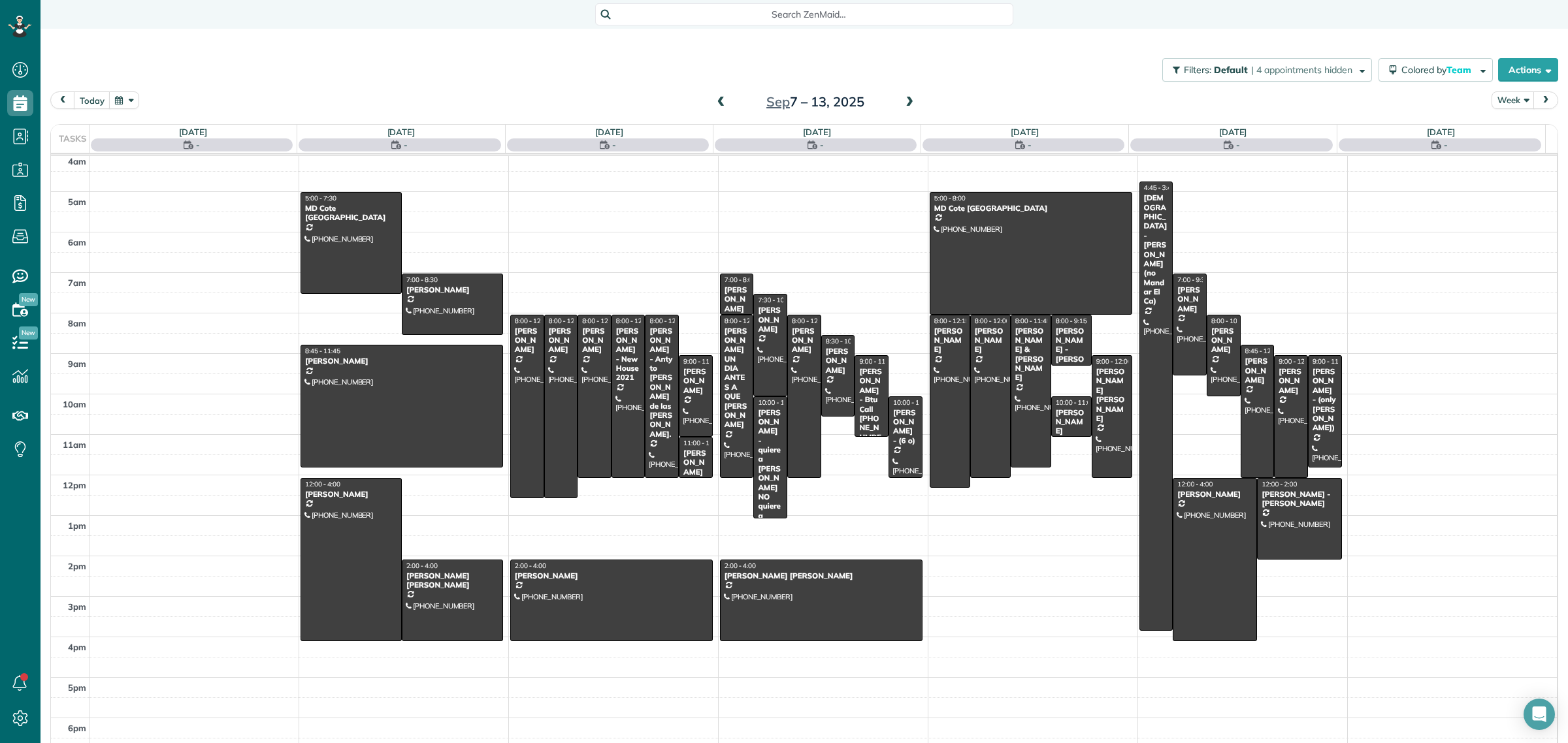
scroll to position [9, 0]
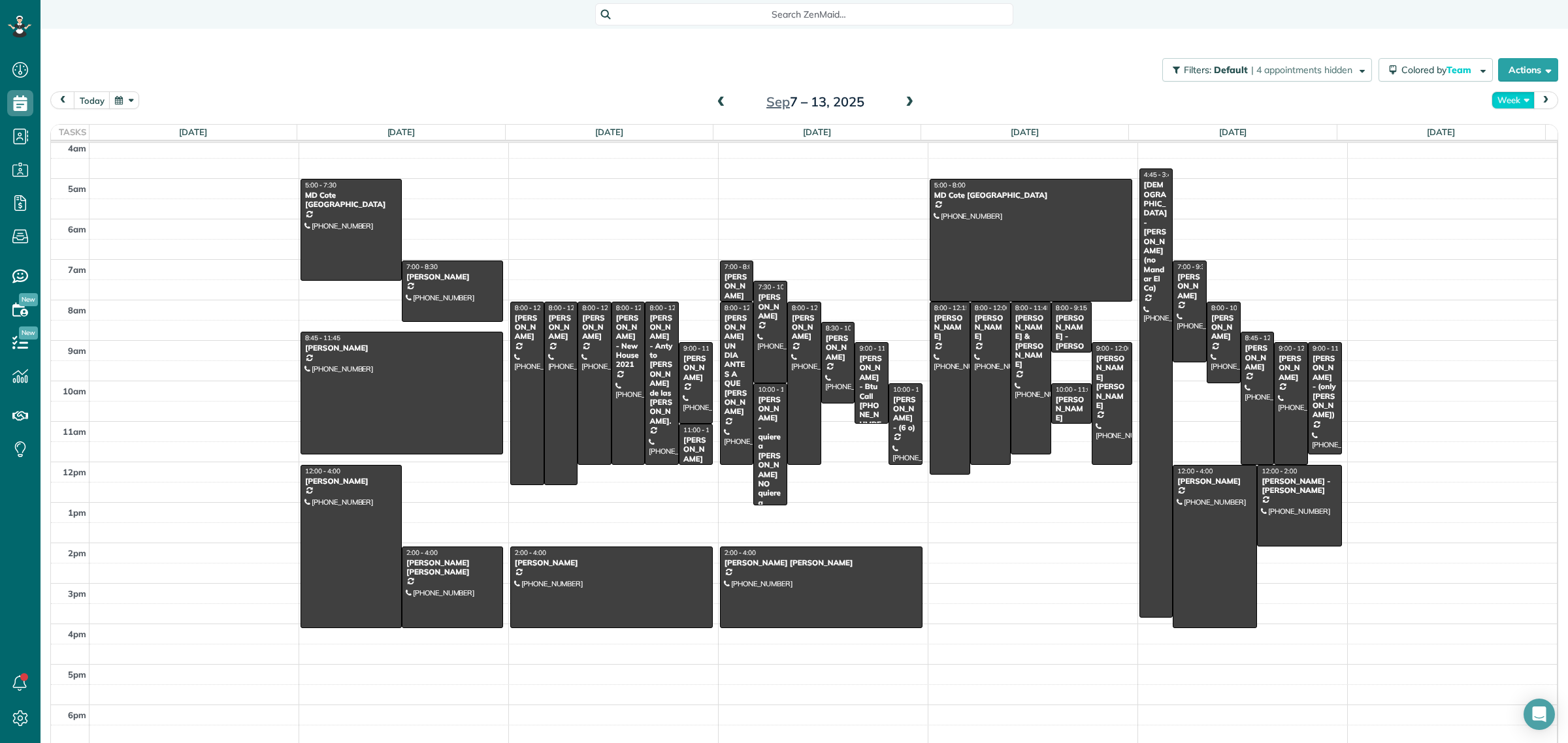
click at [1506, 96] on button "Week" at bounding box center [1513, 100] width 43 height 18
click at [1501, 126] on link "Day" at bounding box center [1543, 131] width 103 height 26
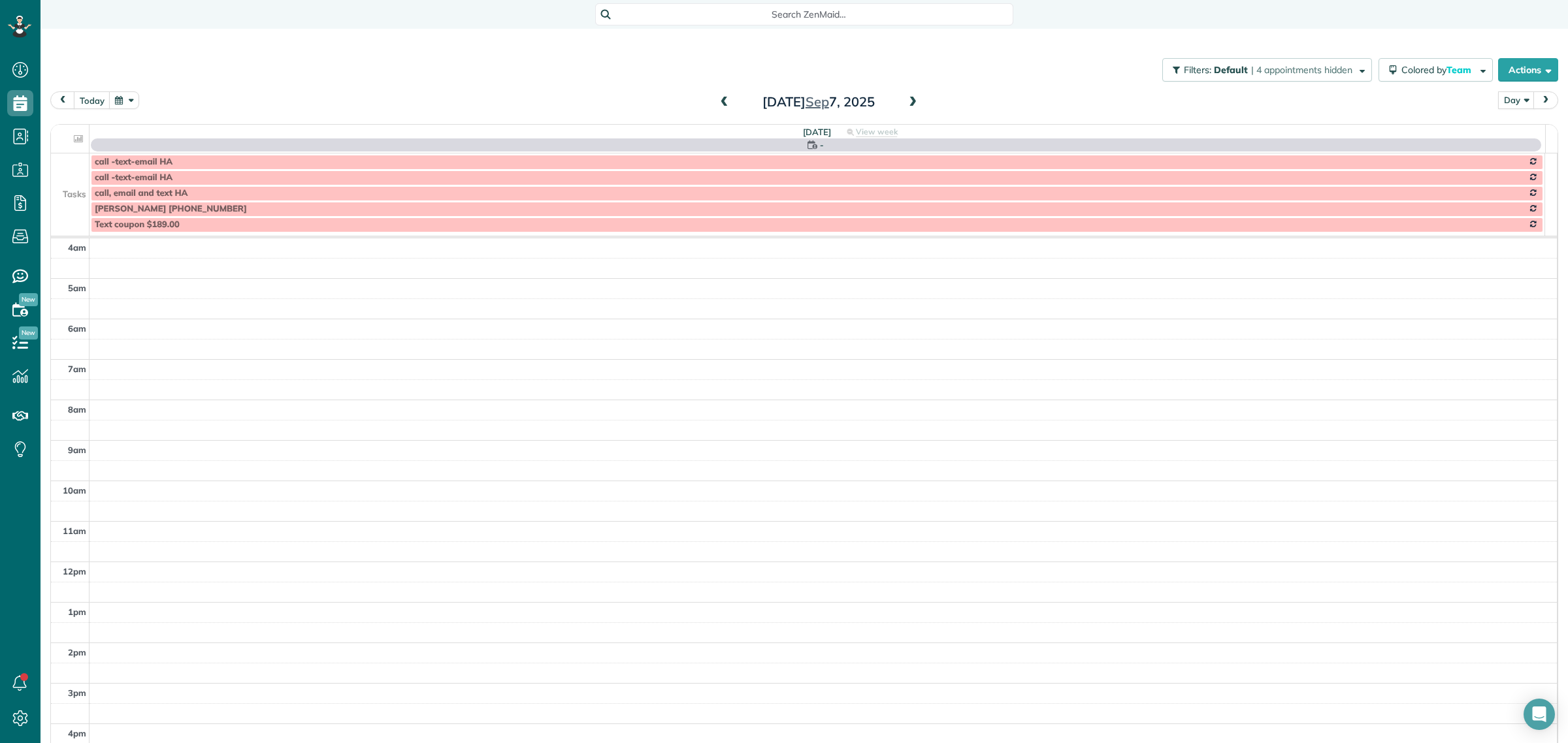
scroll to position [93, 0]
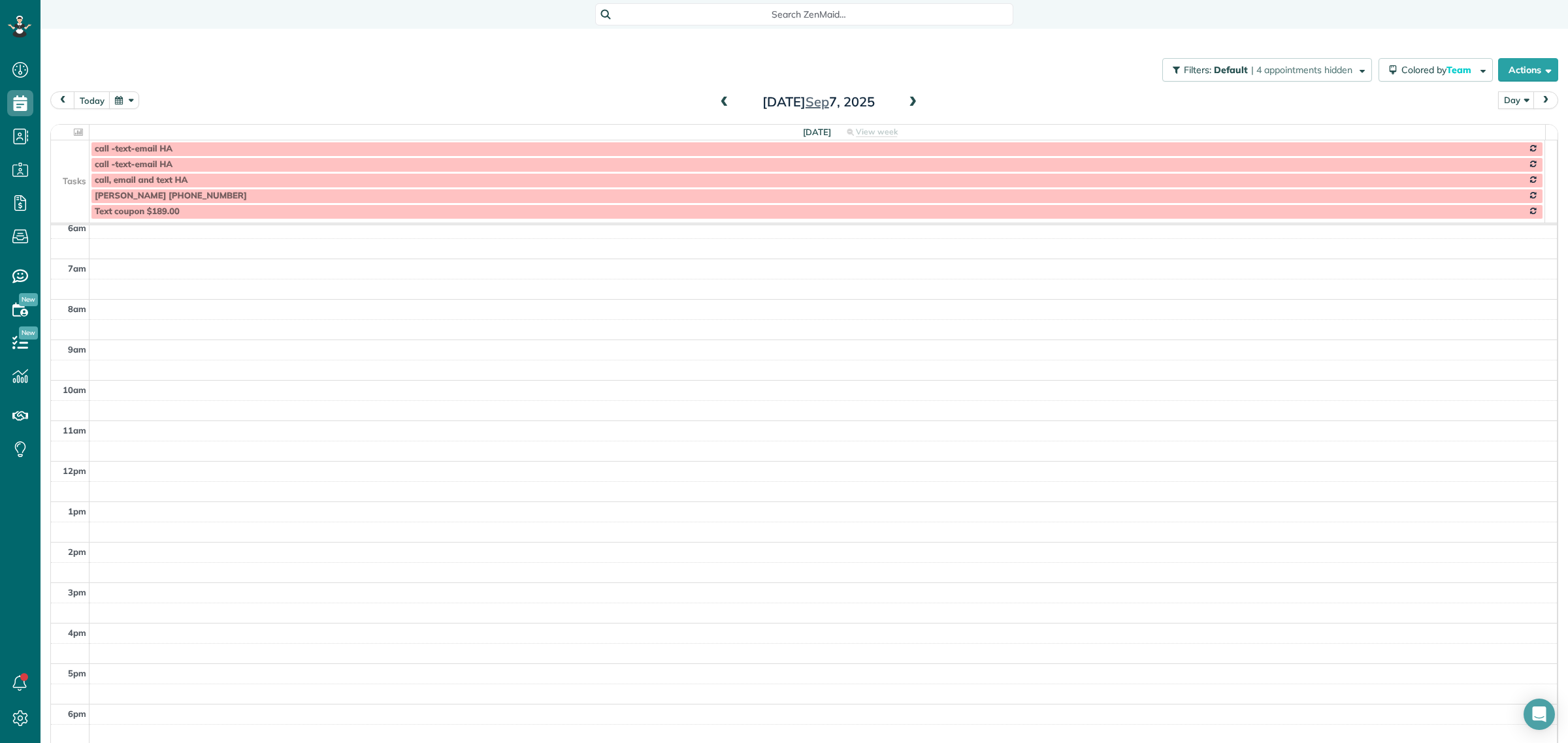
click at [906, 99] on span at bounding box center [912, 102] width 14 height 11
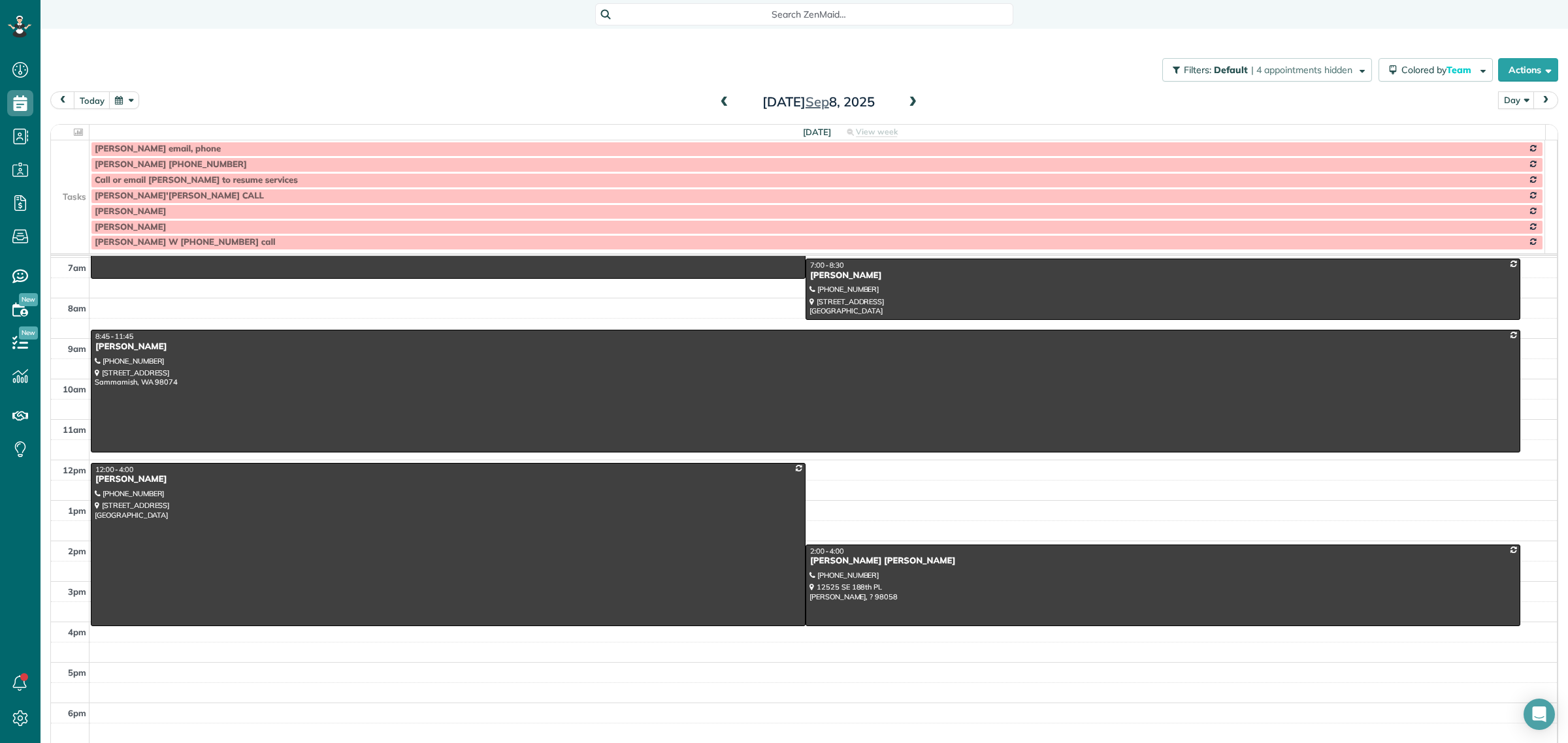
click at [906, 99] on span at bounding box center [912, 102] width 14 height 11
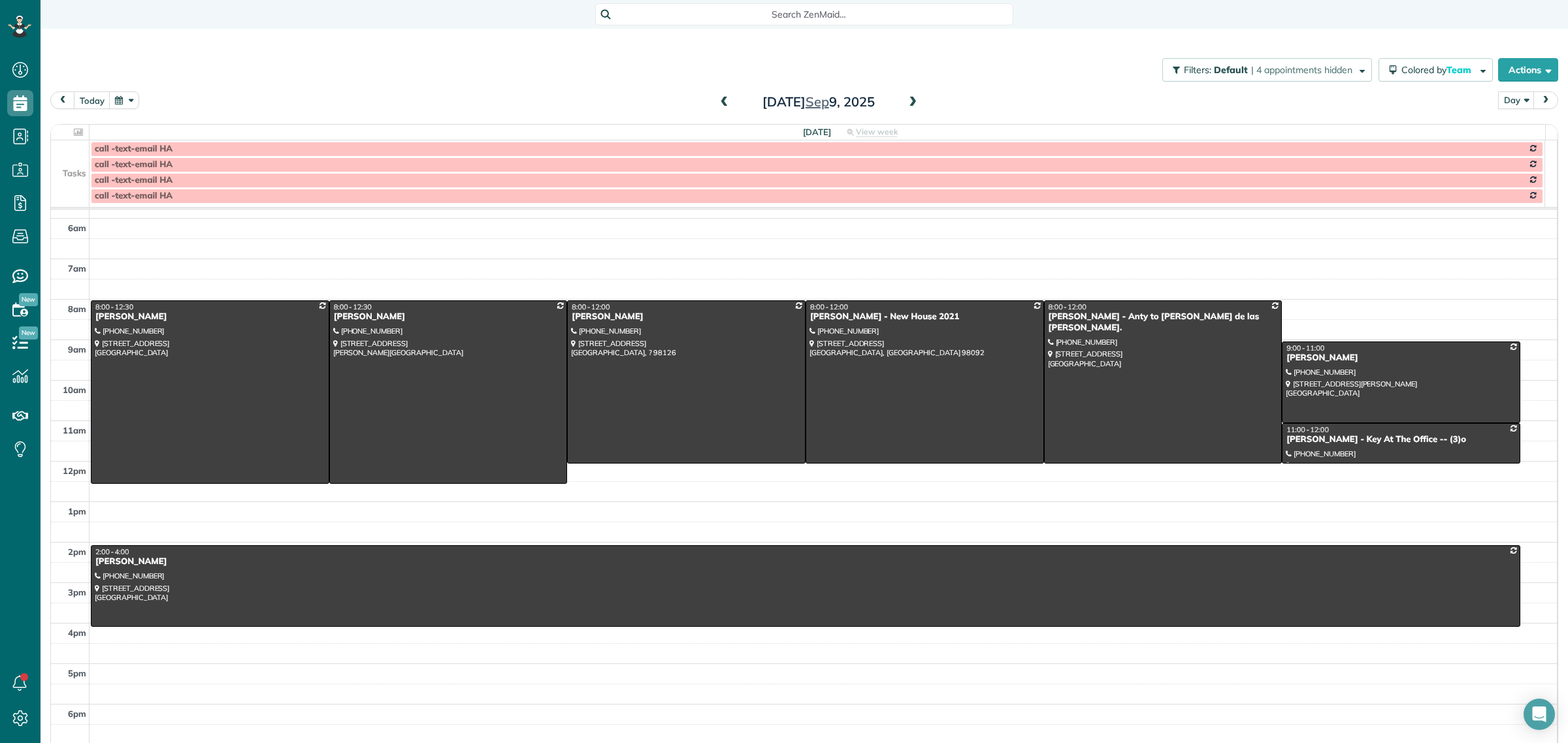
click at [906, 99] on span at bounding box center [912, 102] width 14 height 11
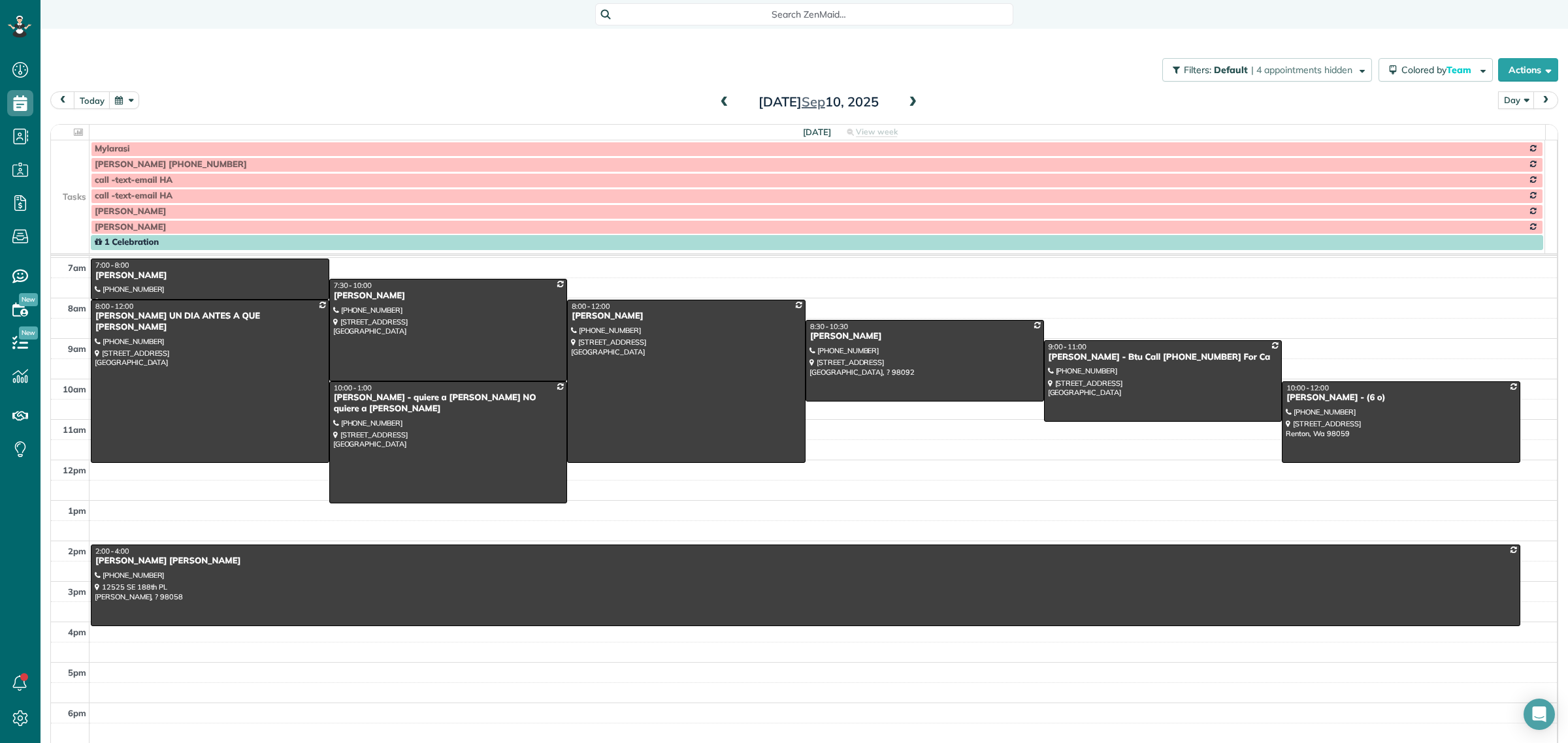
click at [61, 176] on td at bounding box center [70, 180] width 38 height 15
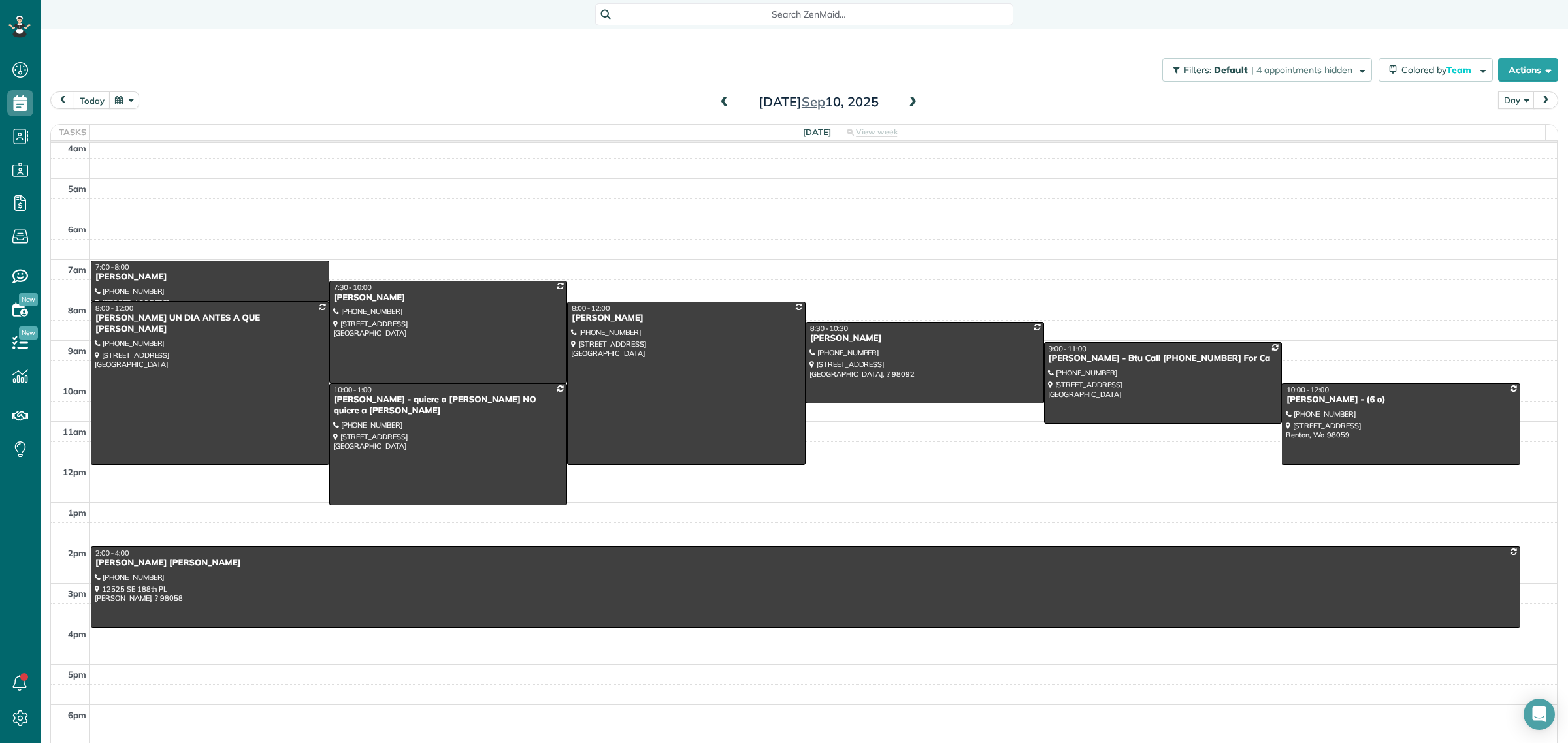
scroll to position [0, 0]
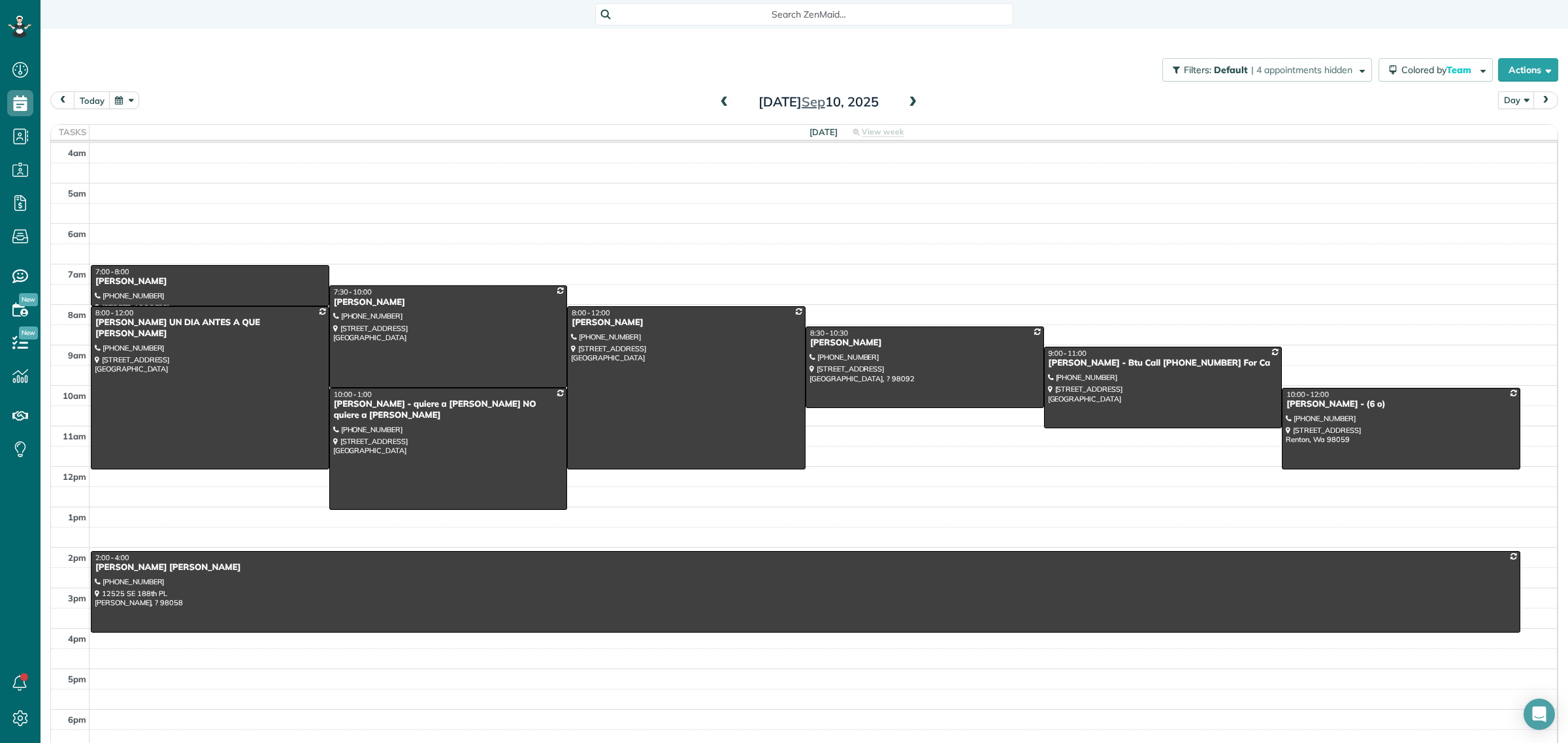
click at [1391, 474] on div "4am 5am 6am 7am 8am 9am 10am 11am 12pm 1pm 2pm 3pm 4pm 5pm 6pm 7pm 7:00 - 8:00 …" at bounding box center [804, 470] width 1506 height 655
click at [0, 0] on div at bounding box center [0, 0] width 0 height 0
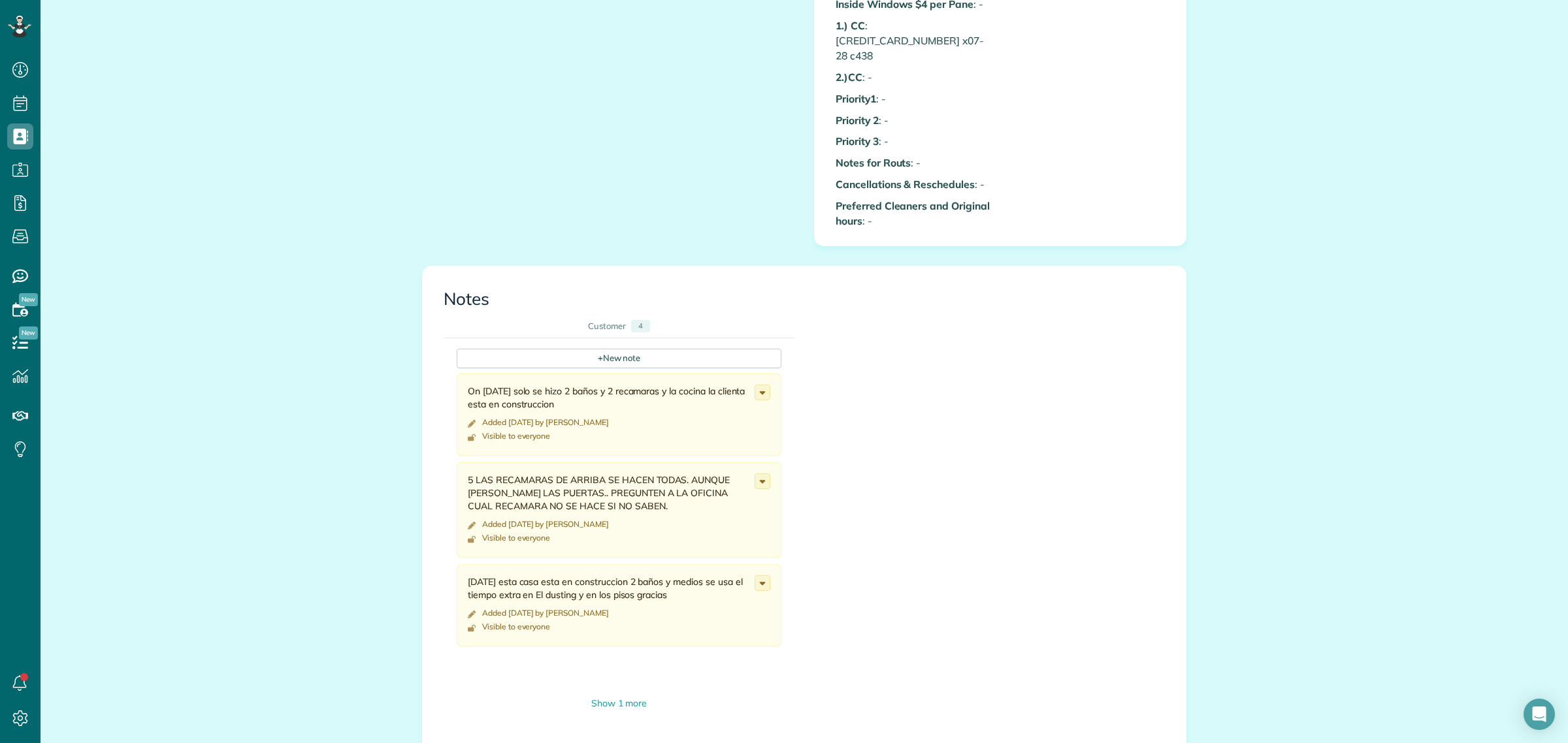
scroll to position [1388, 0]
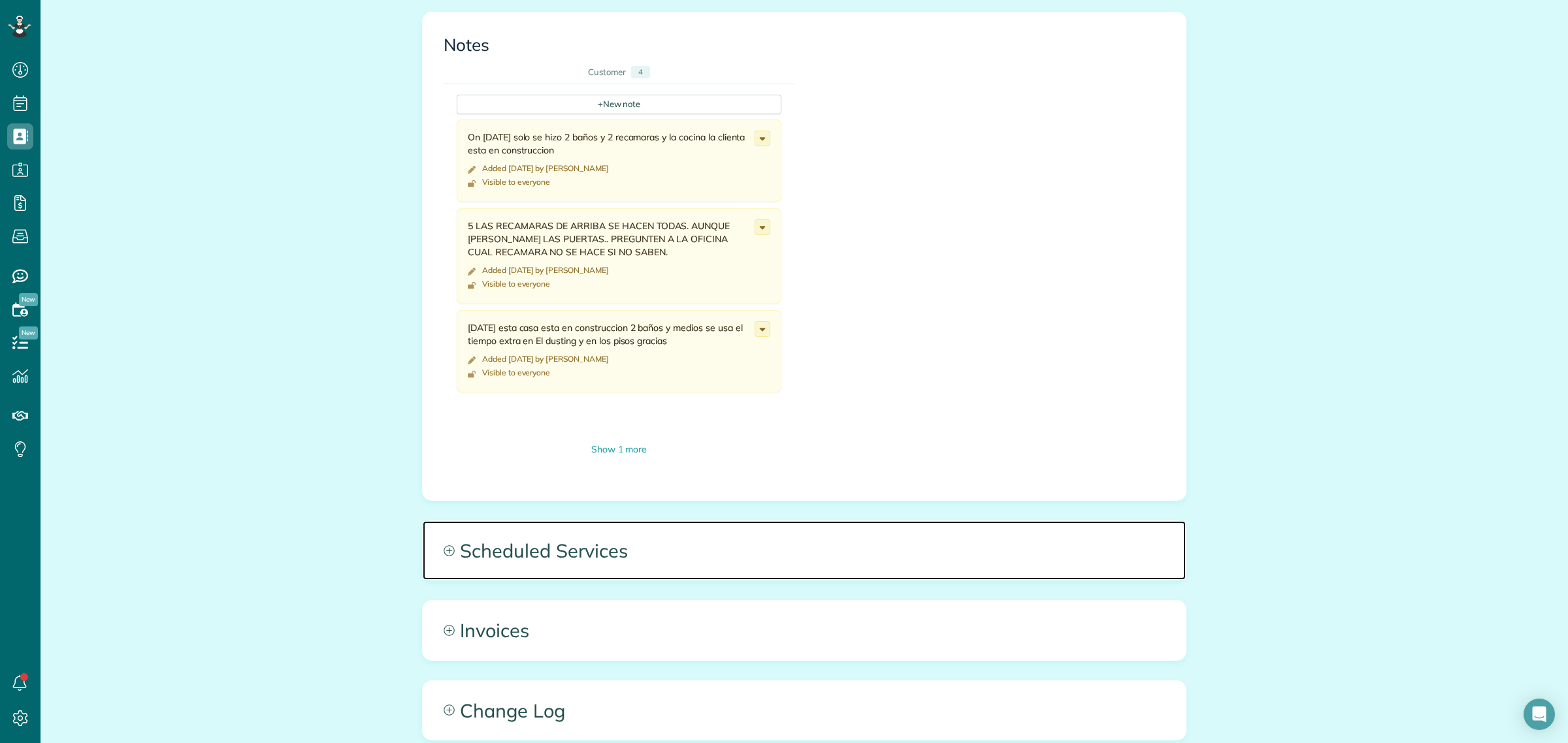
drag, startPoint x: 563, startPoint y: 536, endPoint x: 566, endPoint y: 529, distance: 7.6
click at [563, 534] on span "Scheduled Services" at bounding box center [804, 550] width 763 height 59
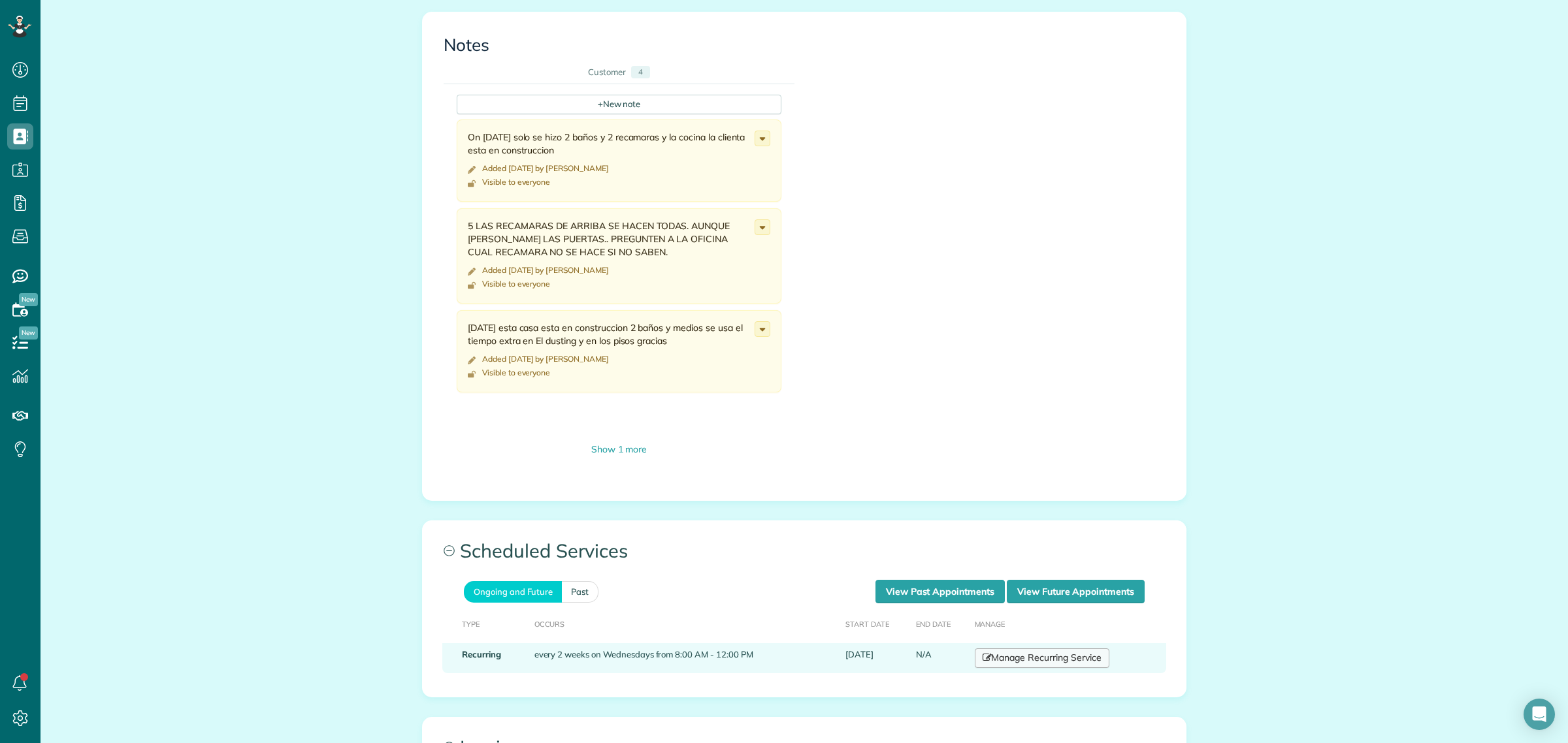
click at [1031, 649] on link "Manage Recurring Service" at bounding box center [1042, 658] width 135 height 20
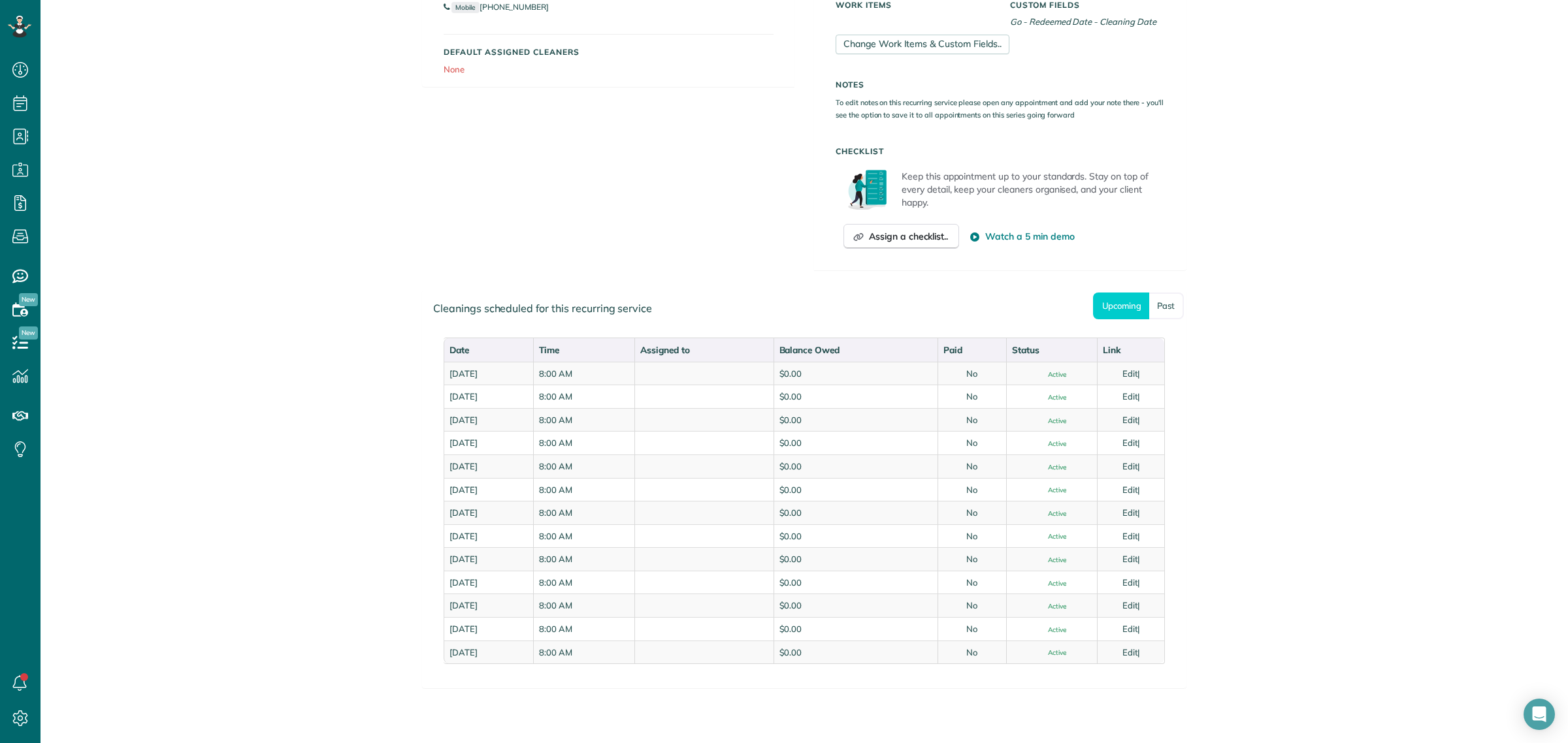
scroll to position [408, 0]
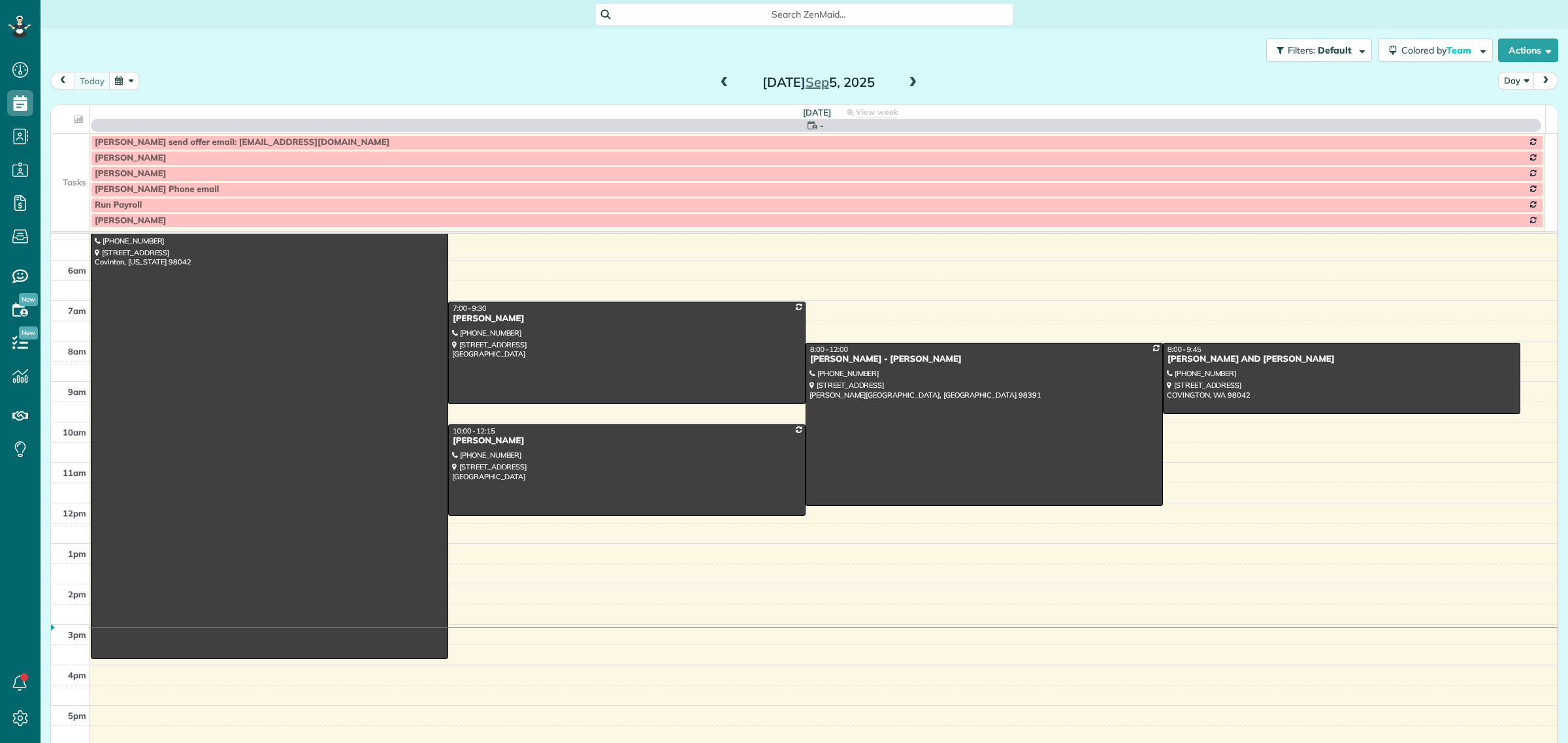
scroll to position [5, 5]
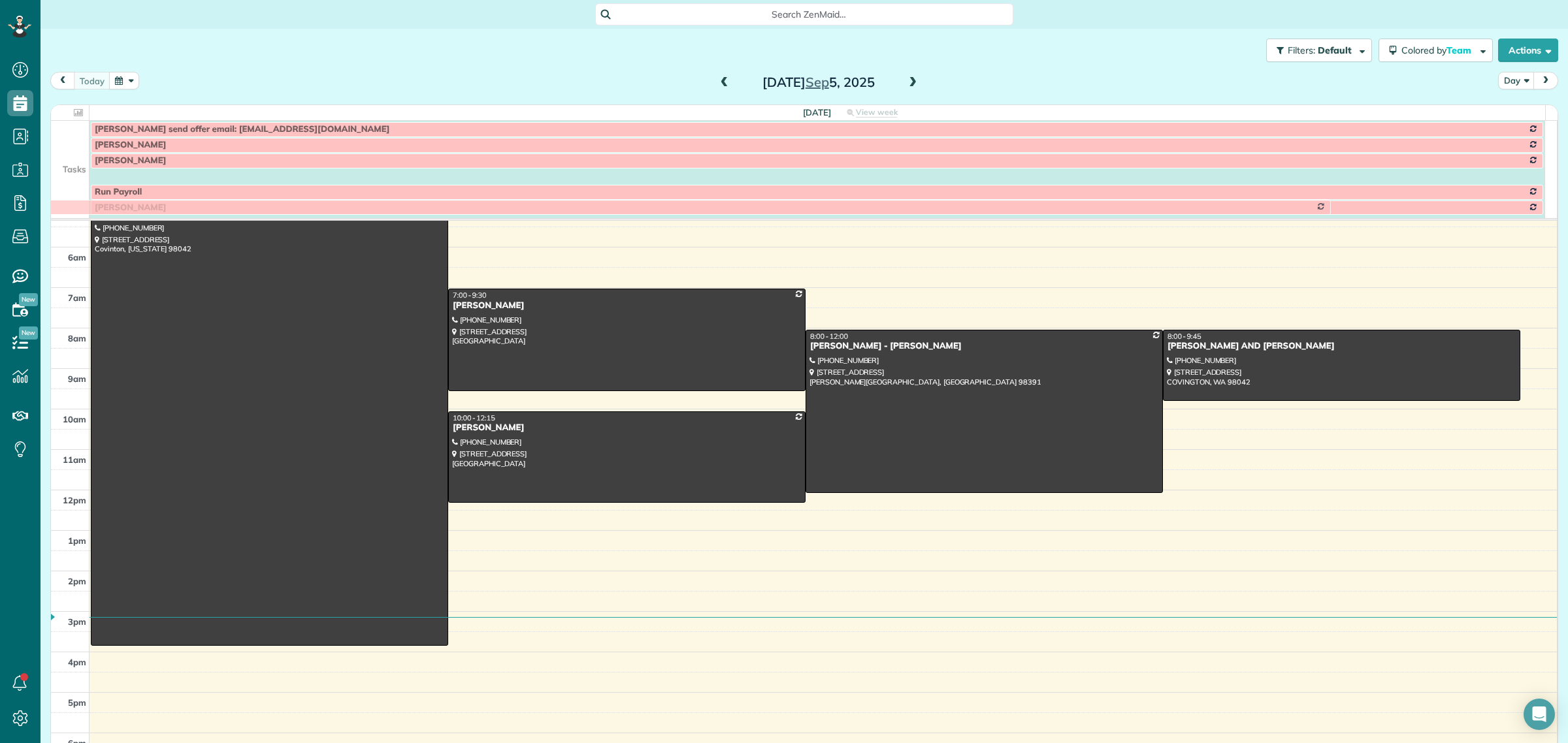
drag, startPoint x: 1102, startPoint y: 183, endPoint x: 854, endPoint y: 219, distance: 250.6
click at [849, 223] on div "[DATE] View week $0.00 0 Man Hours 5 Appointments 0% Paid 0% Assigned Tasks [PE…" at bounding box center [805, 425] width 1507 height 641
